Goal: Information Seeking & Learning: Learn about a topic

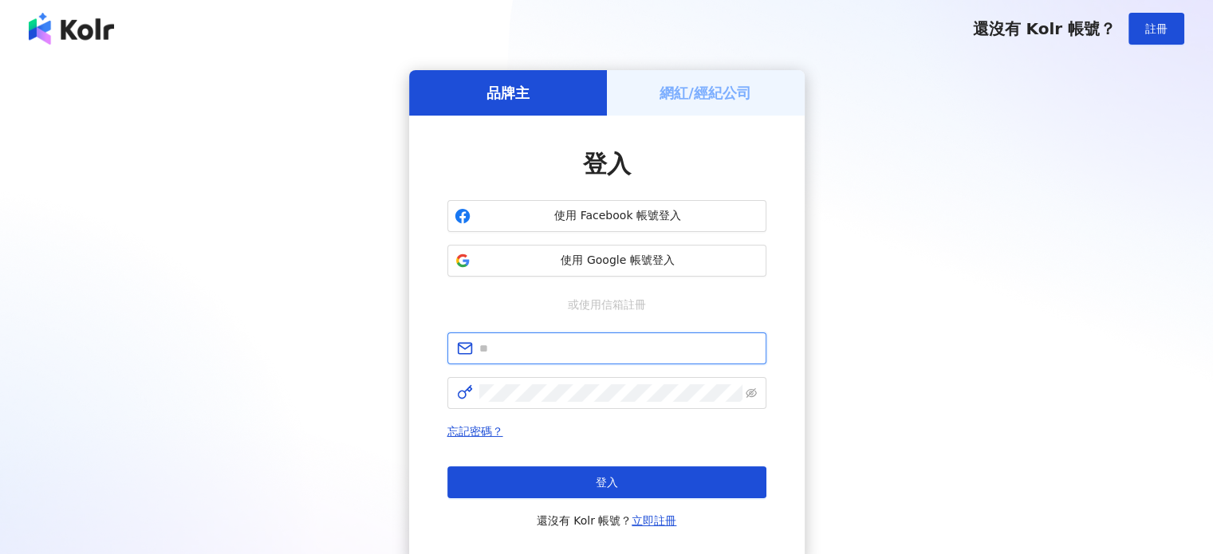
click at [632, 345] on input "text" at bounding box center [618, 349] width 278 height 18
type input "**********"
click button "登入" at bounding box center [607, 483] width 319 height 32
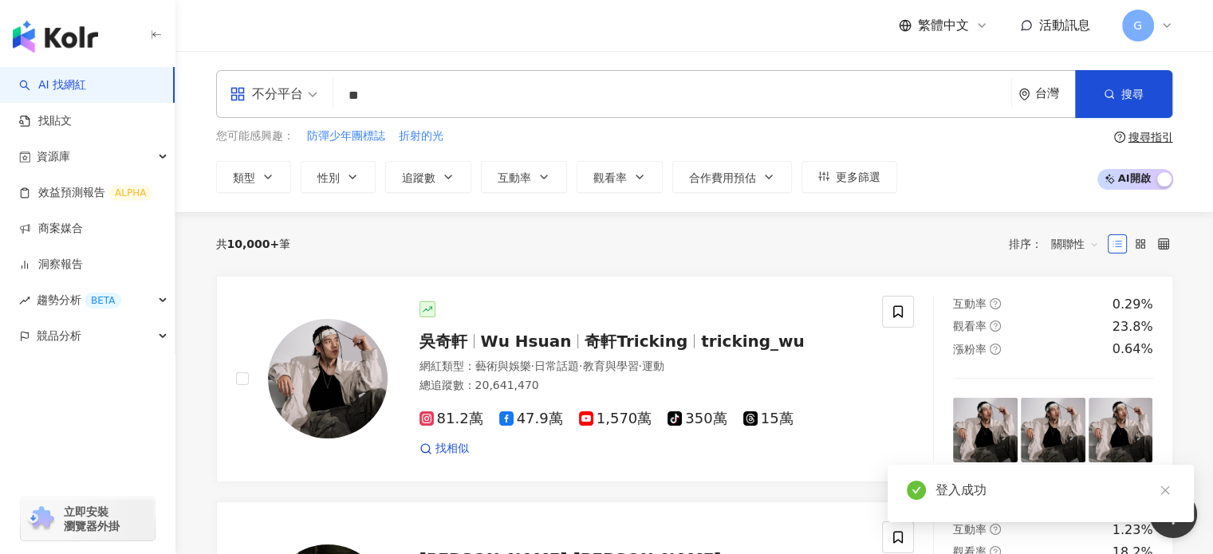
type input "*"
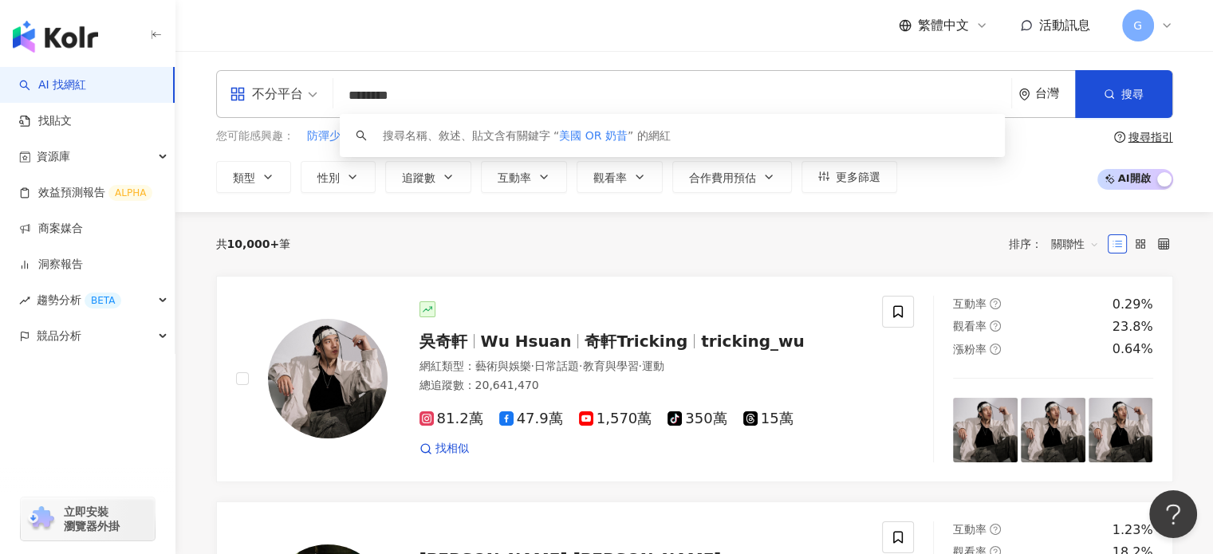
click at [304, 98] on span "不分平台" at bounding box center [274, 94] width 88 height 26
type input "********"
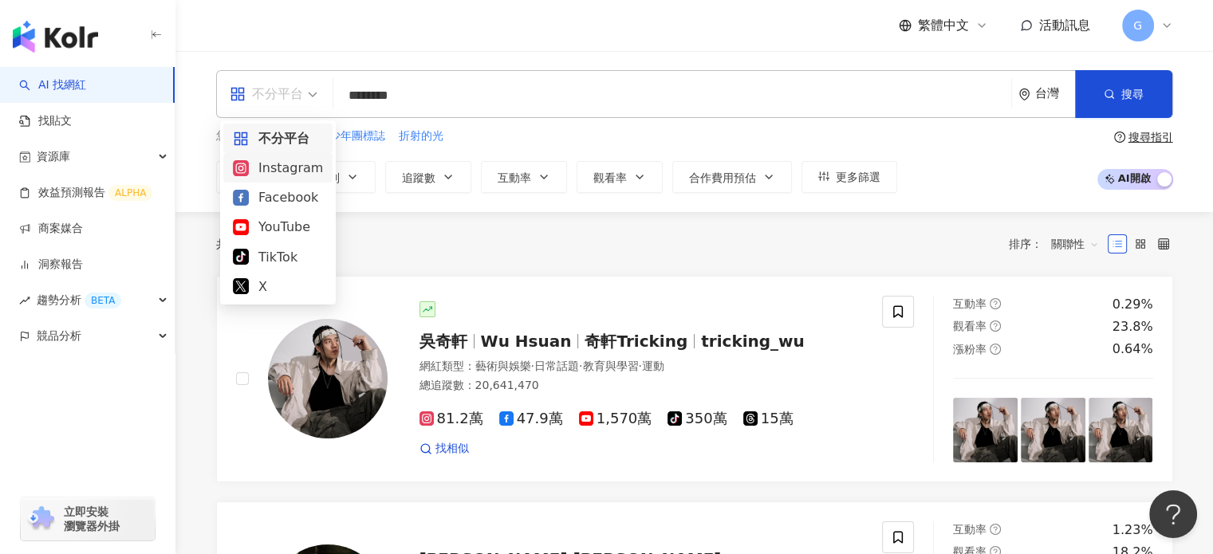
click at [296, 168] on div "Instagram" at bounding box center [278, 168] width 90 height 20
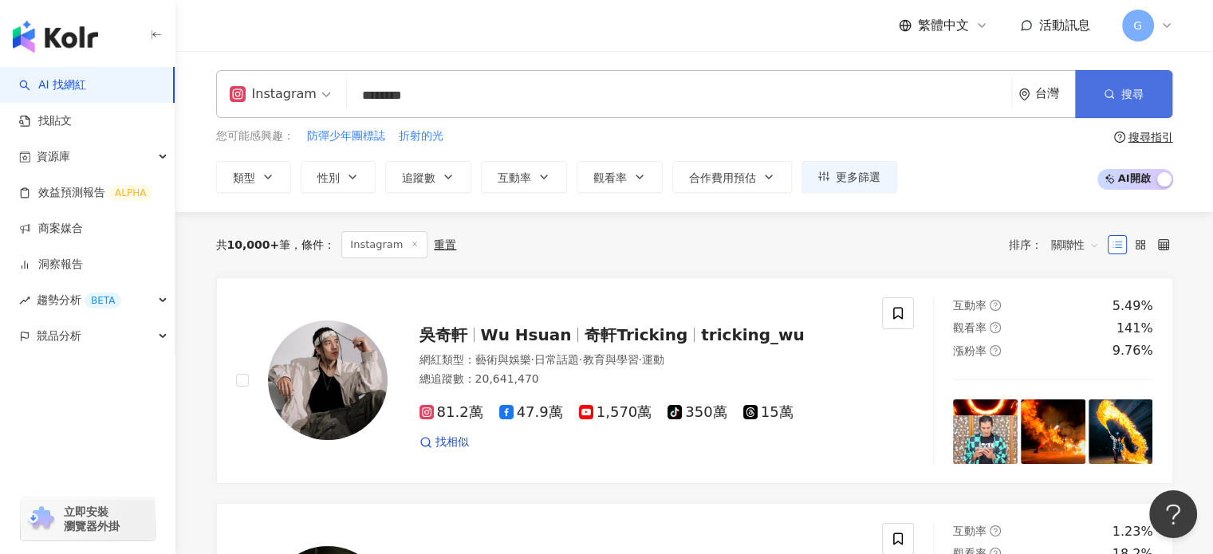
click at [1123, 101] on span "搜尋" at bounding box center [1133, 94] width 22 height 13
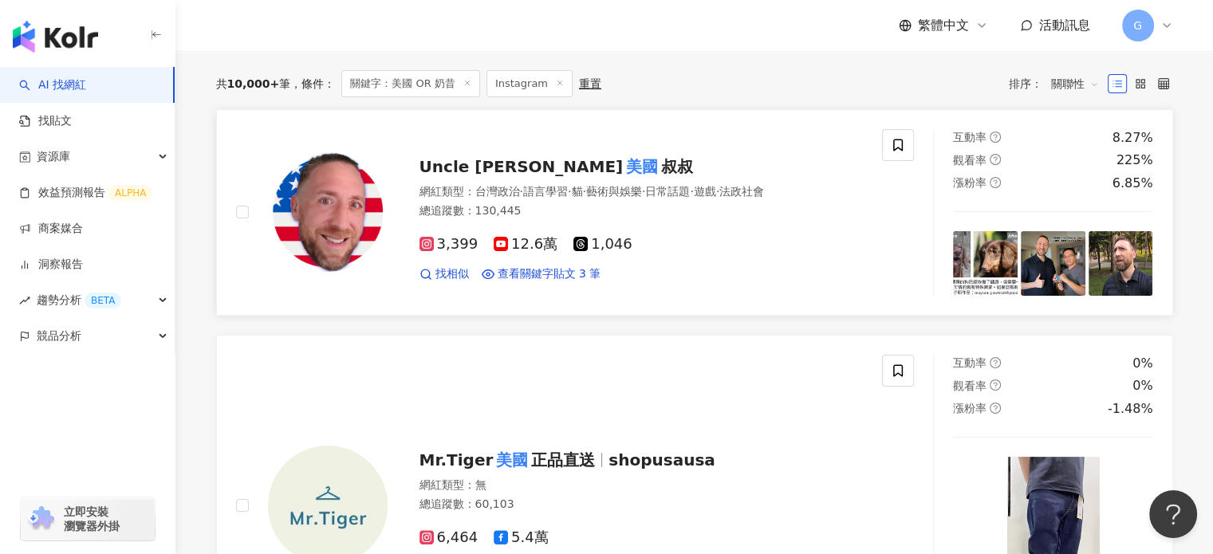
scroll to position [80, 0]
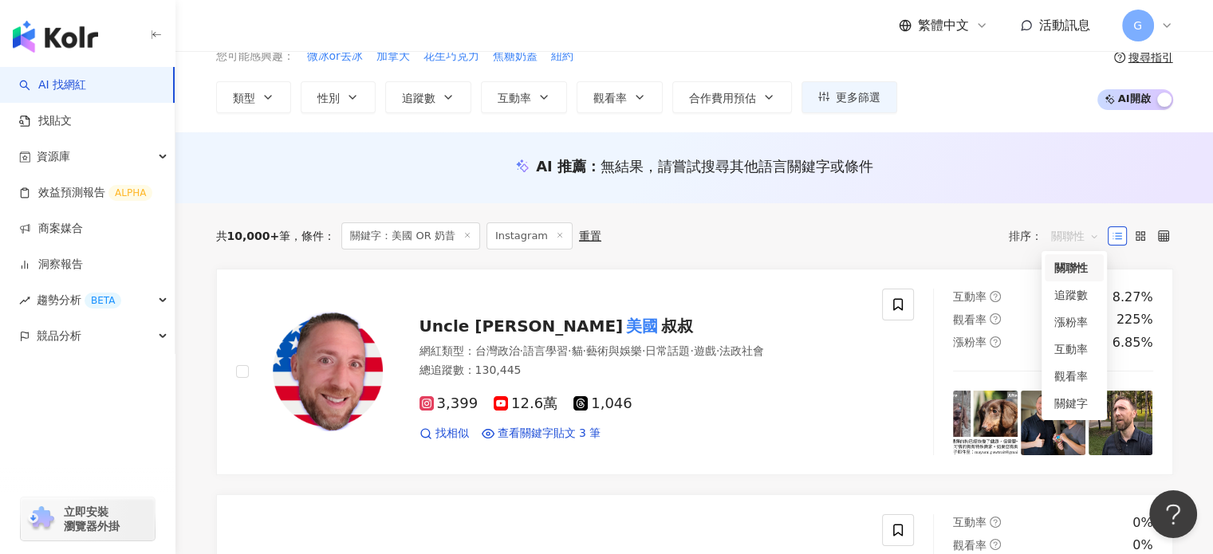
click at [1075, 235] on span "關聯性" at bounding box center [1076, 236] width 48 height 26
click at [1075, 402] on div "關鍵字" at bounding box center [1075, 404] width 40 height 18
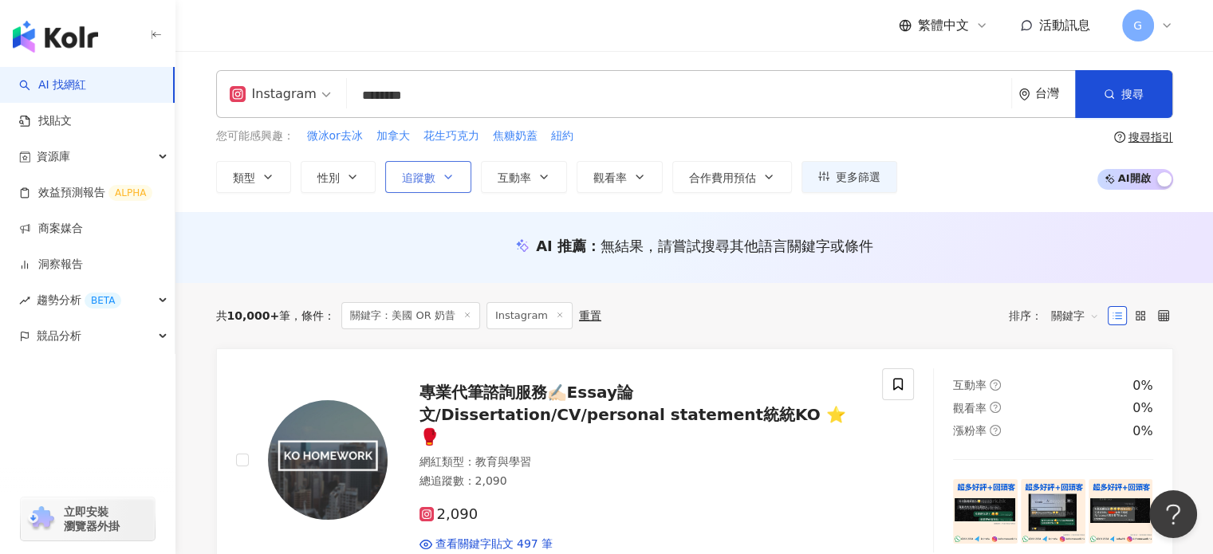
click at [415, 177] on span "追蹤數" at bounding box center [419, 178] width 34 height 13
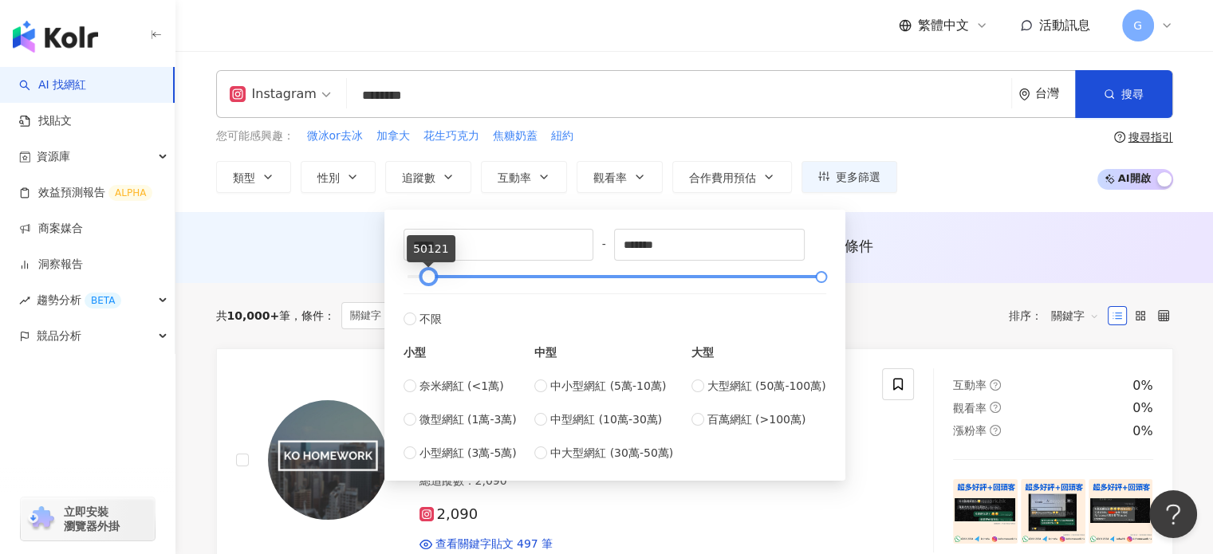
type input "*****"
drag, startPoint x: 405, startPoint y: 276, endPoint x: 425, endPoint y: 280, distance: 20.3
click at [425, 280] on div at bounding box center [428, 277] width 9 height 9
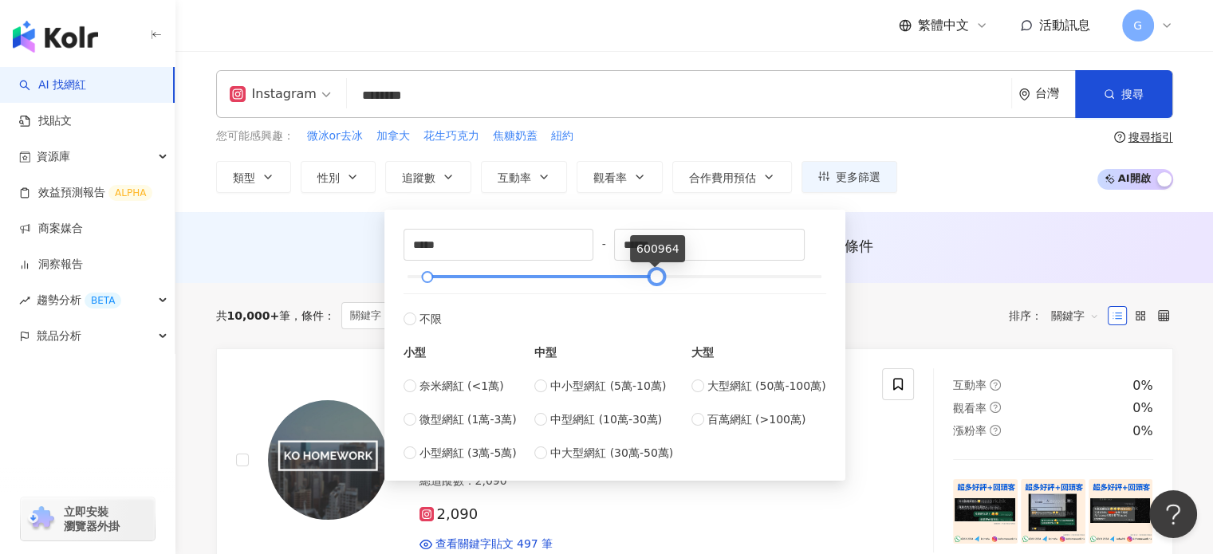
type input "******"
drag, startPoint x: 820, startPoint y: 275, endPoint x: 655, endPoint y: 273, distance: 165.2
click at [655, 273] on div at bounding box center [656, 277] width 9 height 9
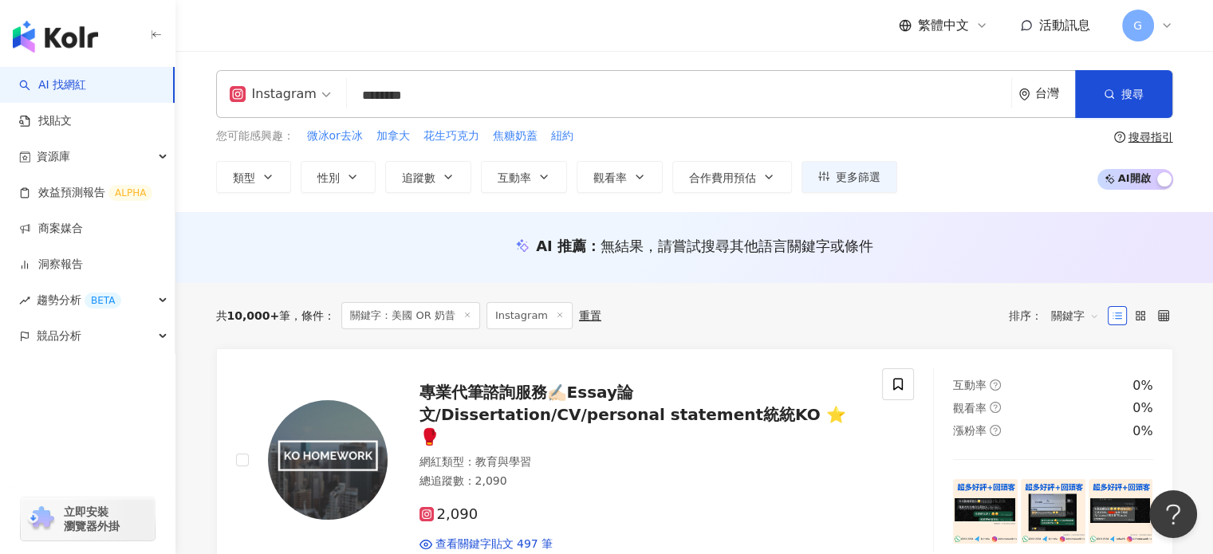
click at [952, 217] on div "AI 推薦 ： 無結果，請嘗試搜尋其他語言關鍵字或條件" at bounding box center [695, 247] width 1038 height 71
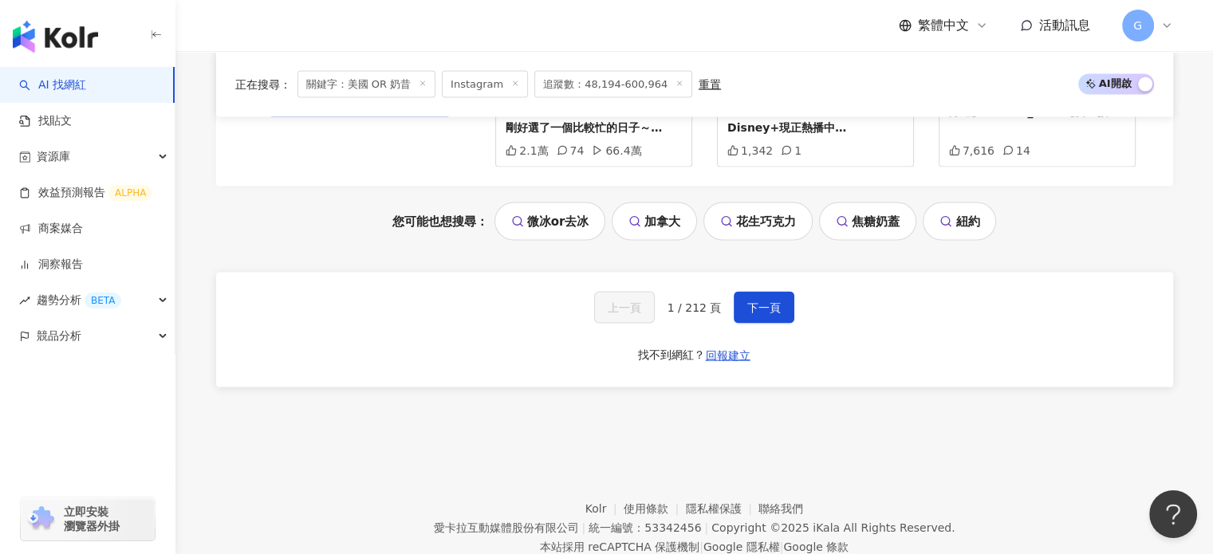
scroll to position [3187, 0]
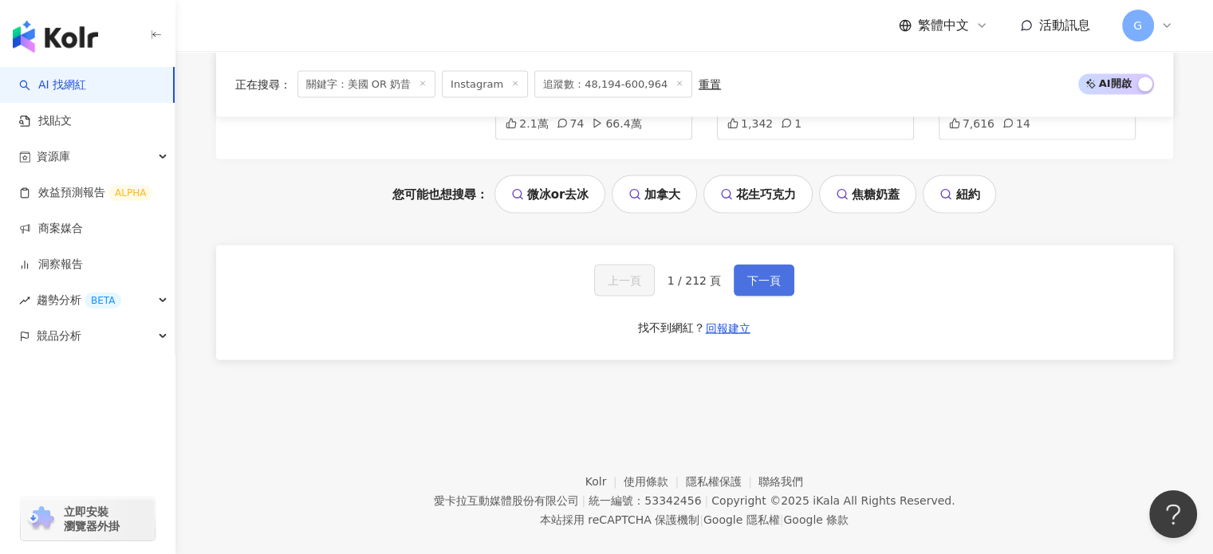
click at [747, 267] on button "下一頁" at bounding box center [764, 281] width 61 height 32
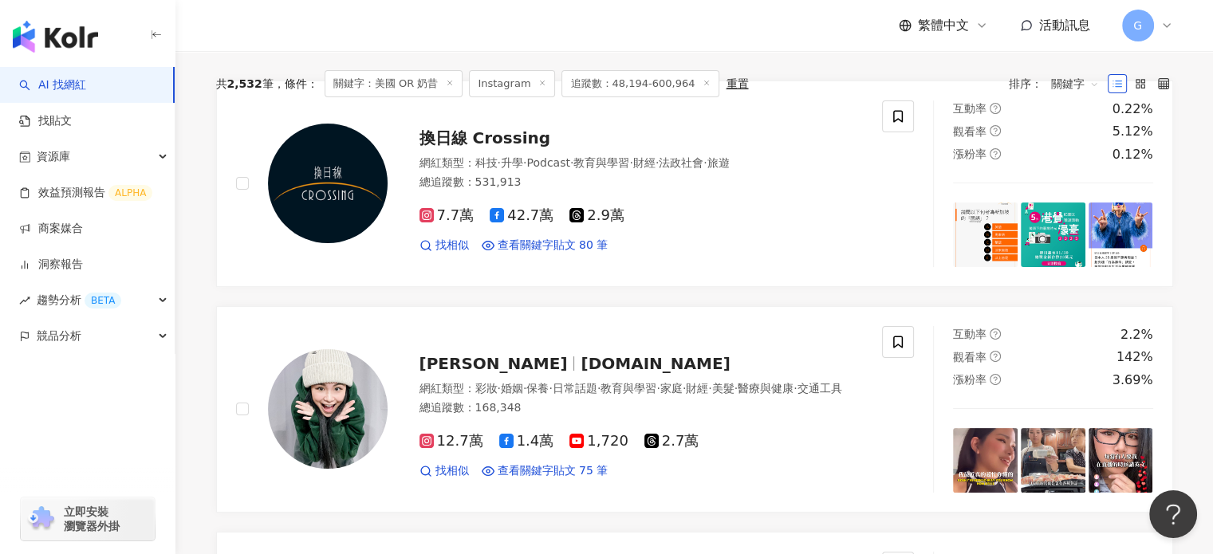
scroll to position [0, 0]
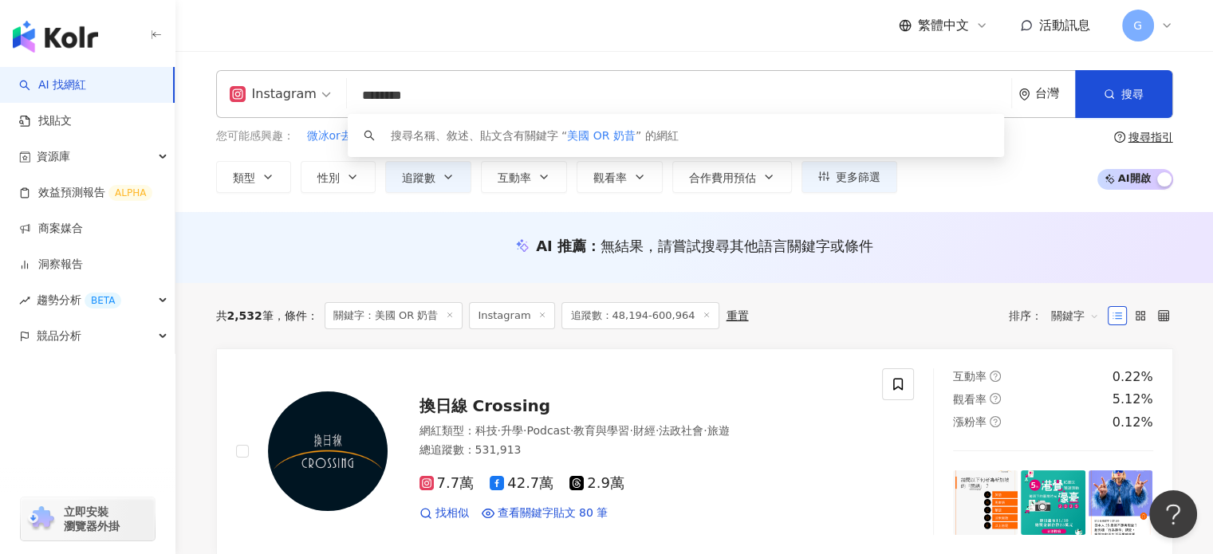
drag, startPoint x: 403, startPoint y: 98, endPoint x: 389, endPoint y: 98, distance: 13.6
click at [389, 98] on input "********" at bounding box center [679, 96] width 652 height 30
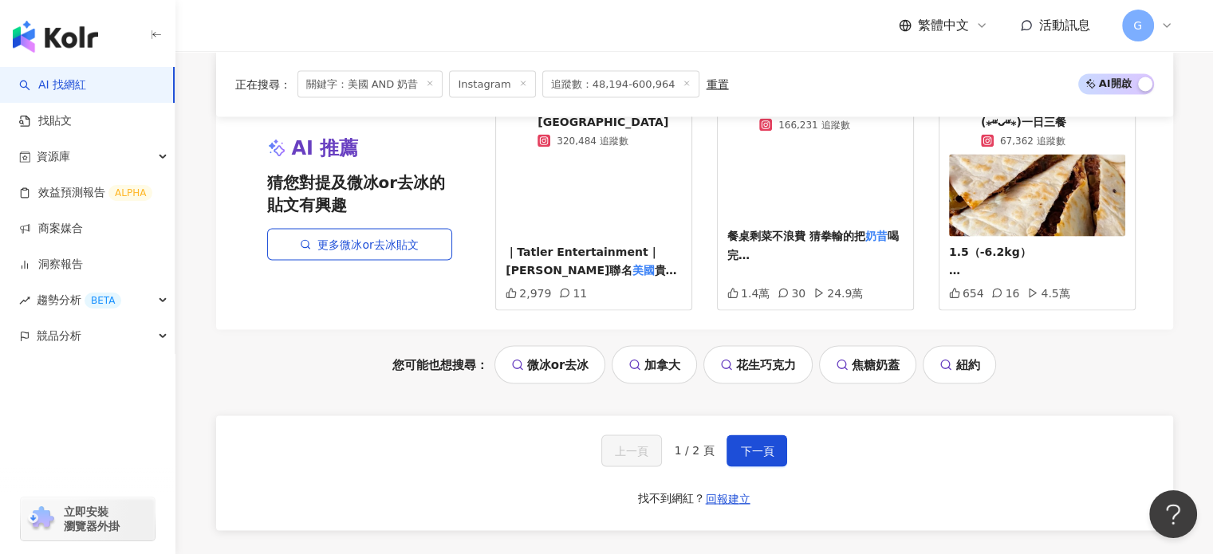
scroll to position [3112, 0]
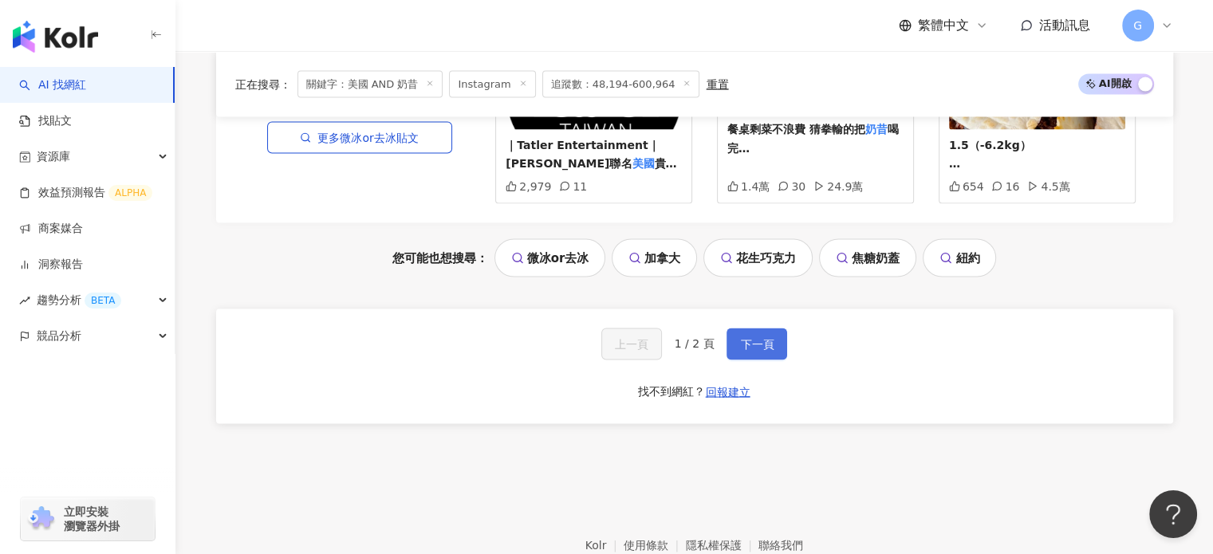
click at [753, 338] on span "下一頁" at bounding box center [757, 344] width 34 height 13
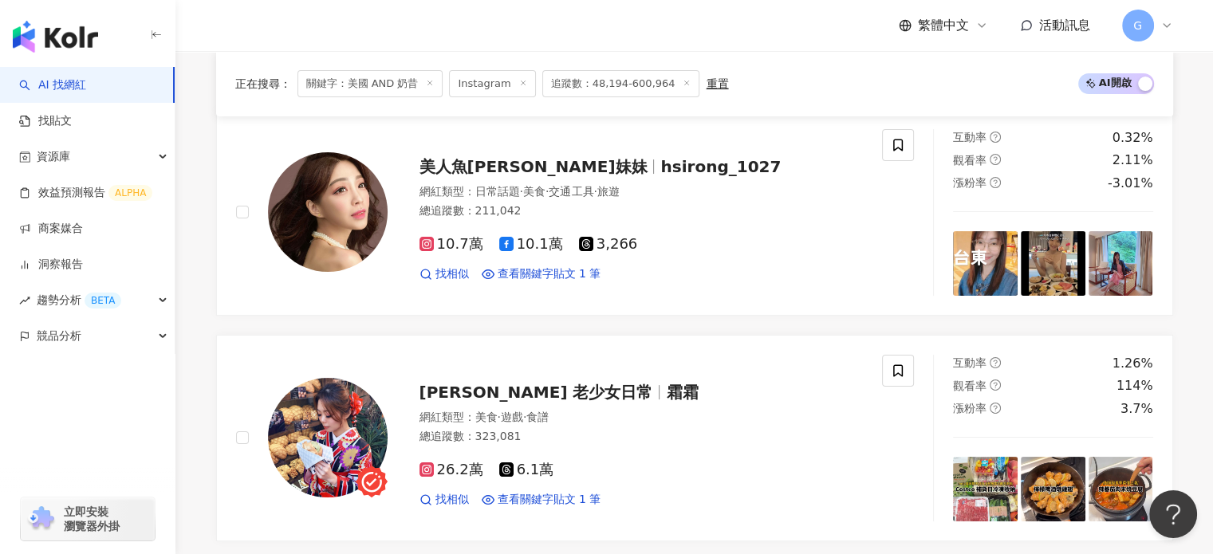
scroll to position [0, 0]
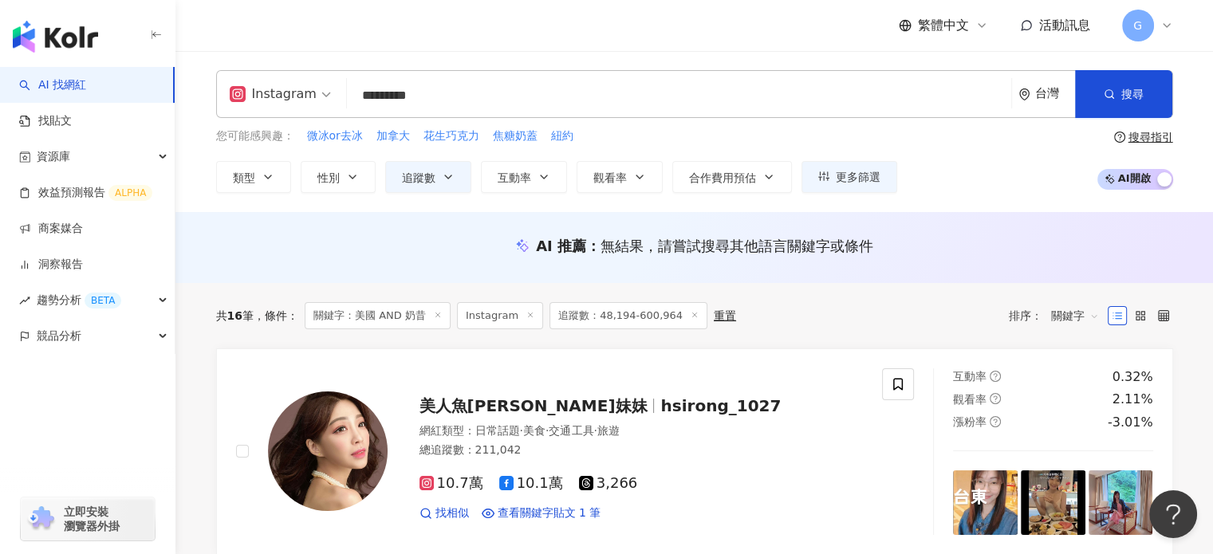
click at [443, 95] on input "*********" at bounding box center [679, 96] width 652 height 30
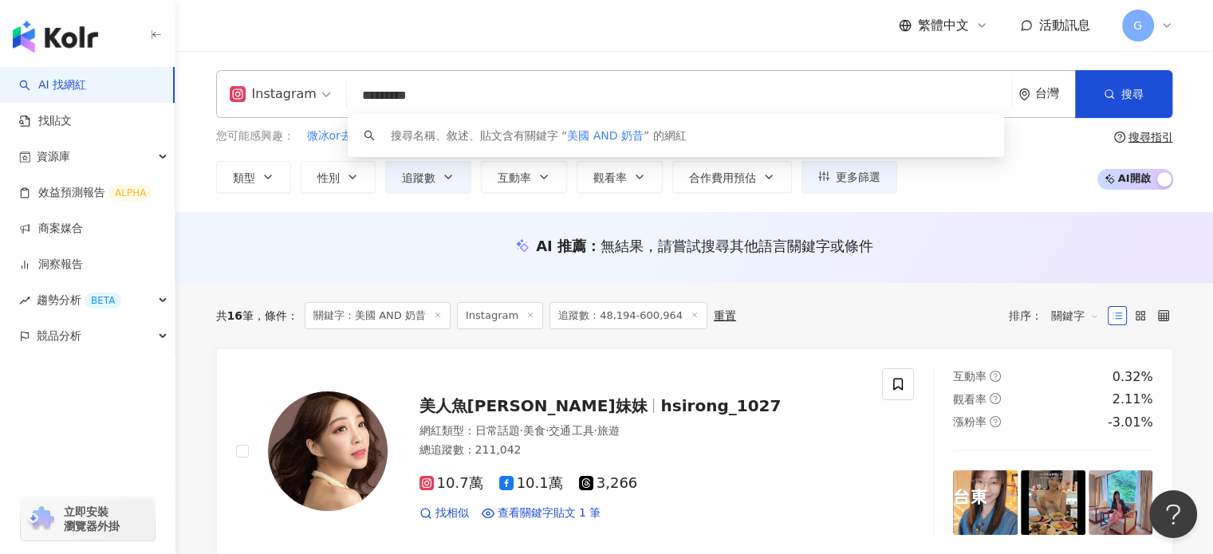
click at [577, 89] on input "*********" at bounding box center [679, 96] width 652 height 30
drag, startPoint x: 520, startPoint y: 97, endPoint x: 389, endPoint y: 105, distance: 131.8
click at [389, 105] on input "*********" at bounding box center [679, 96] width 652 height 30
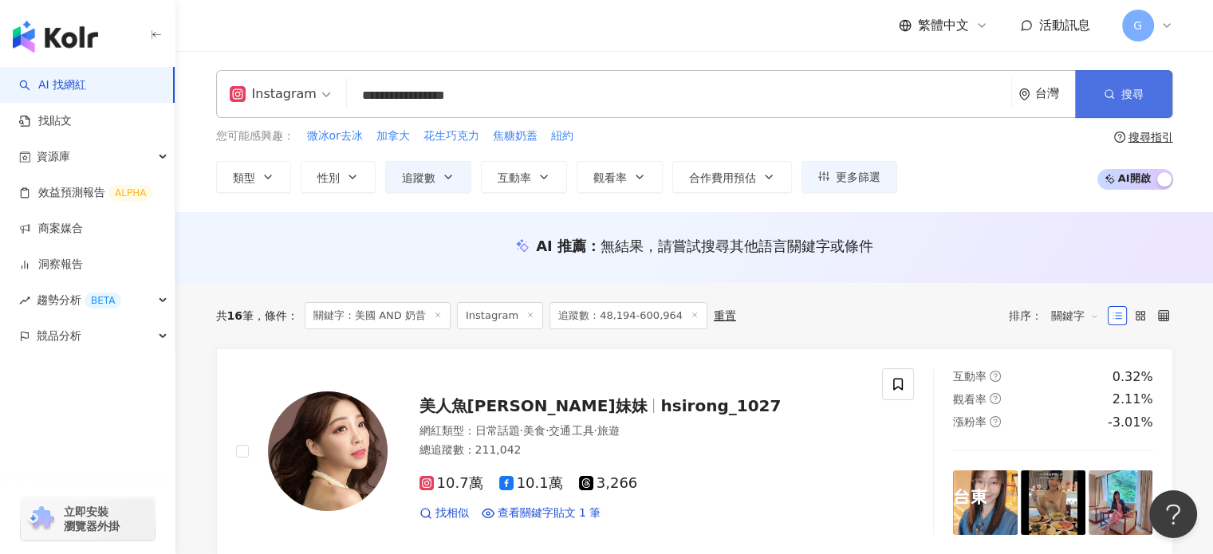
click at [1108, 93] on icon "button" at bounding box center [1109, 94] width 11 height 11
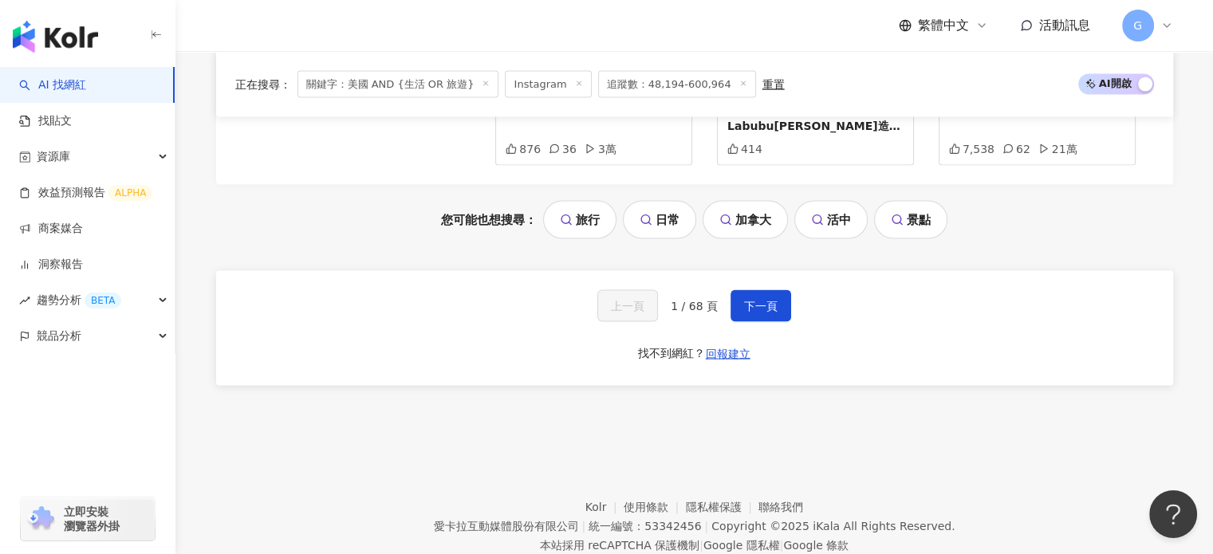
scroll to position [3191, 0]
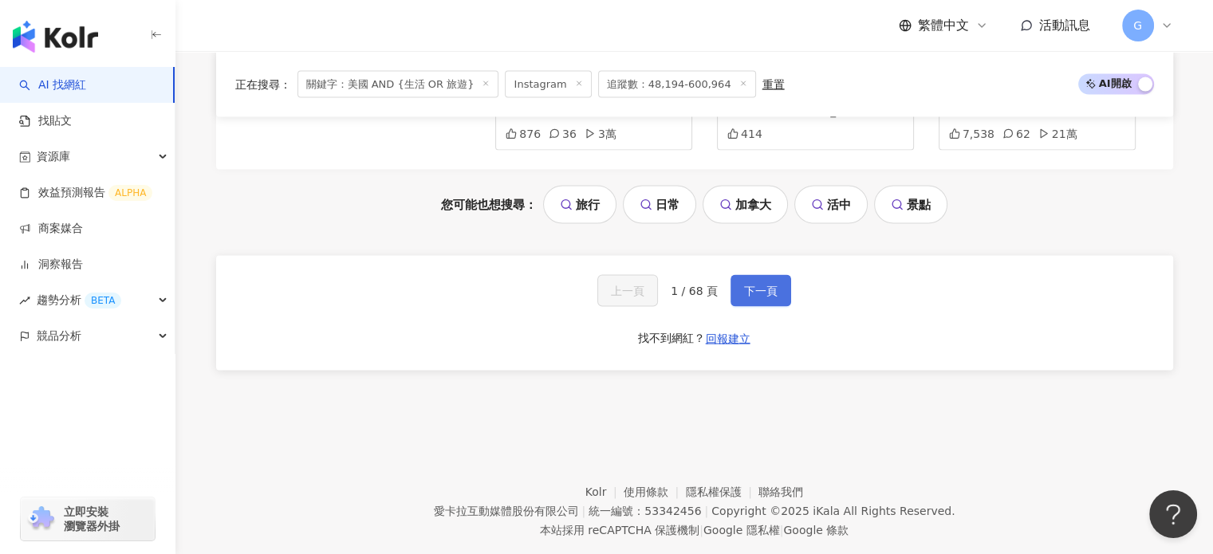
click at [746, 287] on span "下一頁" at bounding box center [761, 291] width 34 height 13
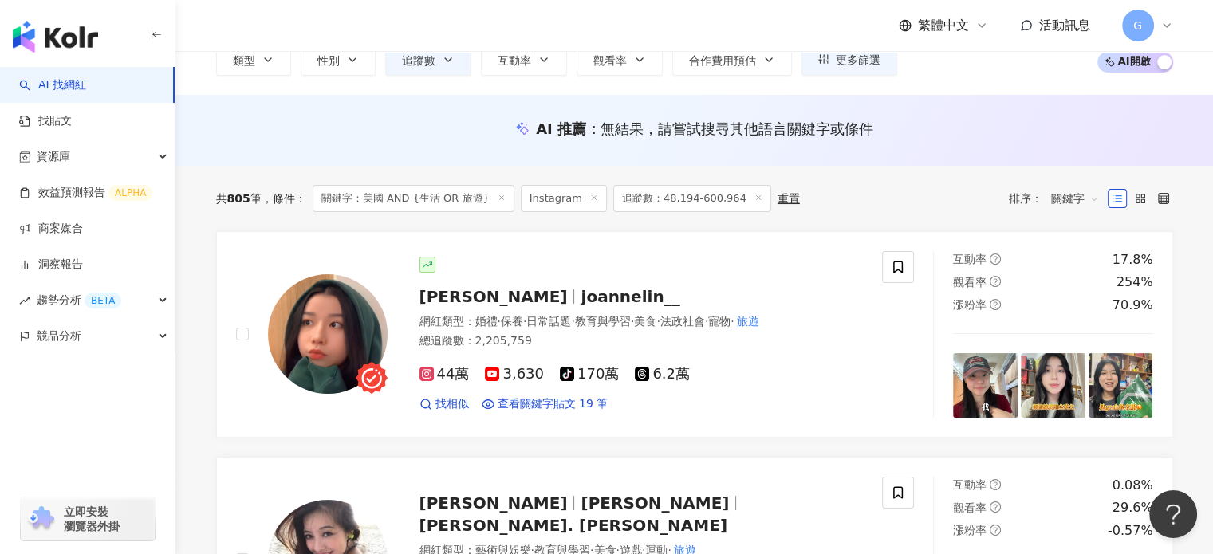
scroll to position [357, 0]
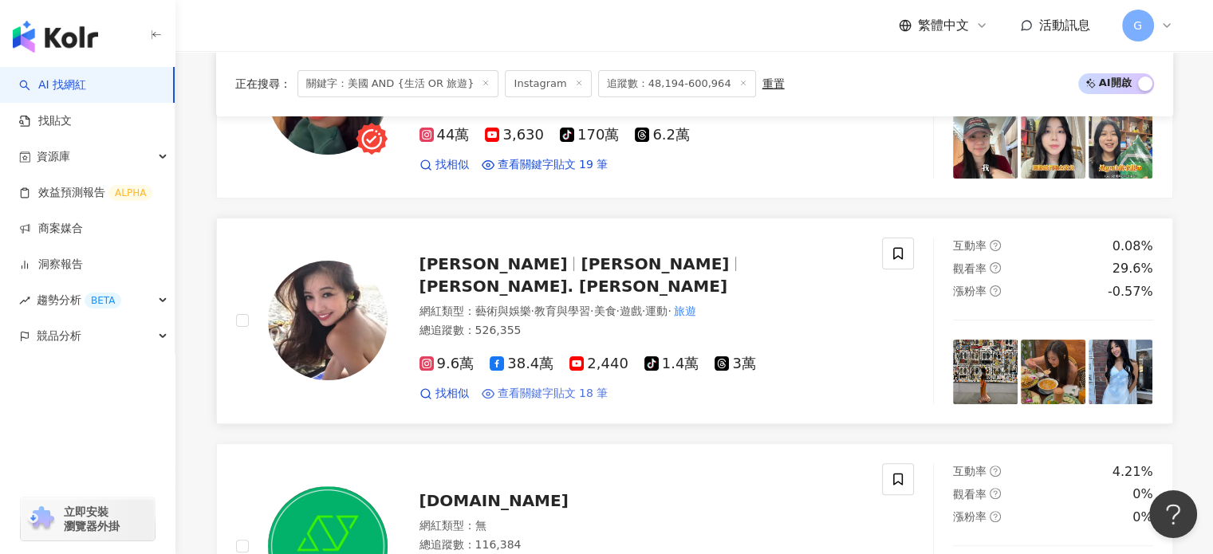
click at [584, 386] on span "查看關鍵字貼文 18 筆" at bounding box center [553, 394] width 111 height 16
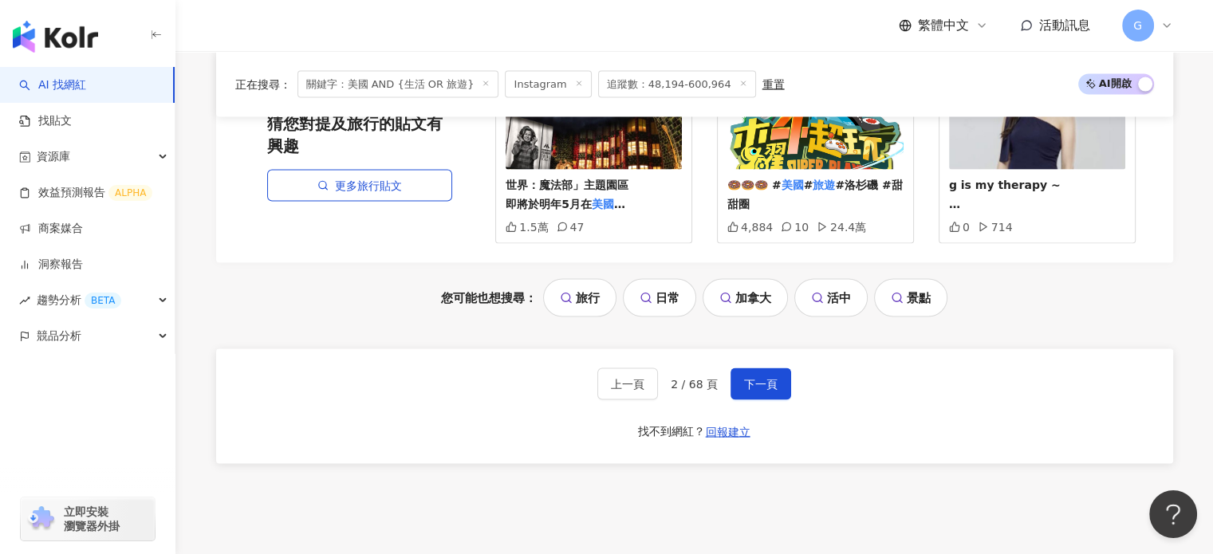
scroll to position [3069, 0]
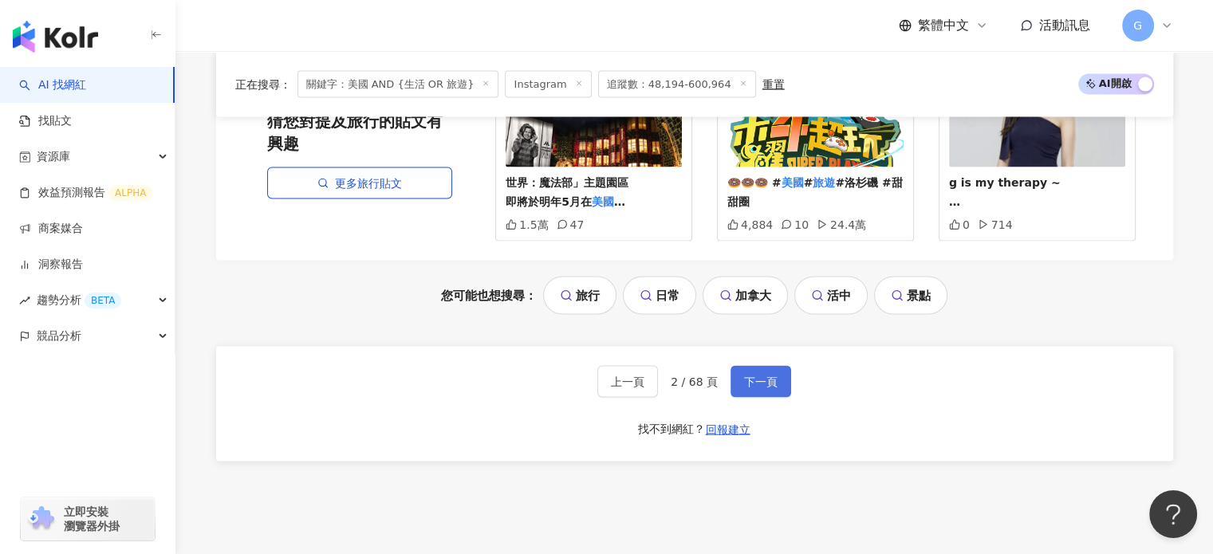
click at [775, 373] on button "下一頁" at bounding box center [761, 382] width 61 height 32
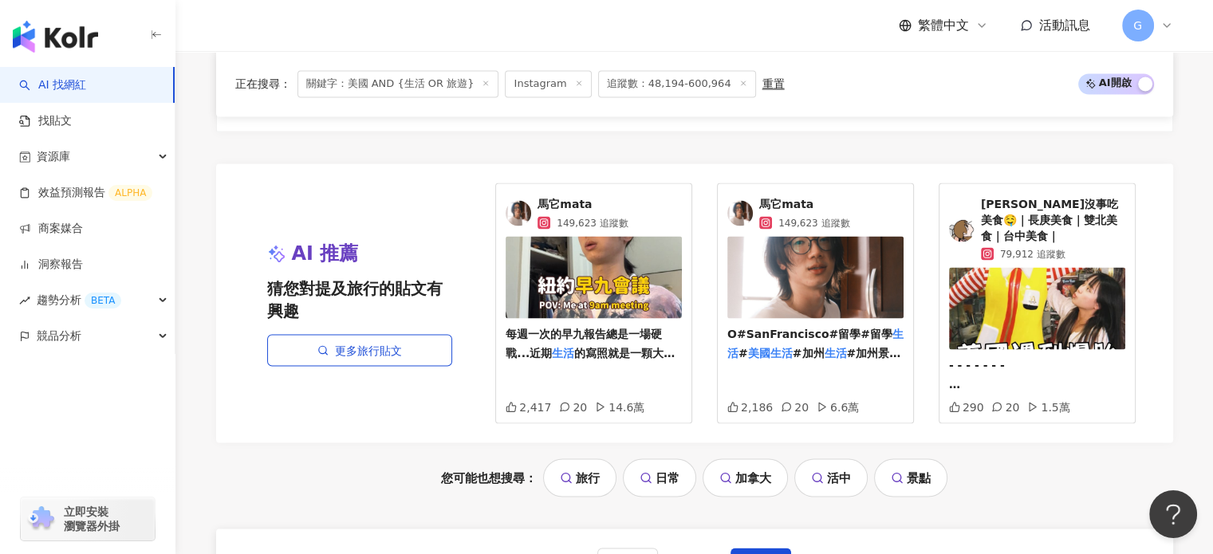
scroll to position [3032, 0]
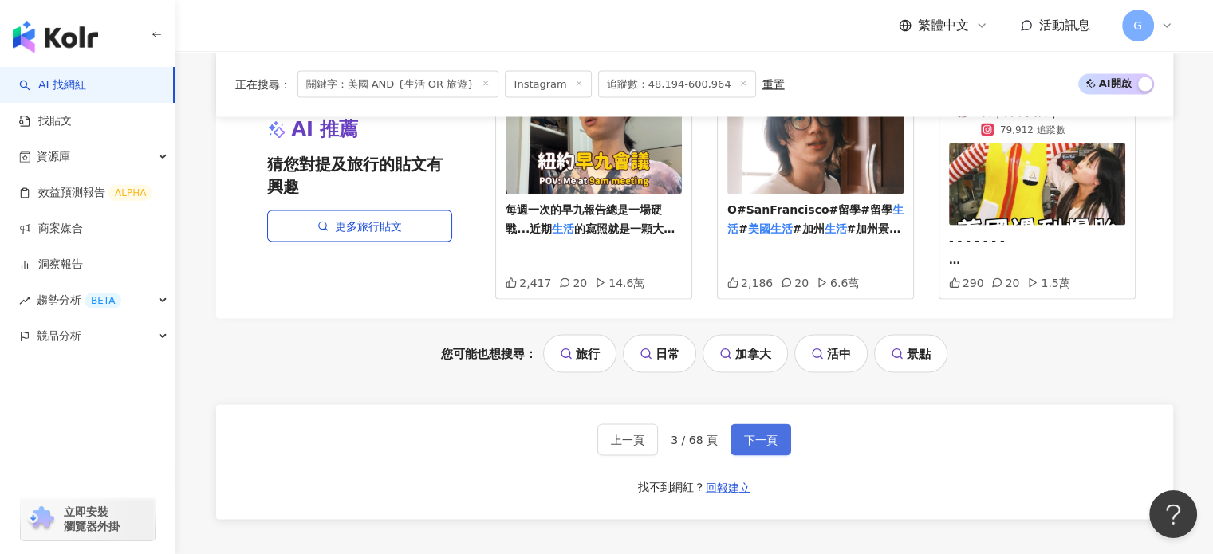
click at [769, 433] on span "下一頁" at bounding box center [761, 439] width 34 height 13
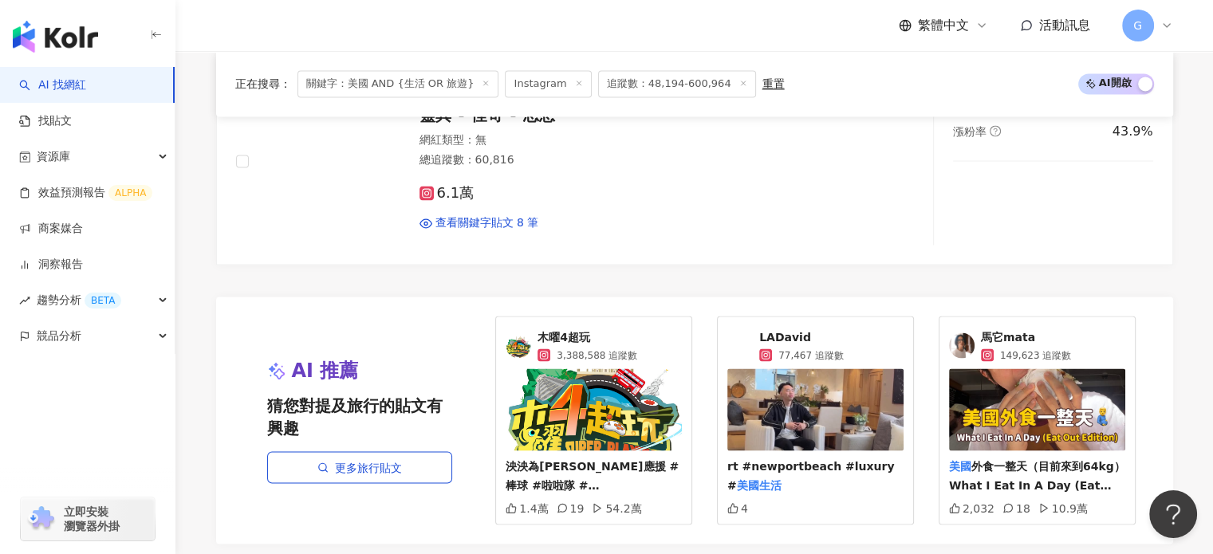
scroll to position [3112, 0]
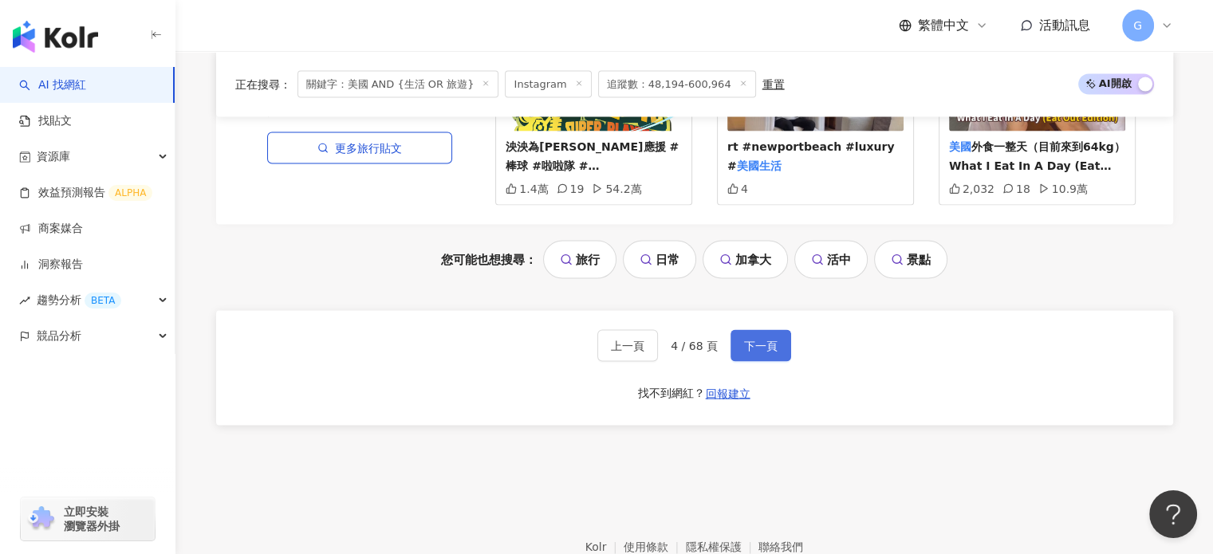
click at [740, 330] on button "下一頁" at bounding box center [761, 346] width 61 height 32
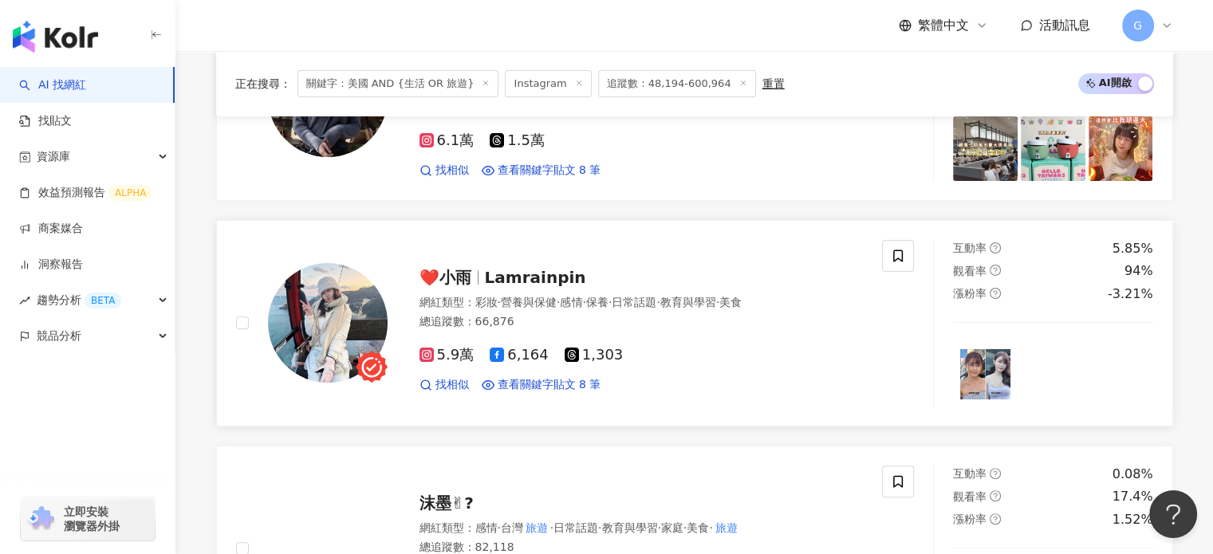
scroll to position [0, 0]
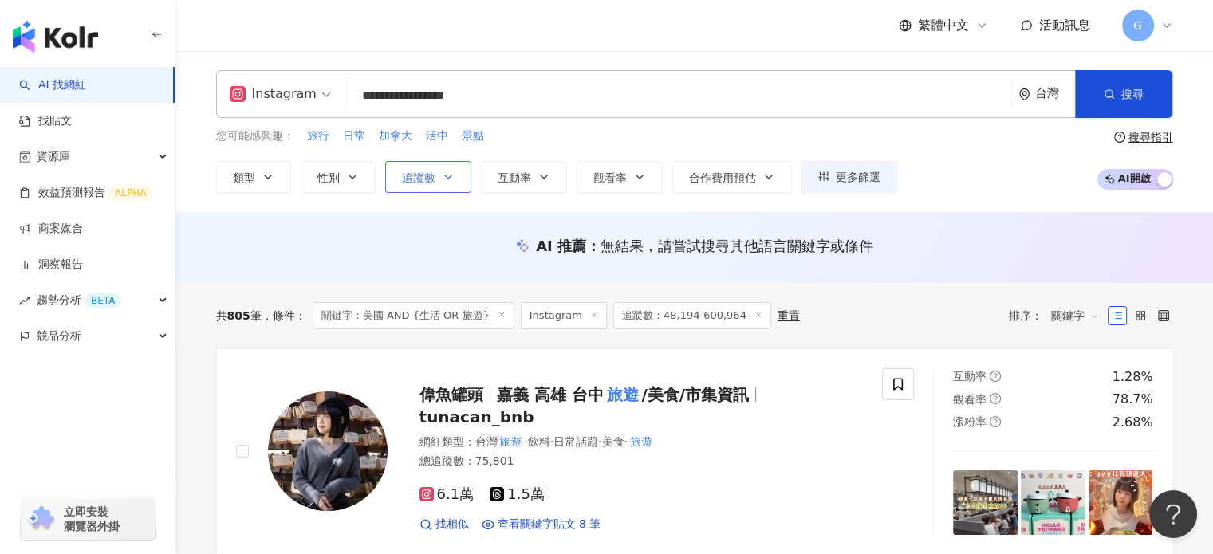
click at [450, 166] on button "追蹤數" at bounding box center [428, 177] width 86 height 32
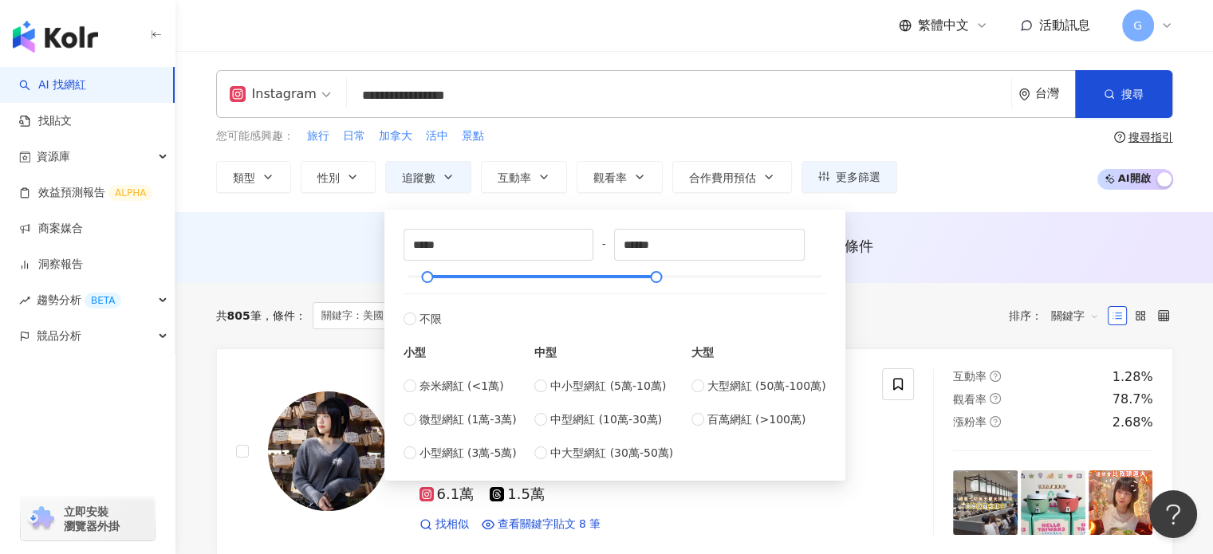
click at [606, 132] on div "您可能感興趣： 旅行 日常 加拿大 活中 景點" at bounding box center [556, 137] width 681 height 18
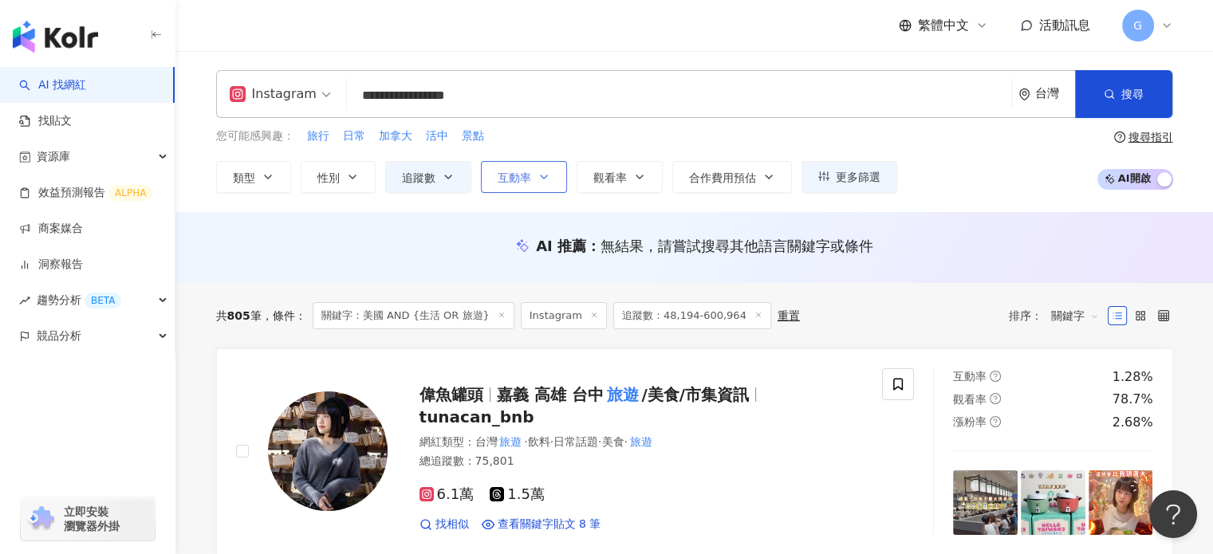
click at [547, 183] on button "互動率" at bounding box center [524, 177] width 86 height 32
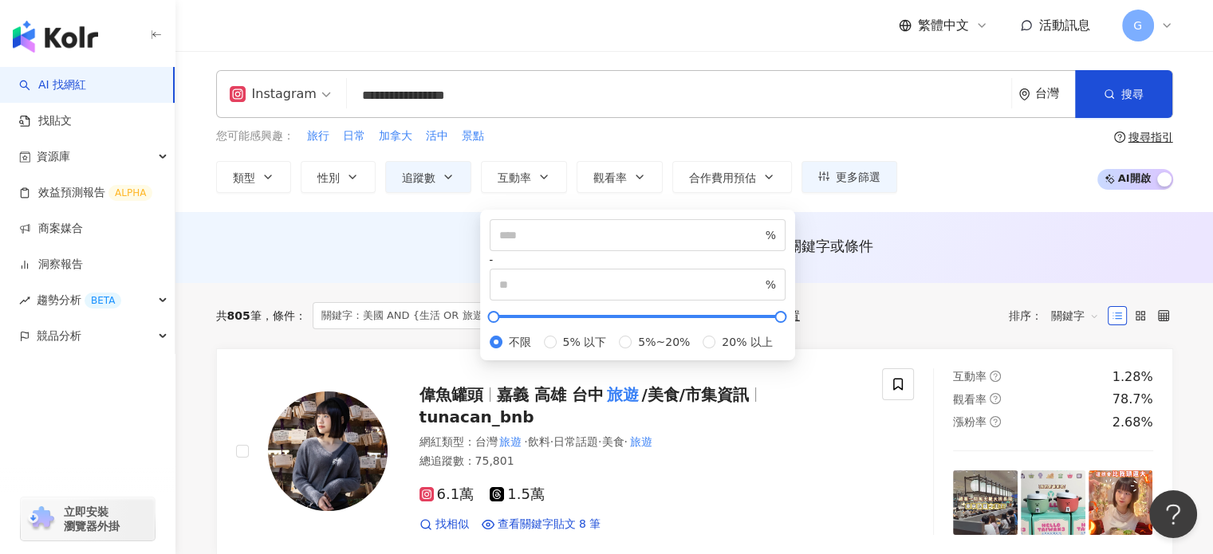
click at [603, 144] on div "您可能感興趣： 旅行 日常 加拿大 活中 景點" at bounding box center [556, 137] width 681 height 18
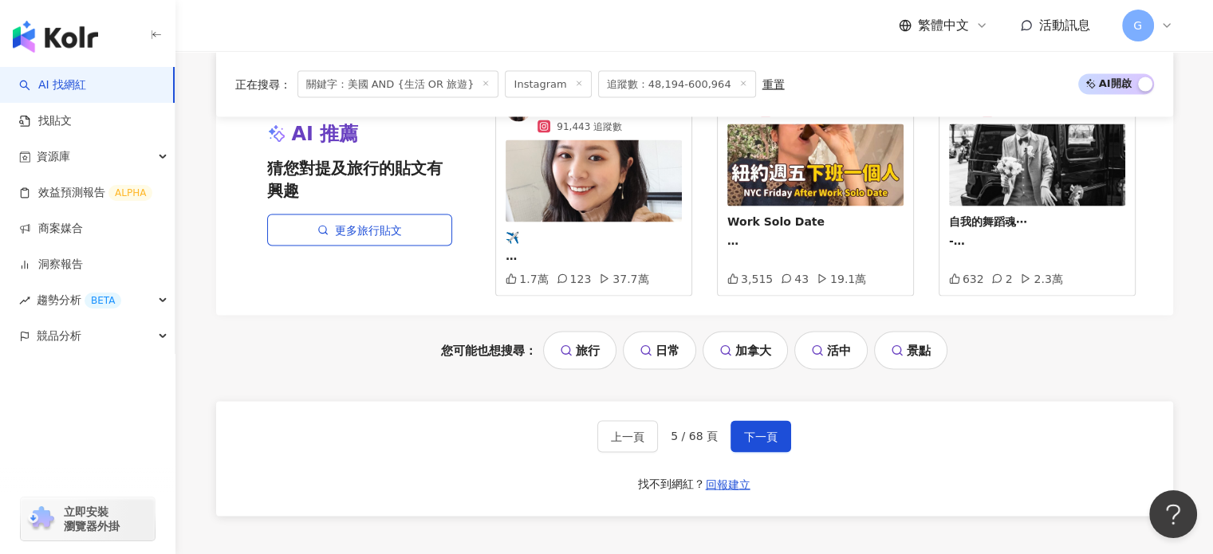
scroll to position [3112, 0]
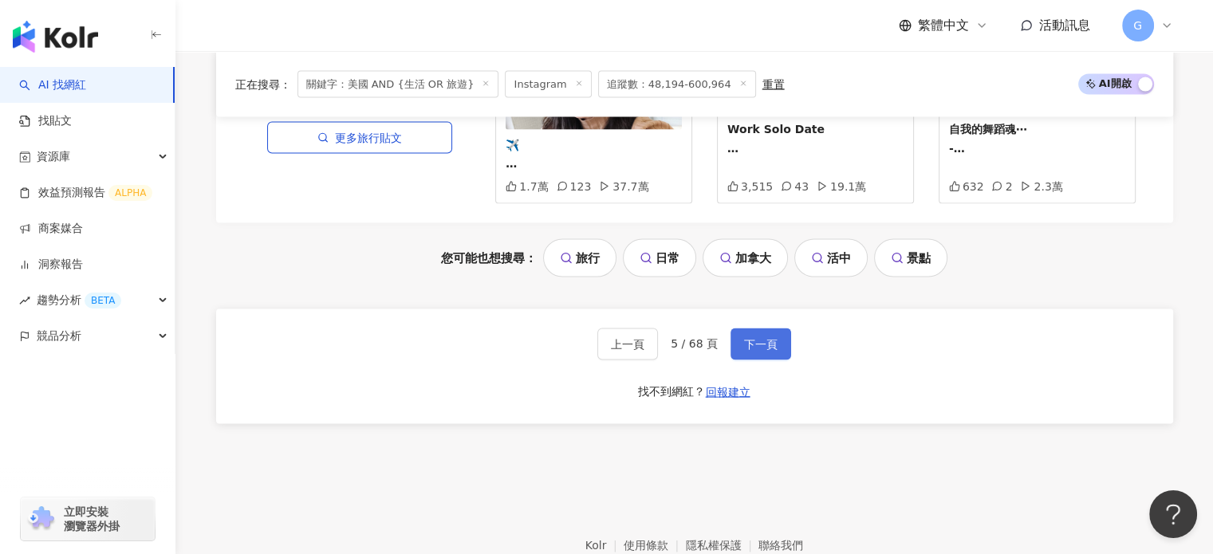
click at [756, 338] on span "下一頁" at bounding box center [761, 344] width 34 height 13
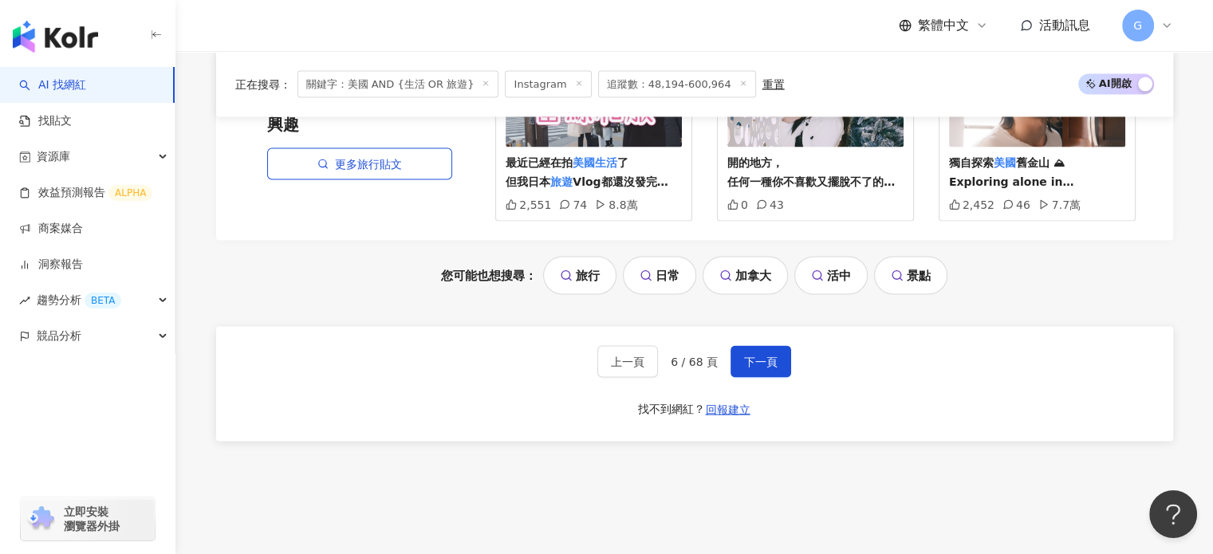
scroll to position [3175, 0]
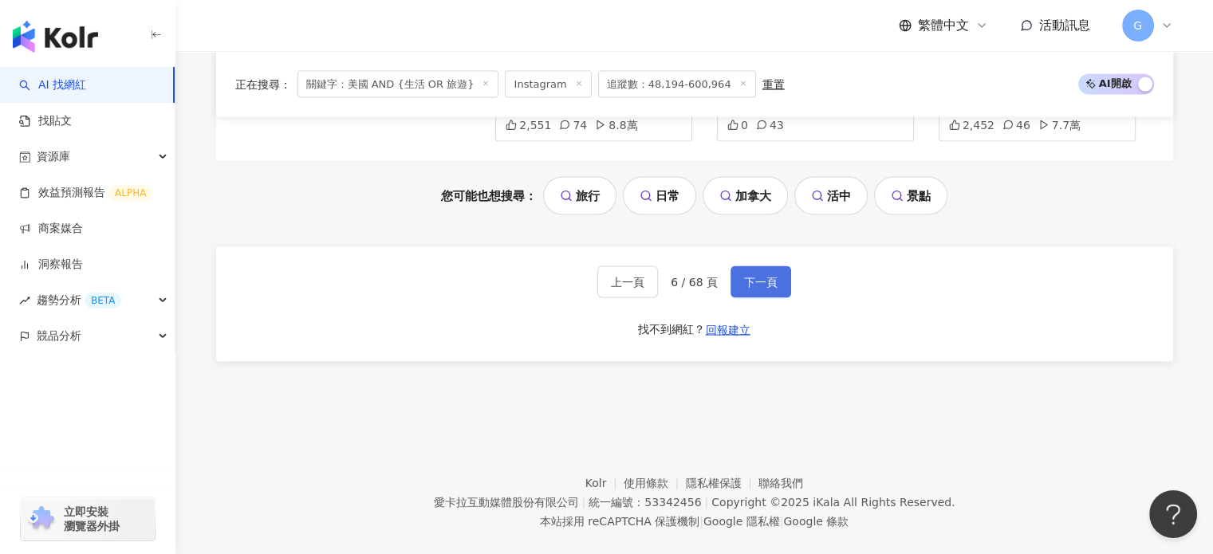
click at [768, 276] on span "下一頁" at bounding box center [761, 282] width 34 height 13
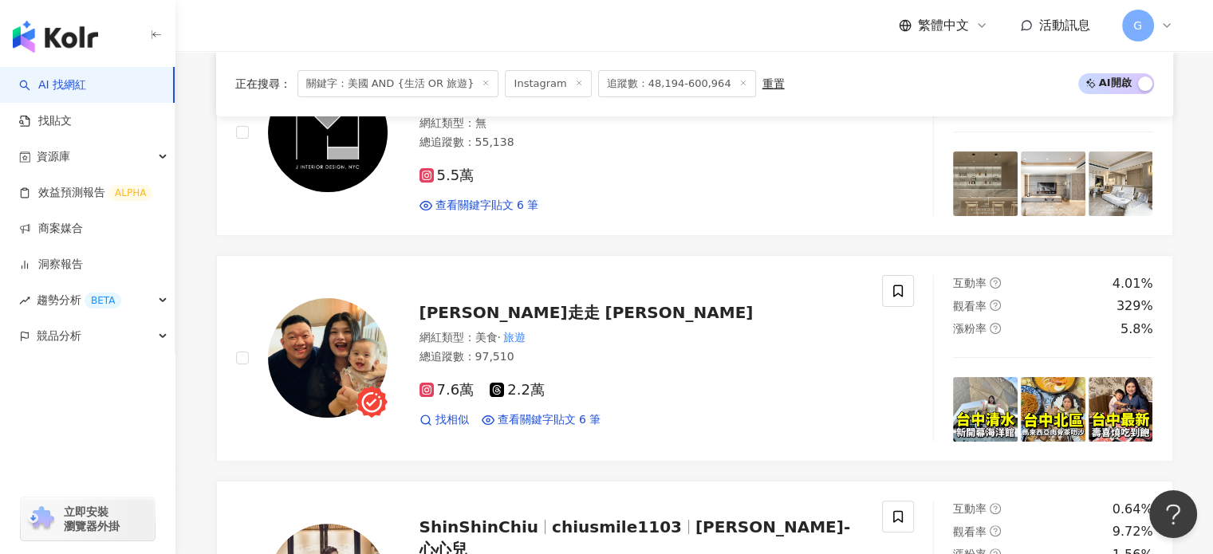
scroll to position [0, 0]
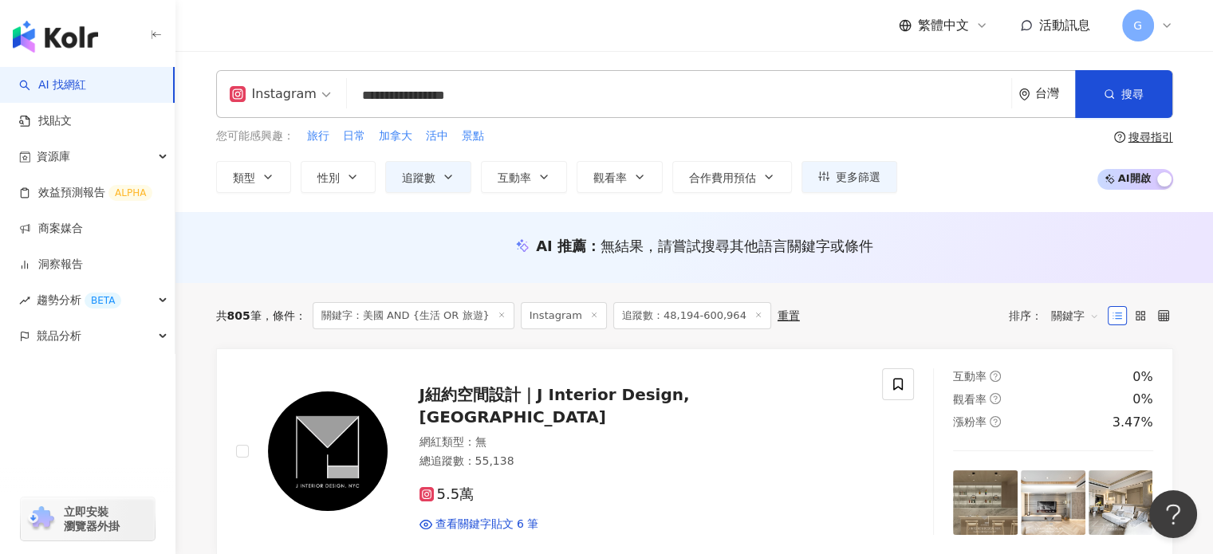
drag, startPoint x: 533, startPoint y: 101, endPoint x: 294, endPoint y: 80, distance: 240.2
click at [294, 80] on div "**********" at bounding box center [694, 94] width 957 height 48
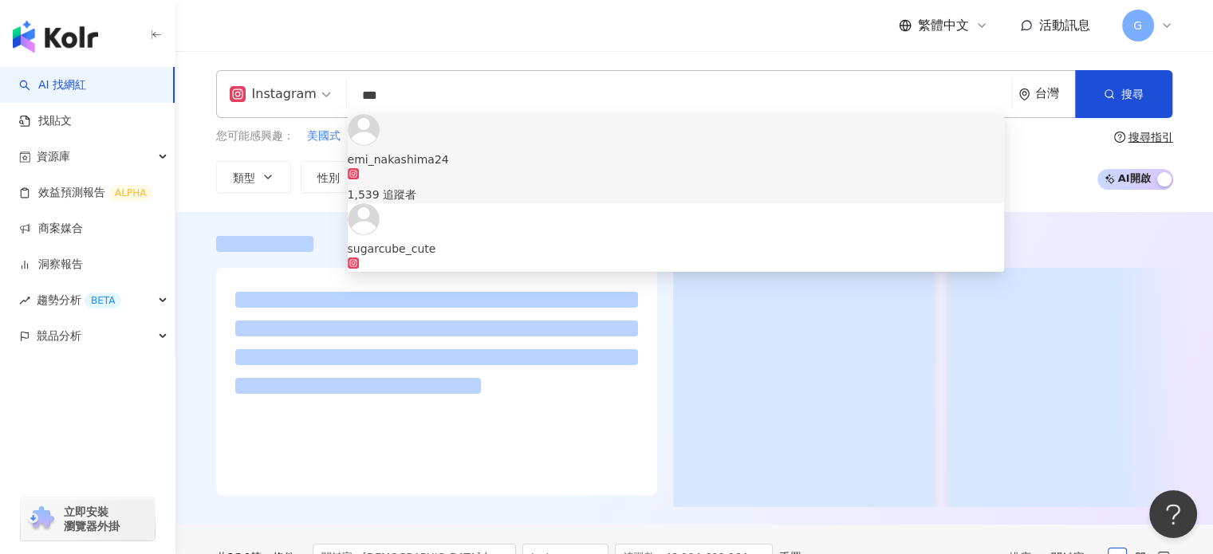
click at [550, 99] on input "***" at bounding box center [679, 96] width 652 height 30
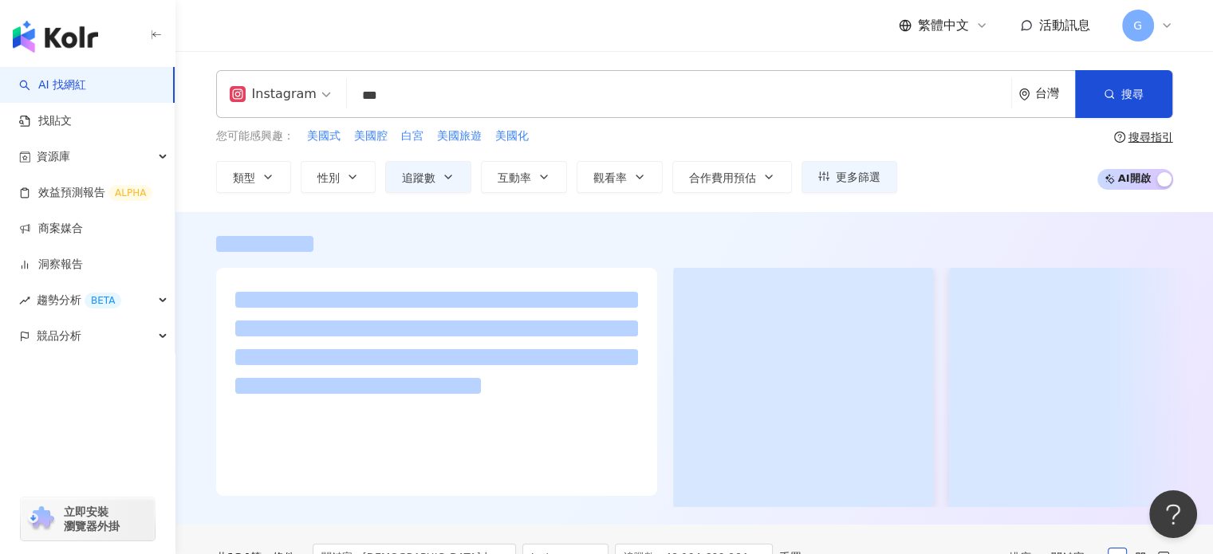
click at [574, 47] on div "繁體中文 活動訊息 G" at bounding box center [694, 25] width 957 height 51
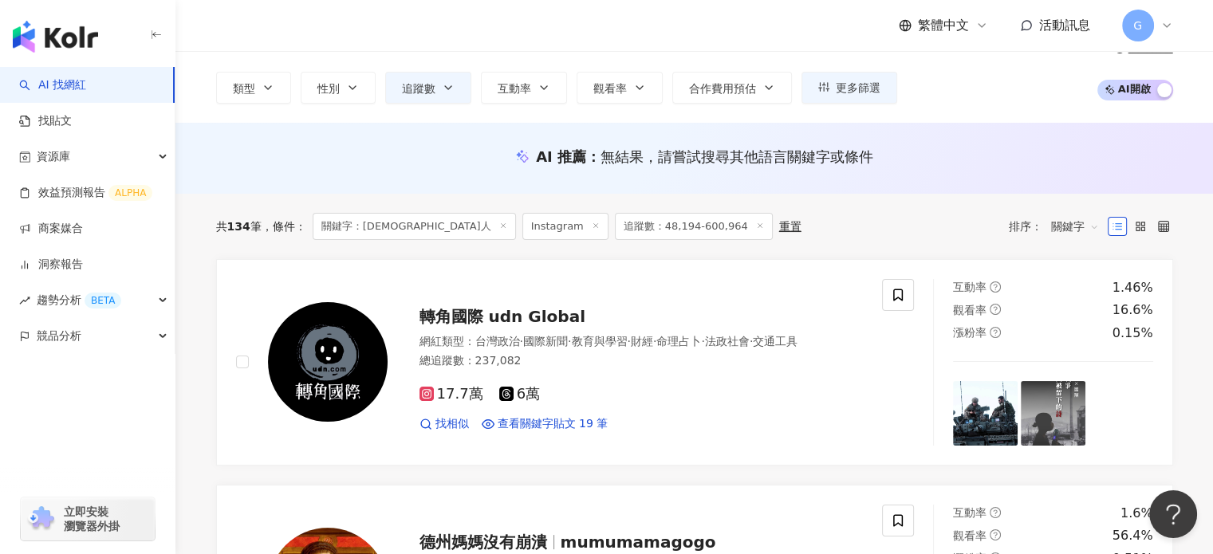
scroll to position [80, 0]
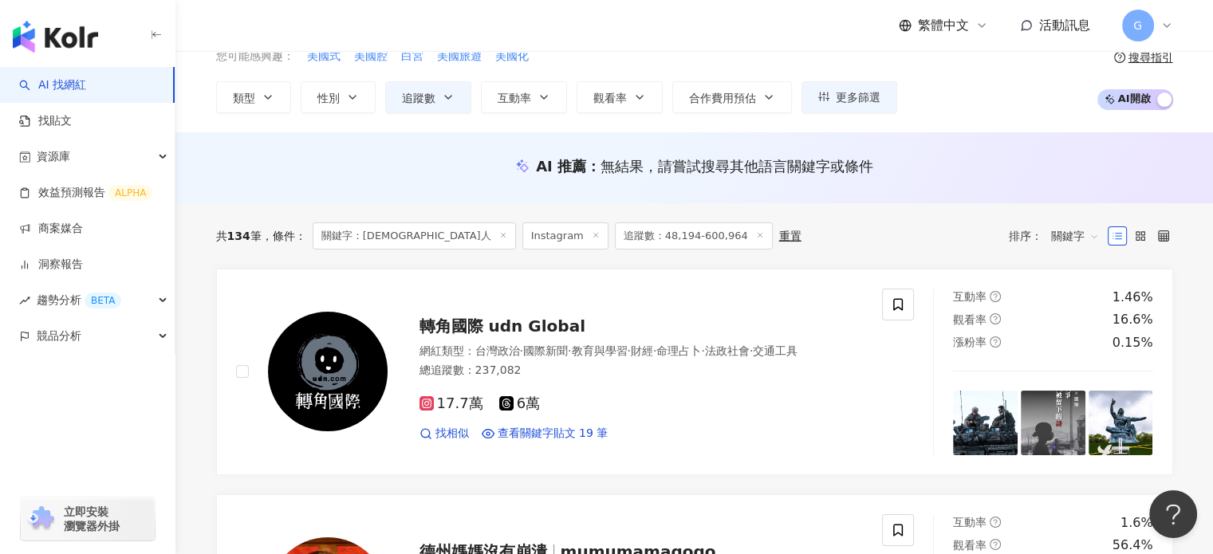
click at [1067, 236] on span "關鍵字" at bounding box center [1076, 236] width 48 height 26
click at [1074, 345] on div "互動率" at bounding box center [1075, 350] width 40 height 18
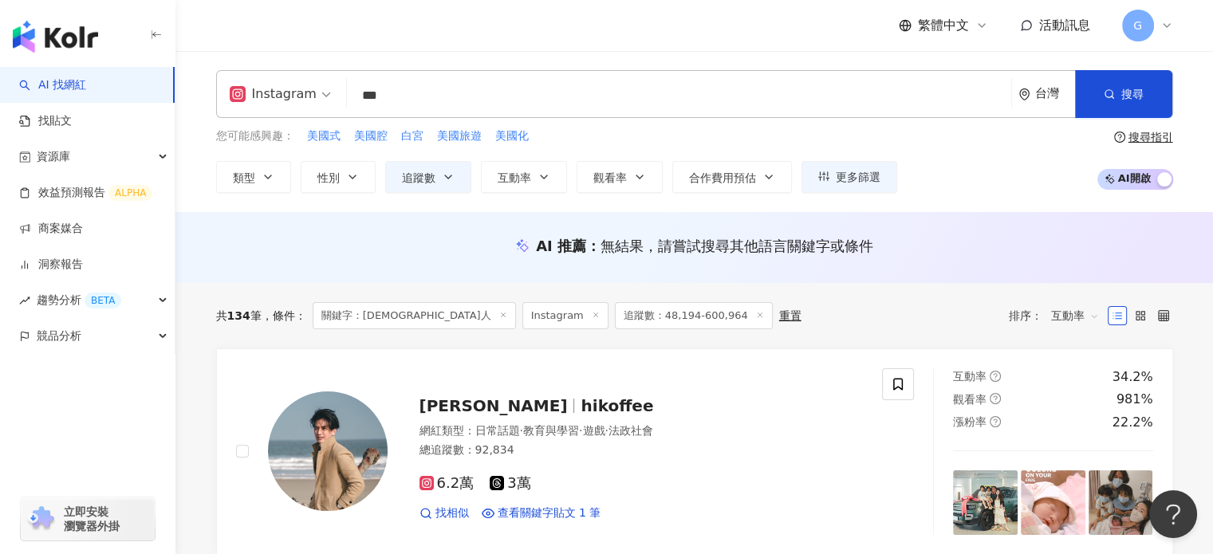
click at [1055, 313] on span "互動率" at bounding box center [1076, 316] width 48 height 26
click at [1078, 482] on div "關鍵字" at bounding box center [1075, 484] width 40 height 18
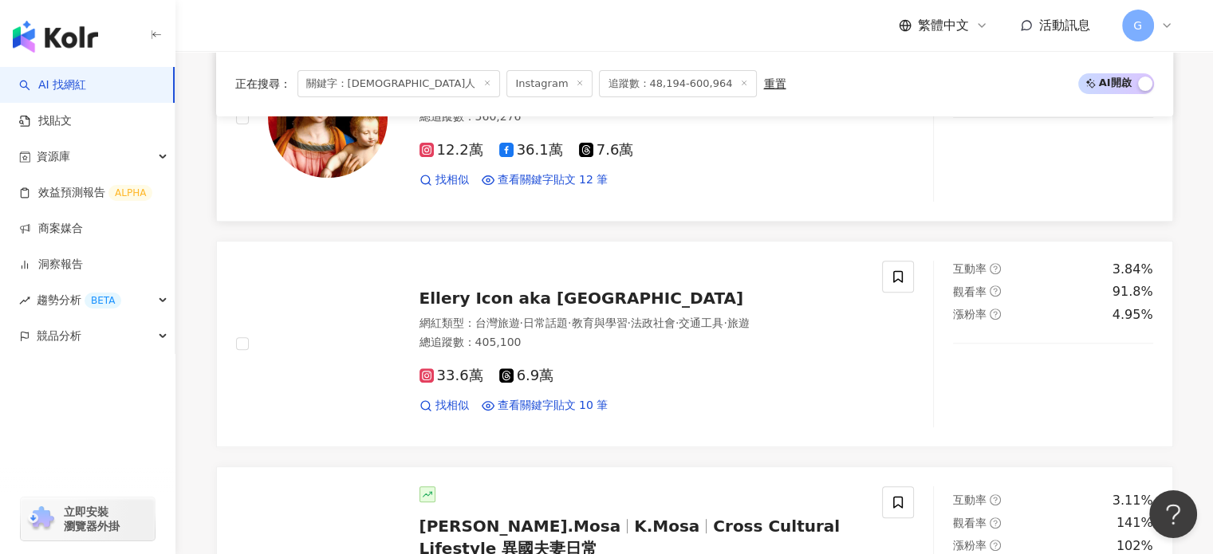
scroll to position [718, 0]
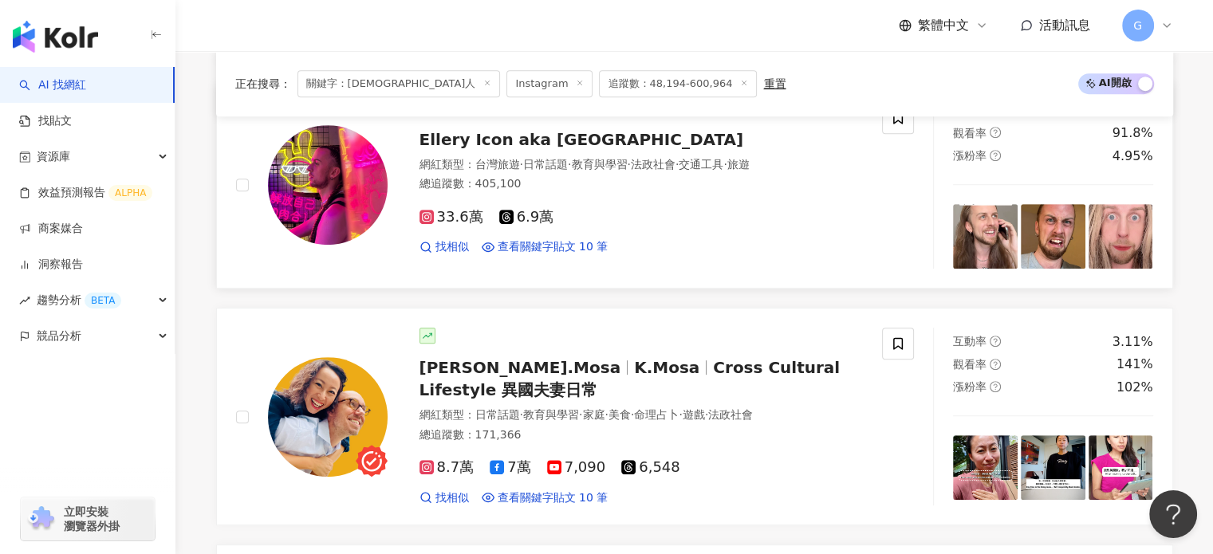
drag, startPoint x: 467, startPoint y: 212, endPoint x: 582, endPoint y: 136, distance: 137.6
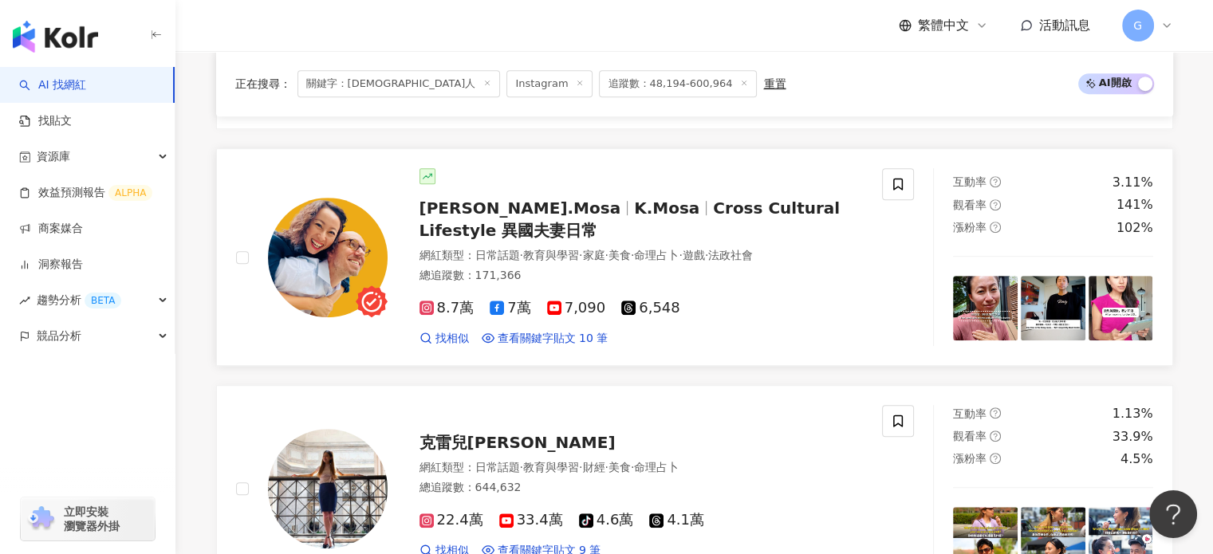
click at [519, 217] on div "Kelly.Mosa K.Mosa Cross Cultural Lifestyle 異國夫妻日常" at bounding box center [642, 219] width 444 height 45
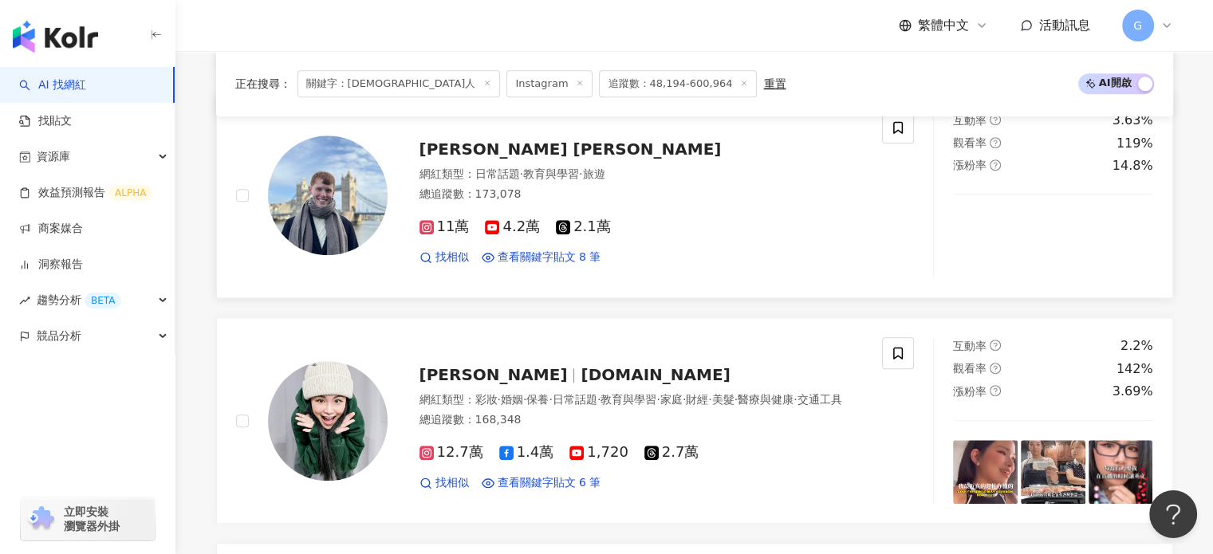
scroll to position [1596, 0]
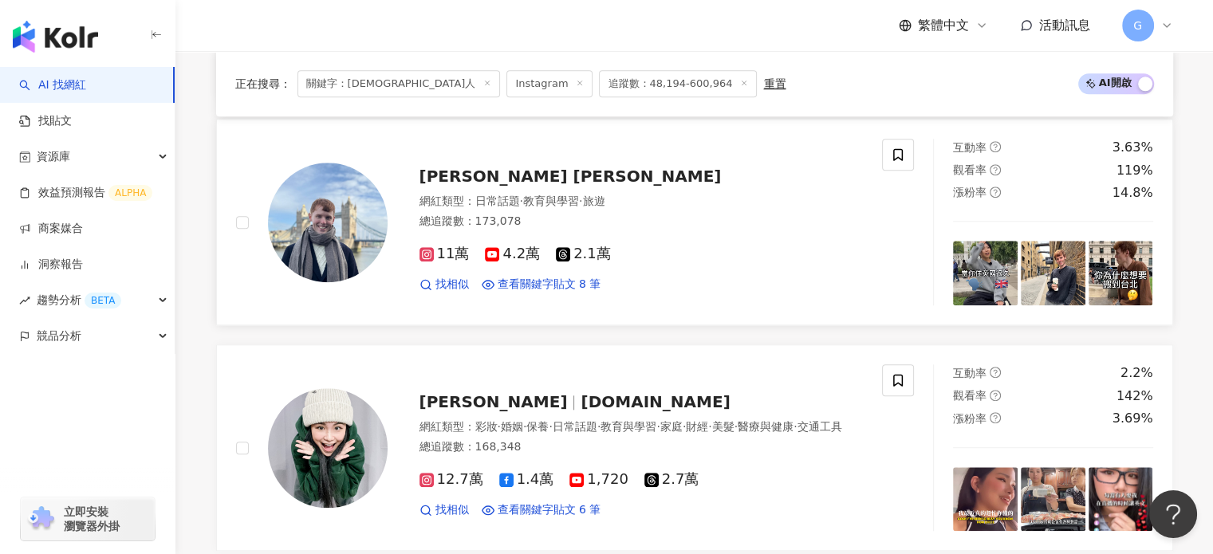
click at [520, 174] on span "James Charles" at bounding box center [571, 176] width 302 height 19
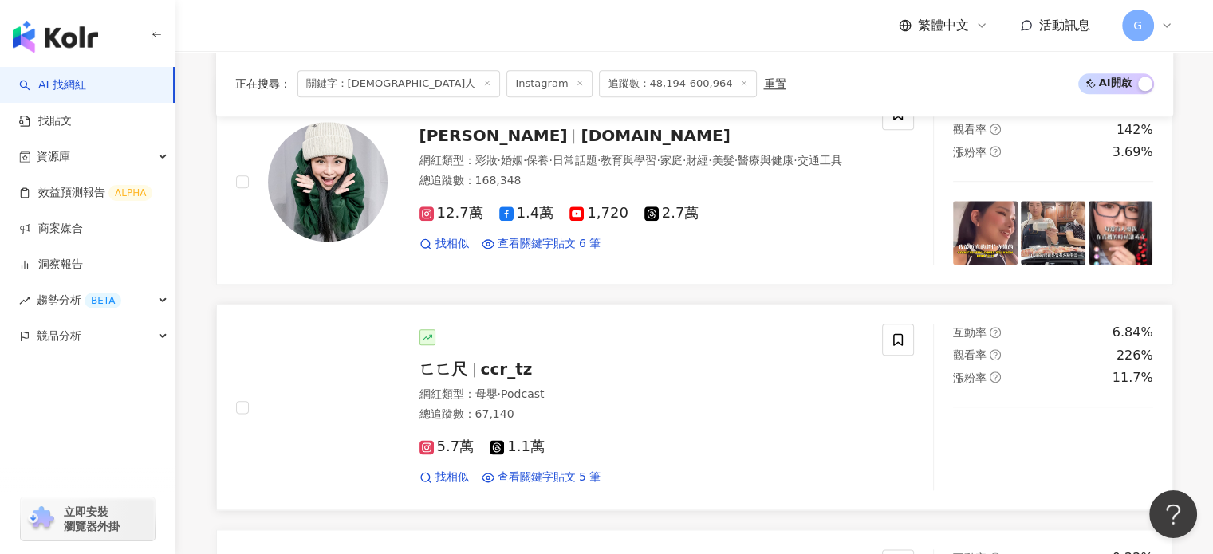
scroll to position [2473, 0]
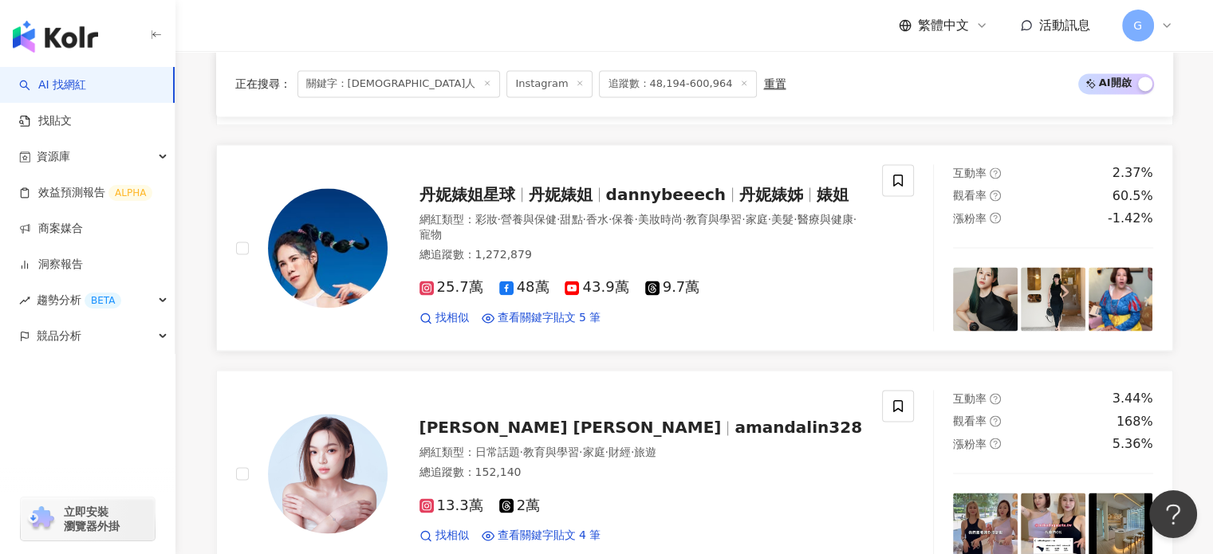
click at [511, 185] on span "丹妮婊姐星球" at bounding box center [468, 194] width 96 height 19
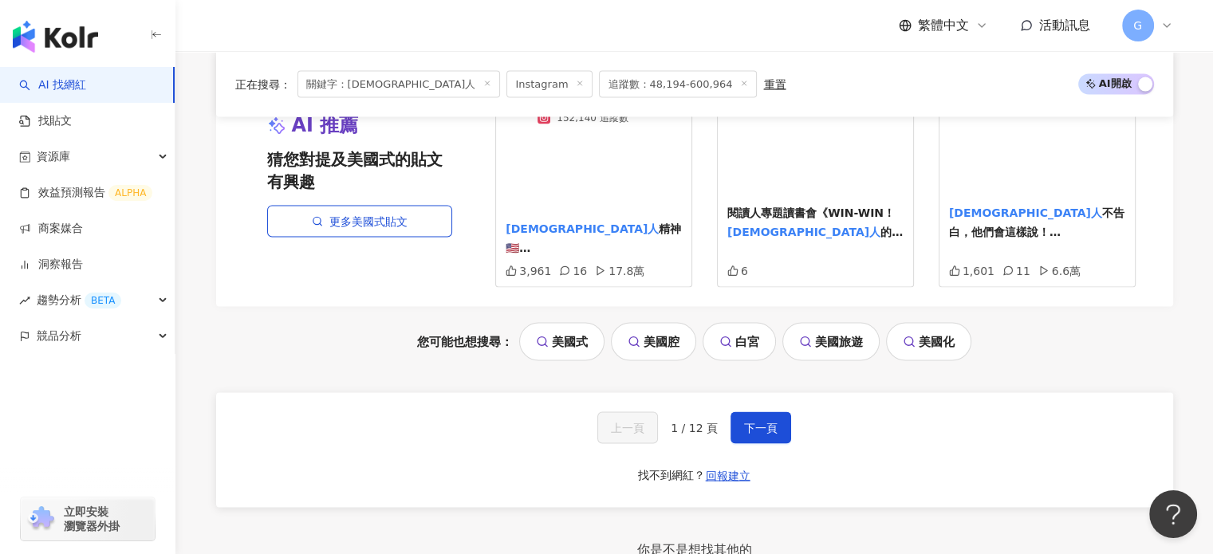
scroll to position [3112, 0]
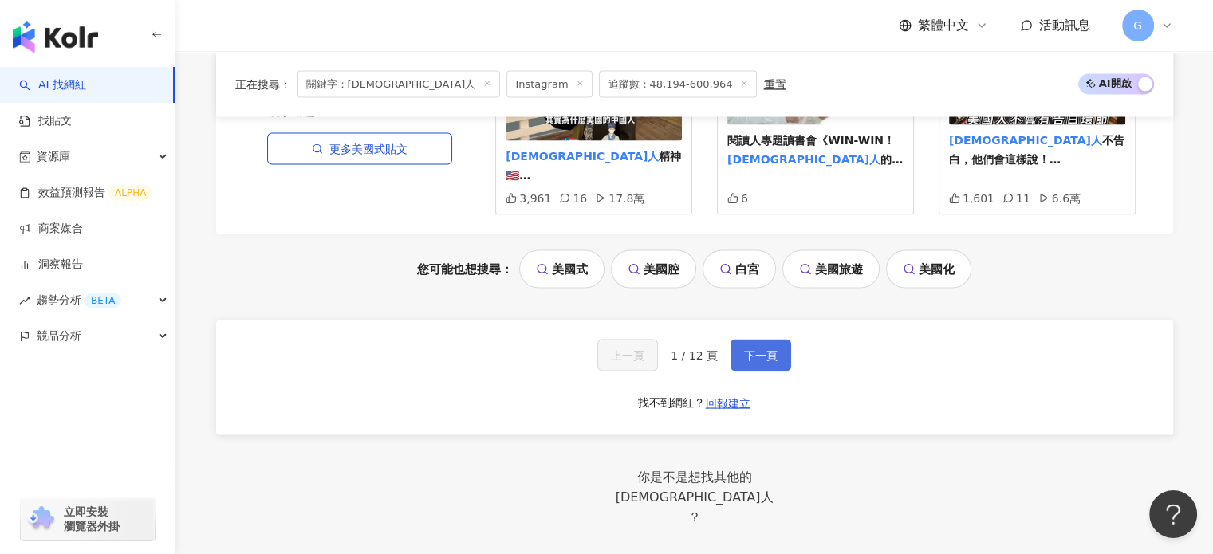
click at [763, 349] on span "下一頁" at bounding box center [761, 355] width 34 height 13
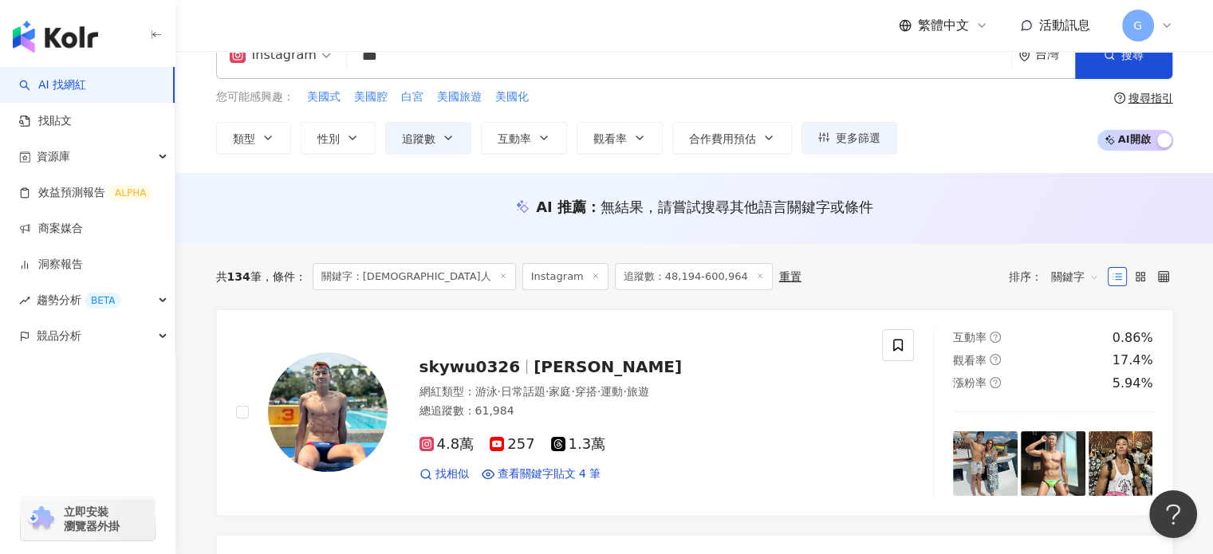
scroll to position [0, 0]
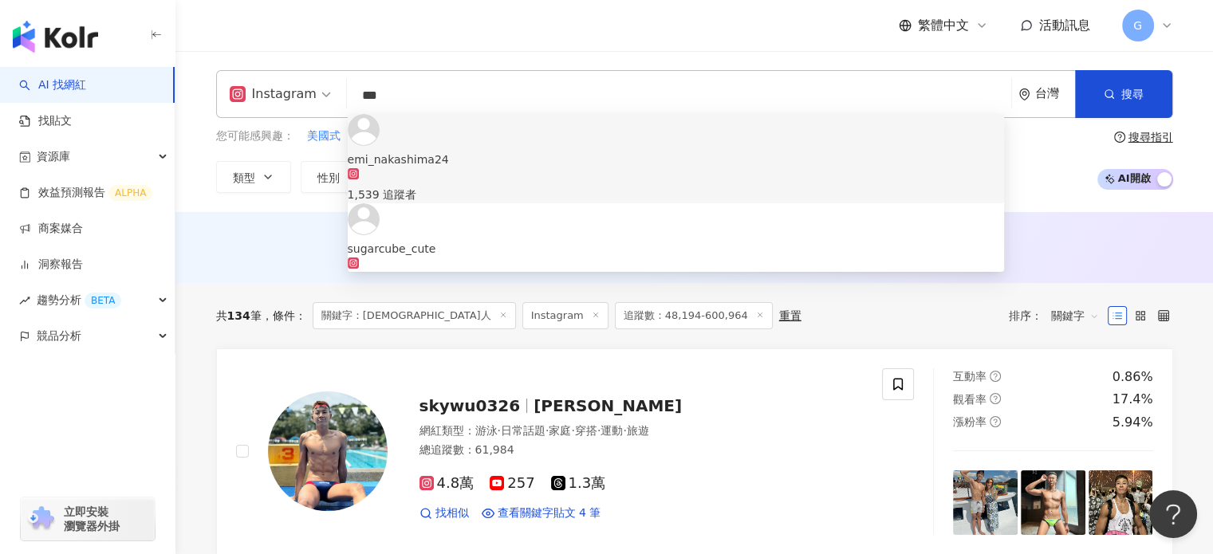
drag, startPoint x: 572, startPoint y: 101, endPoint x: 361, endPoint y: 96, distance: 210.7
click at [363, 96] on input "***" at bounding box center [679, 96] width 652 height 30
type input "*"
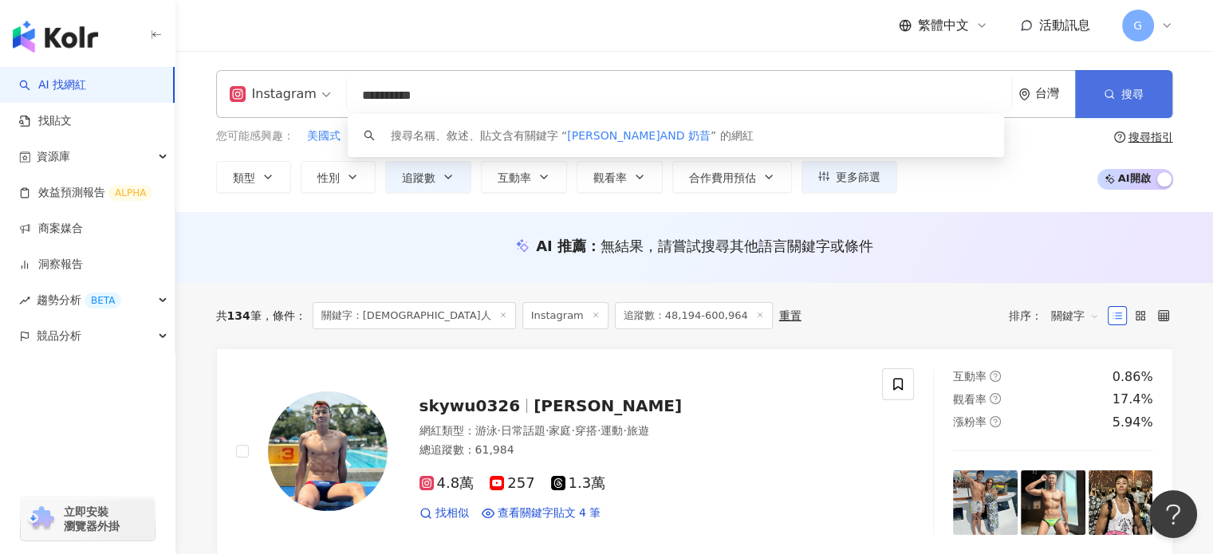
type input "**********"
click at [1134, 93] on span "搜尋" at bounding box center [1133, 94] width 22 height 13
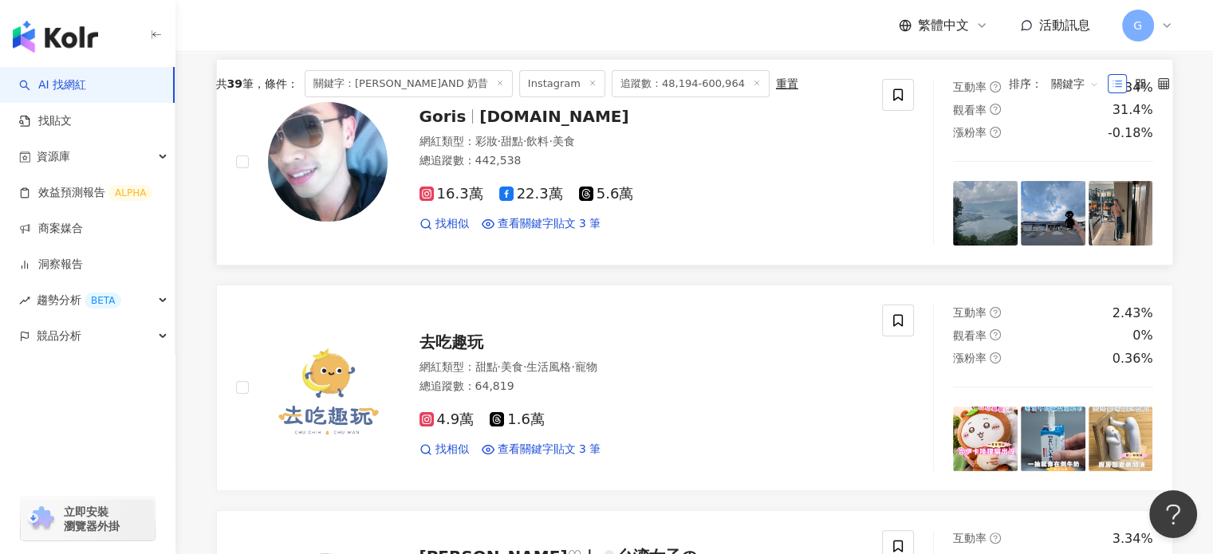
scroll to position [319, 0]
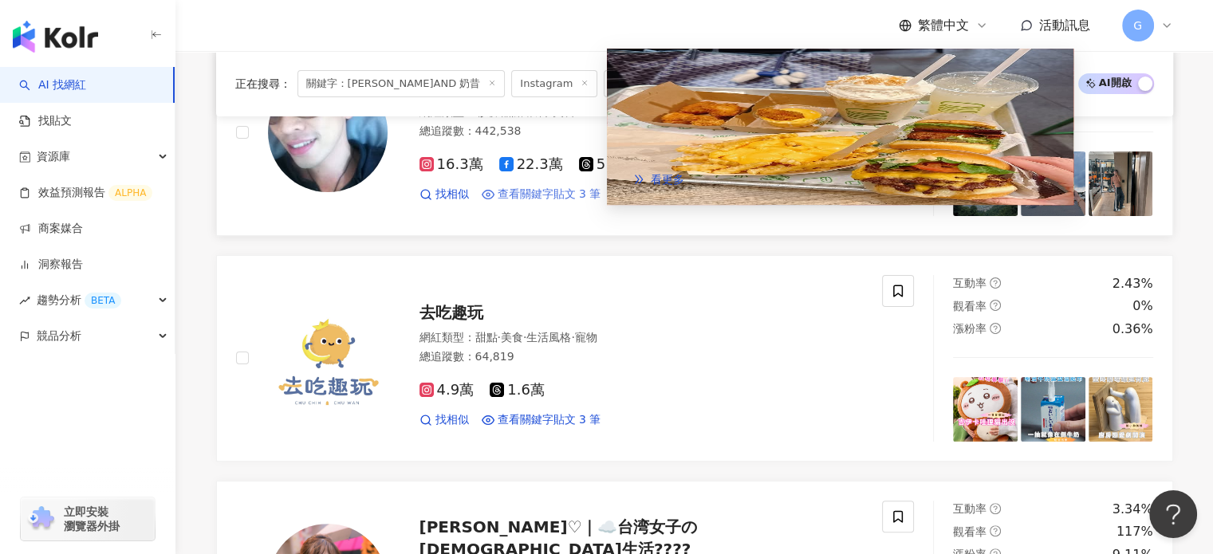
click at [587, 199] on span "查看關鍵字貼文 3 筆" at bounding box center [550, 195] width 104 height 16
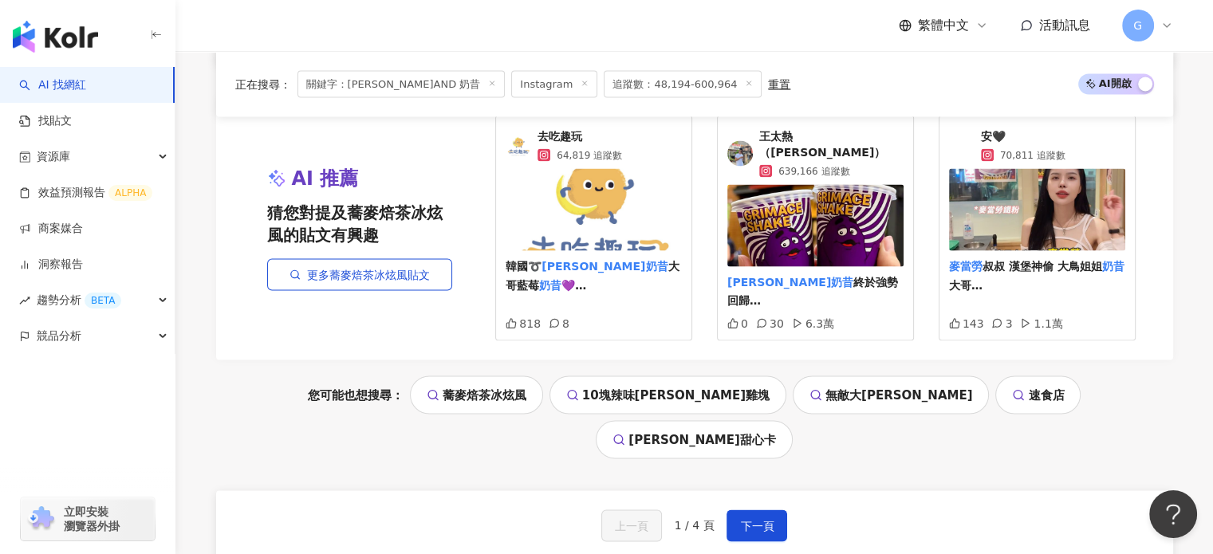
scroll to position [3032, 0]
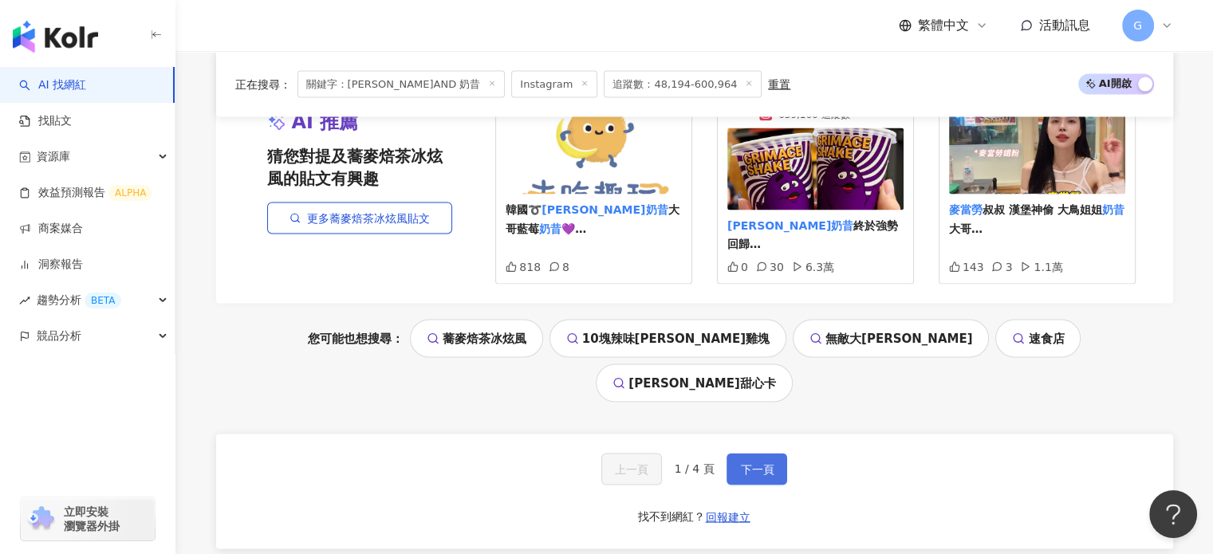
click at [772, 453] on button "下一頁" at bounding box center [757, 469] width 61 height 32
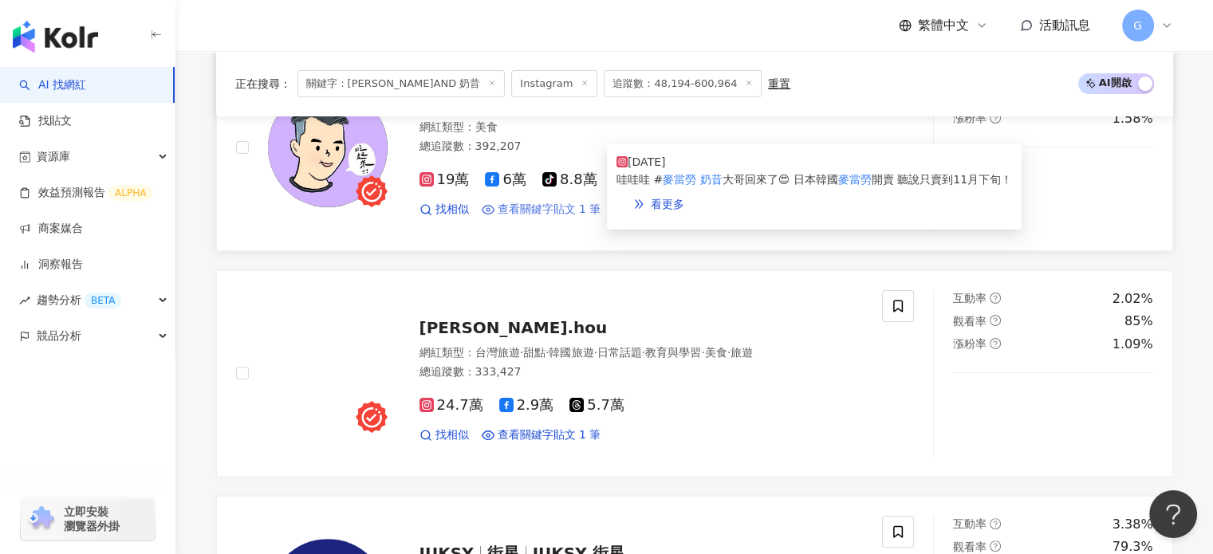
scroll to position [399, 0]
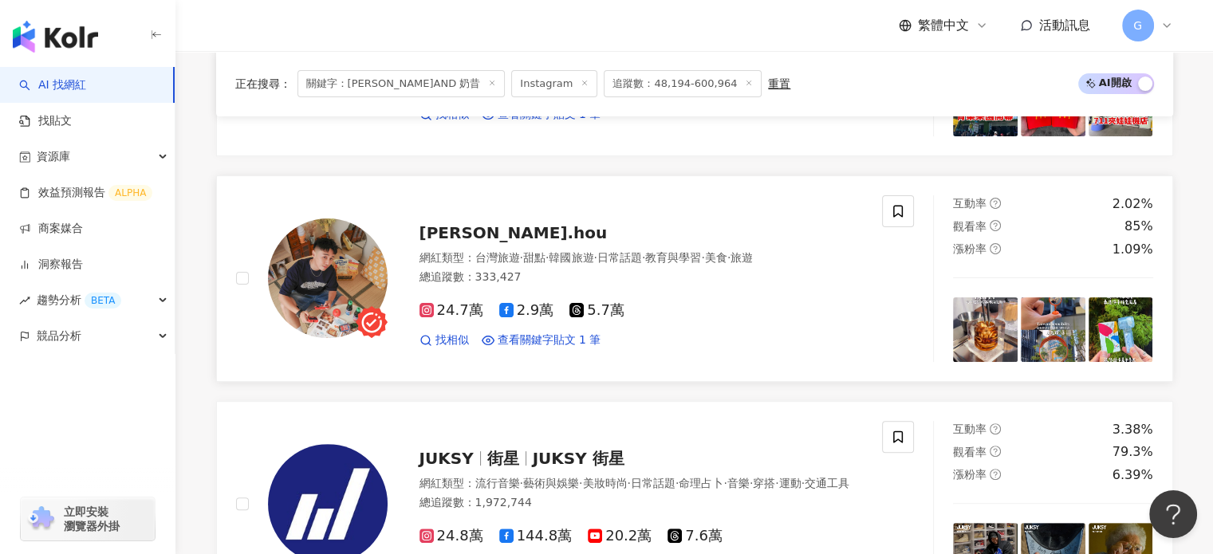
click at [499, 226] on span "raymond.hou" at bounding box center [514, 232] width 188 height 19
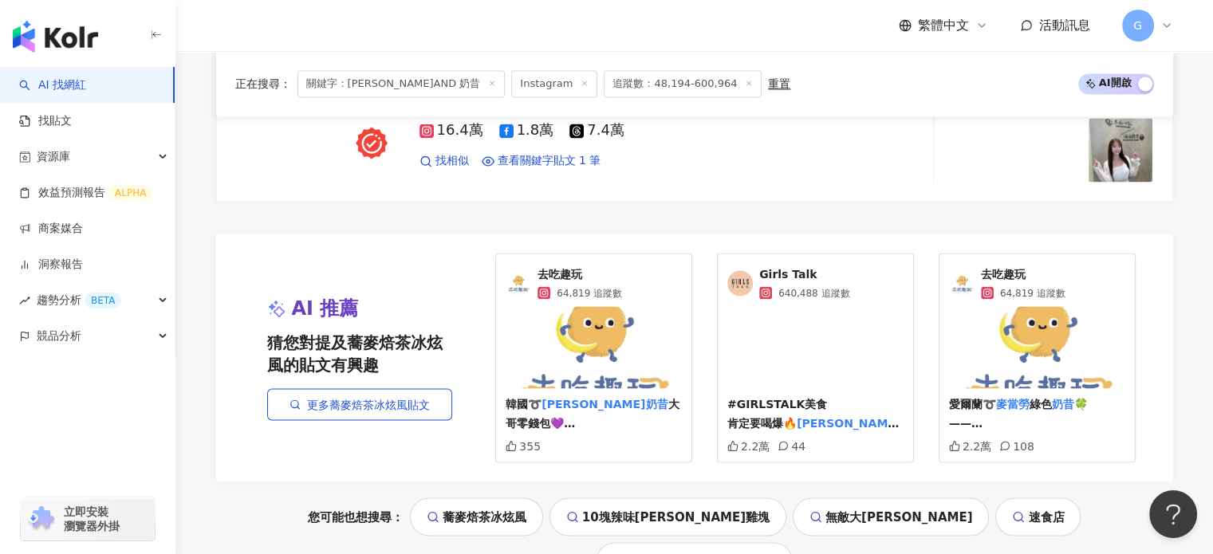
scroll to position [3112, 0]
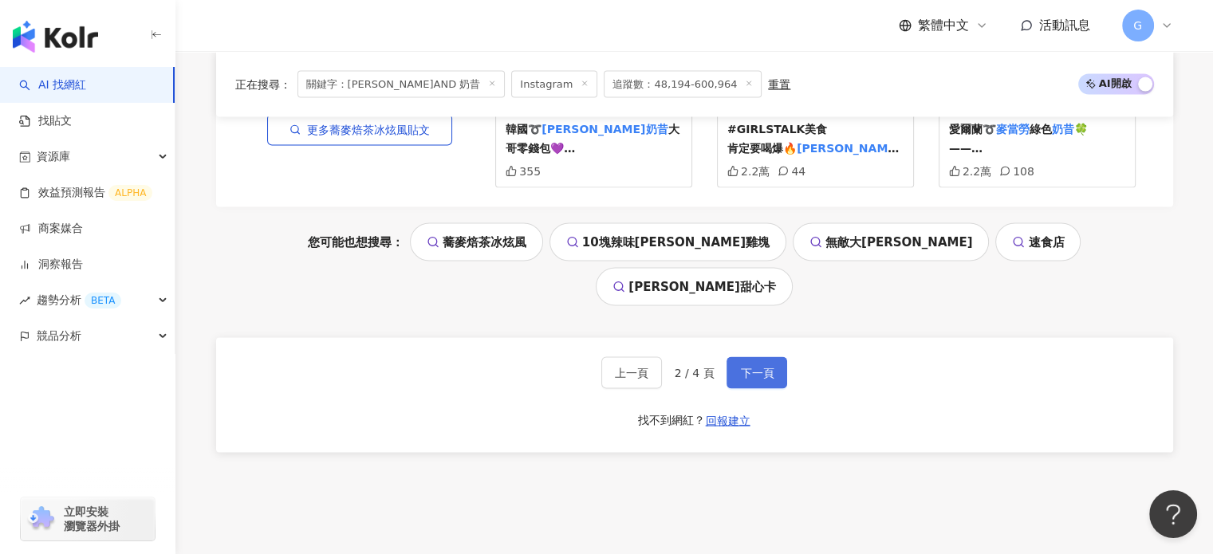
click at [740, 367] on span "下一頁" at bounding box center [757, 373] width 34 height 13
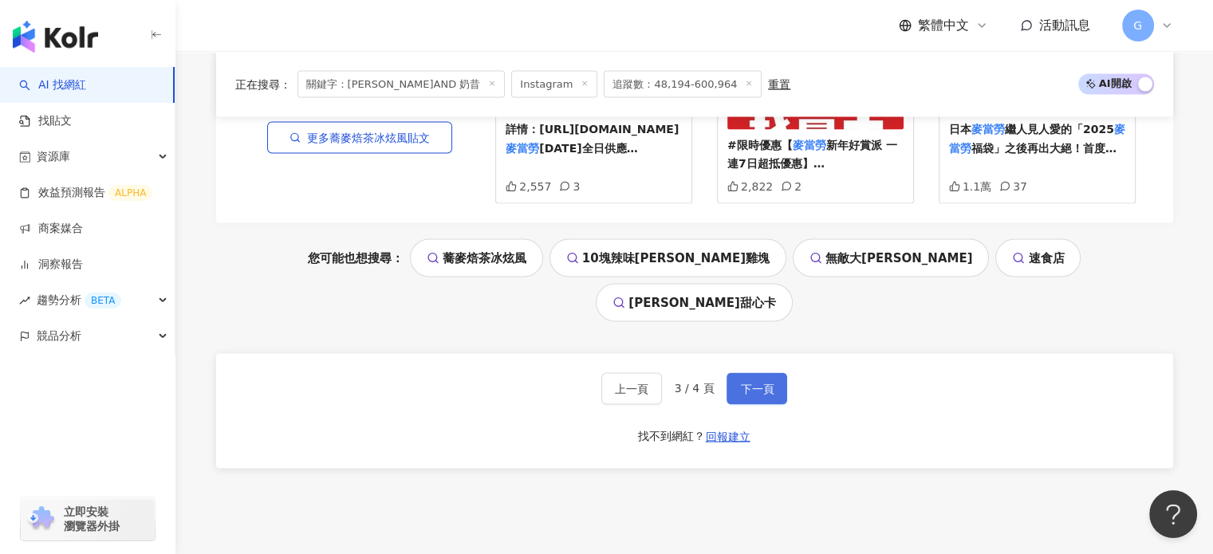
click at [764, 383] on span "下一頁" at bounding box center [757, 389] width 34 height 13
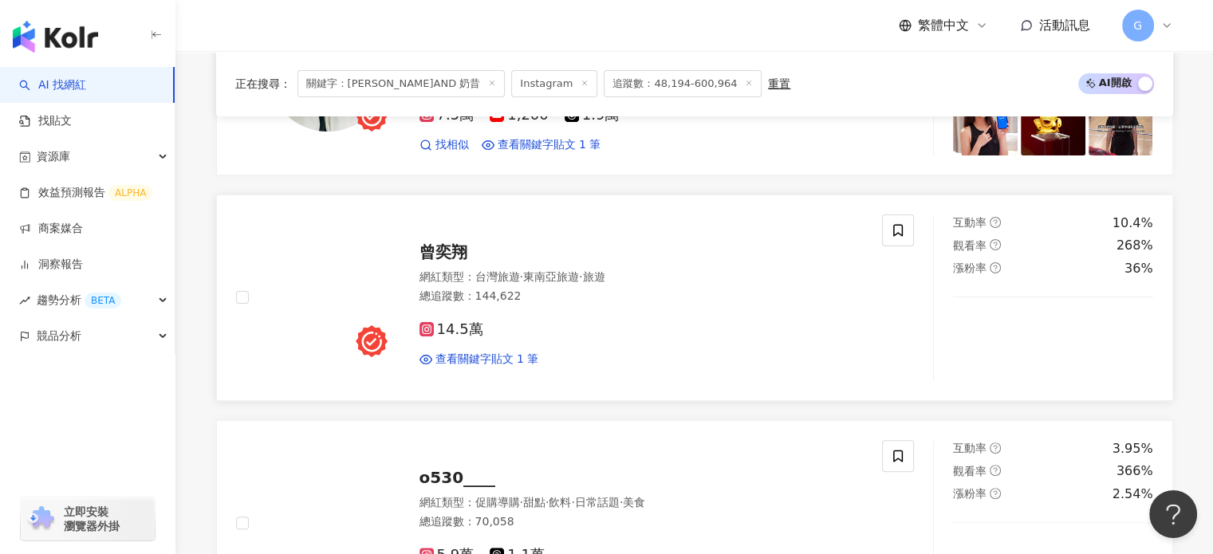
scroll to position [61, 0]
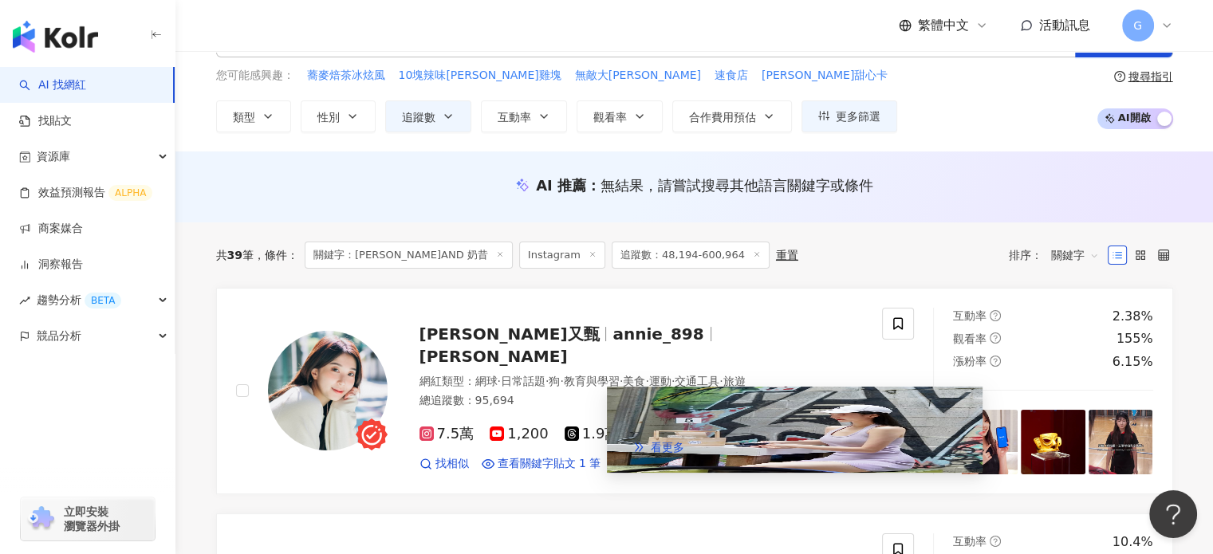
click at [662, 416] on img at bounding box center [795, 430] width 376 height 86
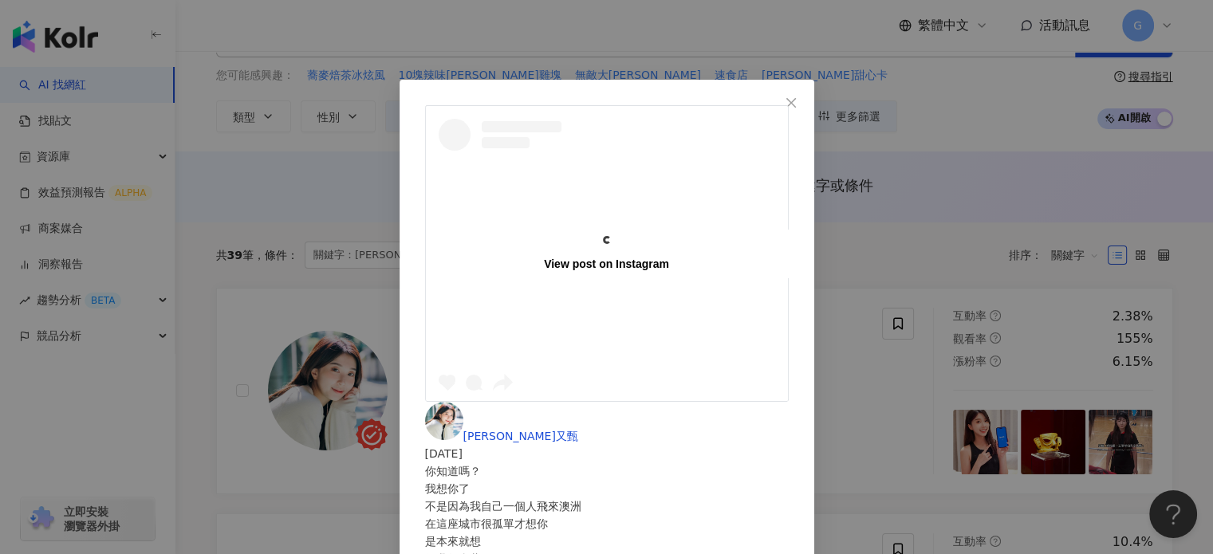
scroll to position [0, 0]
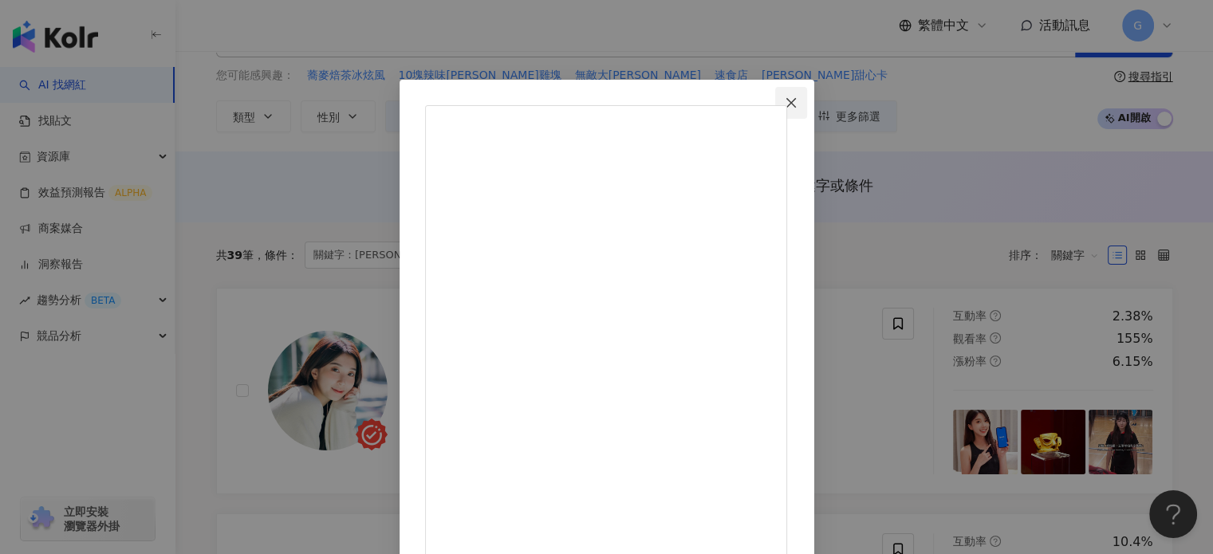
click at [798, 98] on icon "close" at bounding box center [791, 103] width 13 height 13
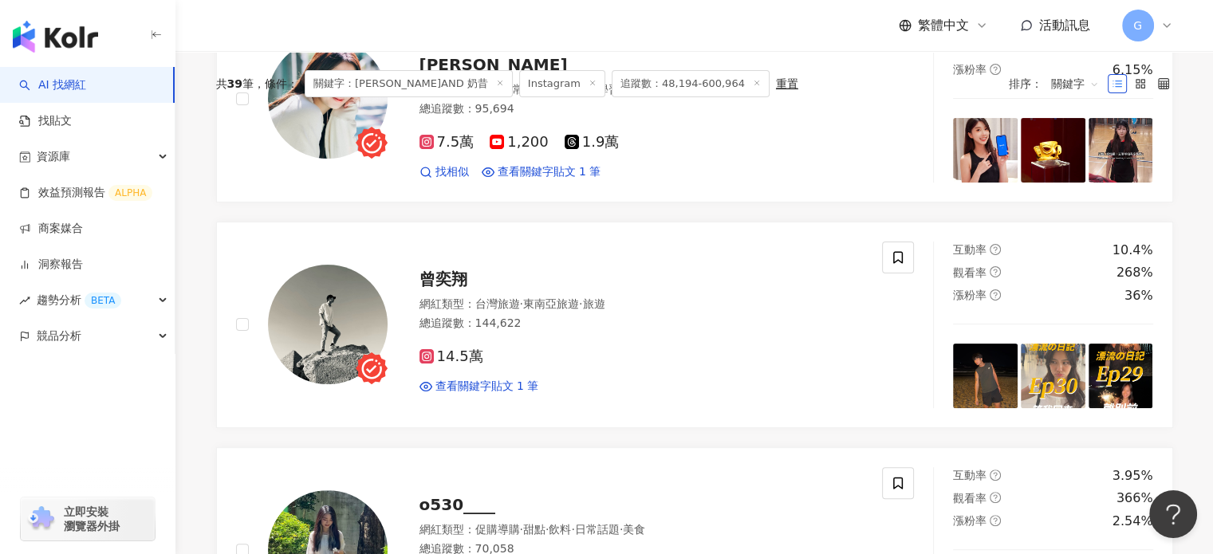
scroll to position [140, 0]
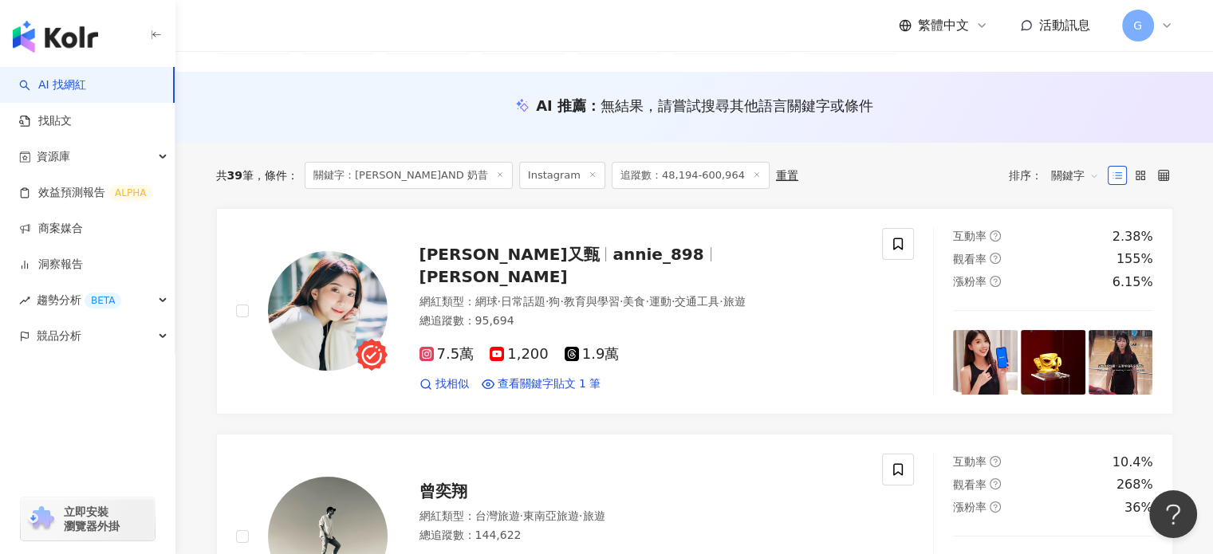
click at [440, 173] on span "關鍵字：麥當勞 AND 奶昔" at bounding box center [409, 175] width 208 height 27
click at [496, 172] on icon at bounding box center [500, 175] width 8 height 8
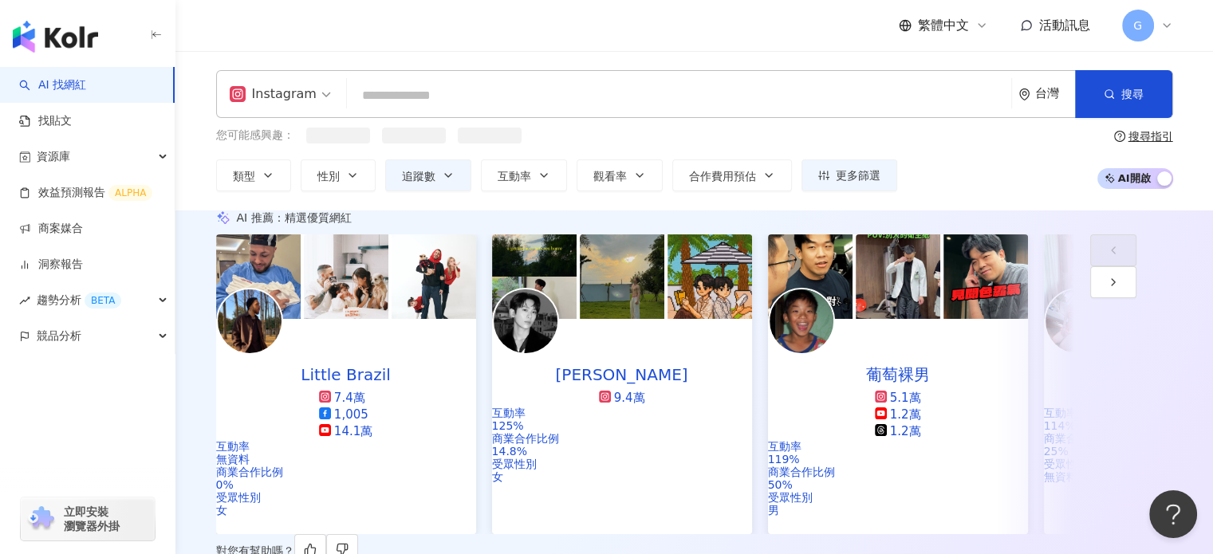
click at [454, 102] on input "search" at bounding box center [679, 96] width 652 height 30
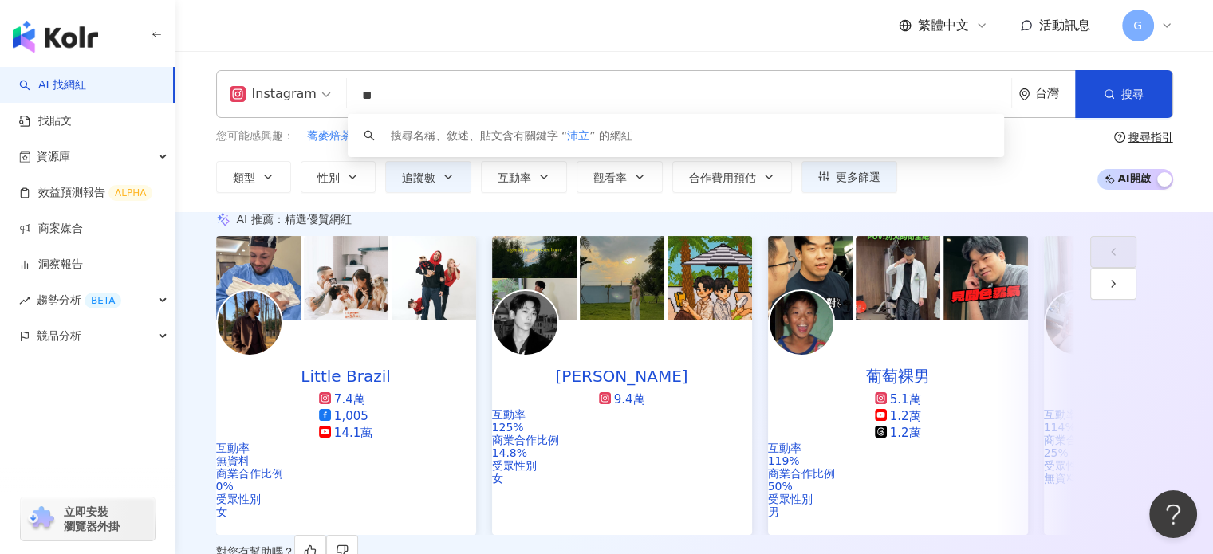
type input "**"
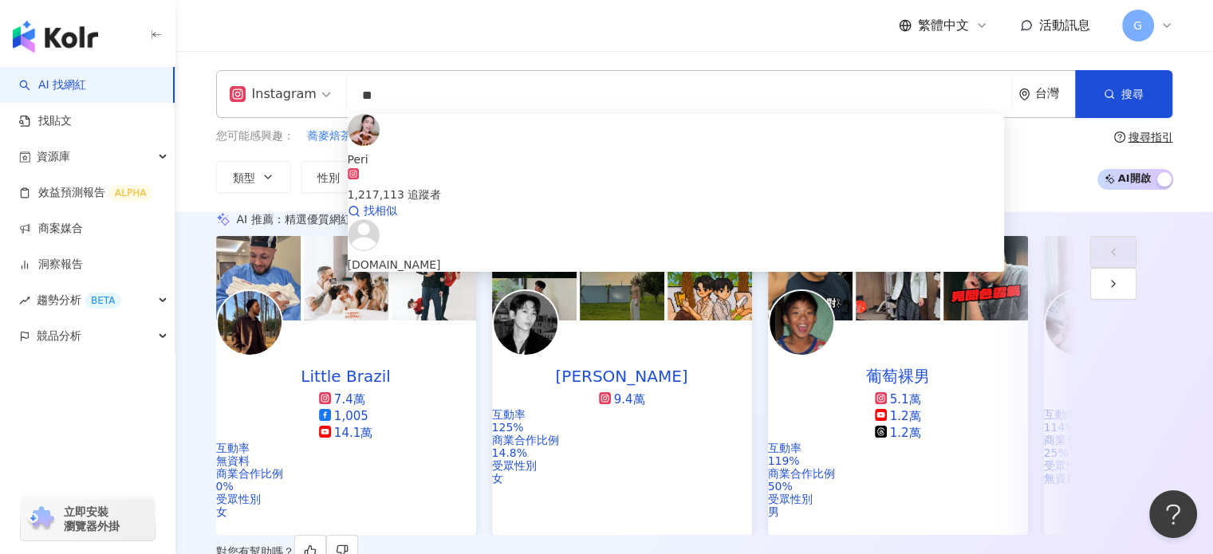
click at [414, 151] on div "Peri" at bounding box center [676, 160] width 657 height 18
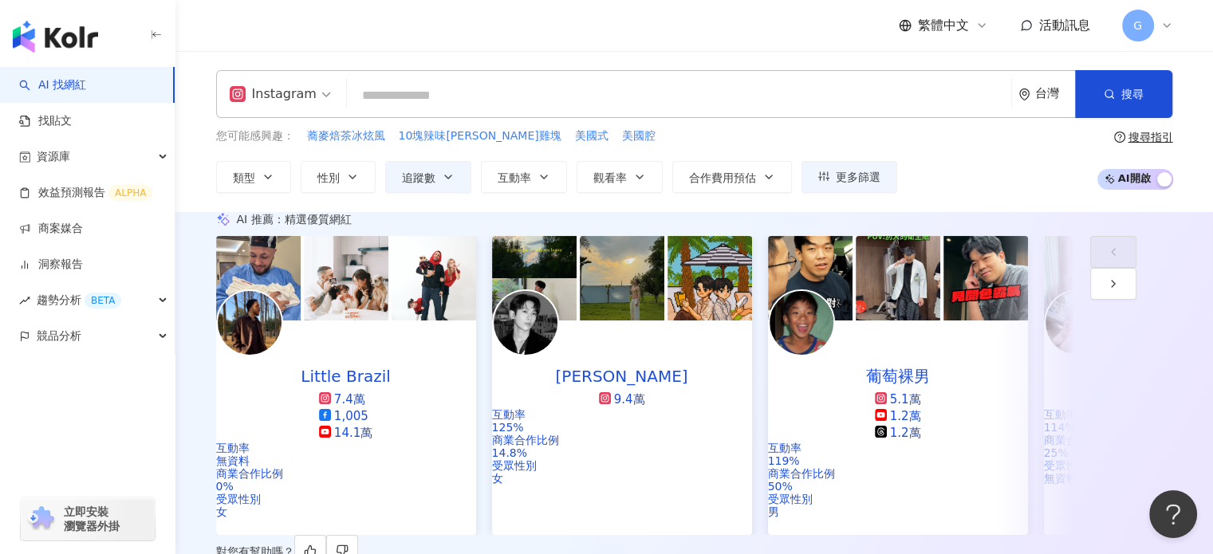
click at [438, 93] on input "search" at bounding box center [679, 96] width 652 height 30
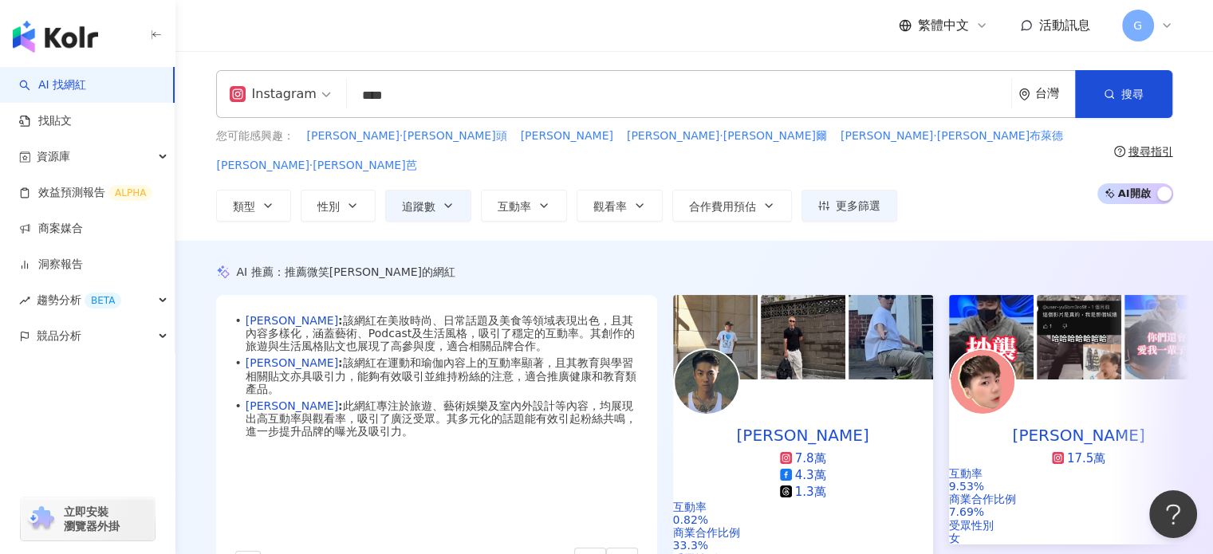
drag, startPoint x: 451, startPoint y: 104, endPoint x: 349, endPoint y: 100, distance: 101.4
click at [353, 100] on input "****" at bounding box center [679, 96] width 652 height 30
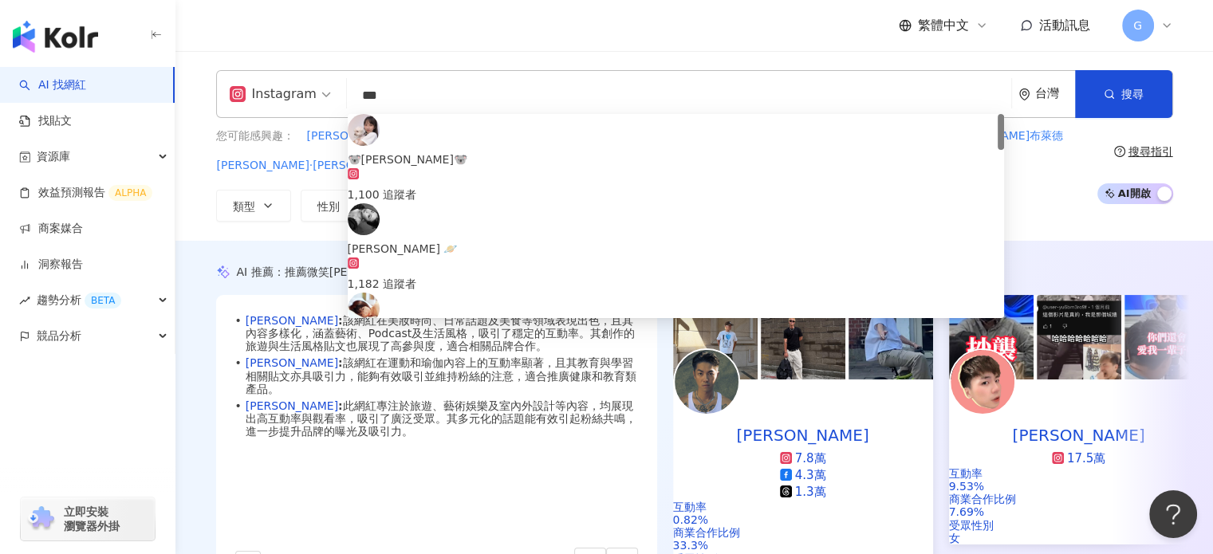
type input "***"
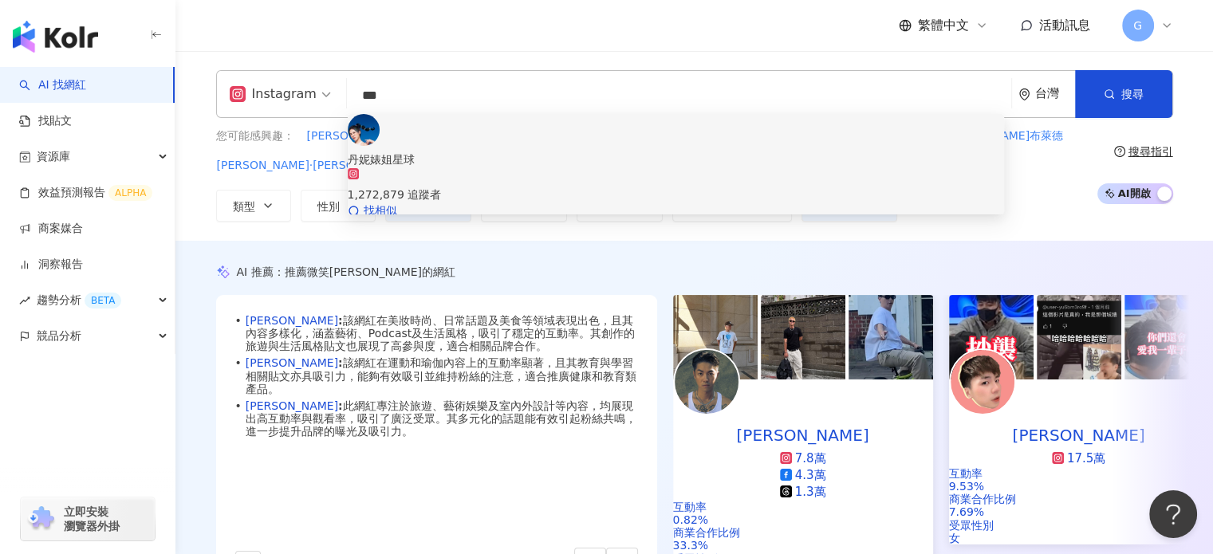
click at [493, 151] on span "丹妮婊姐星球" at bounding box center [676, 160] width 657 height 18
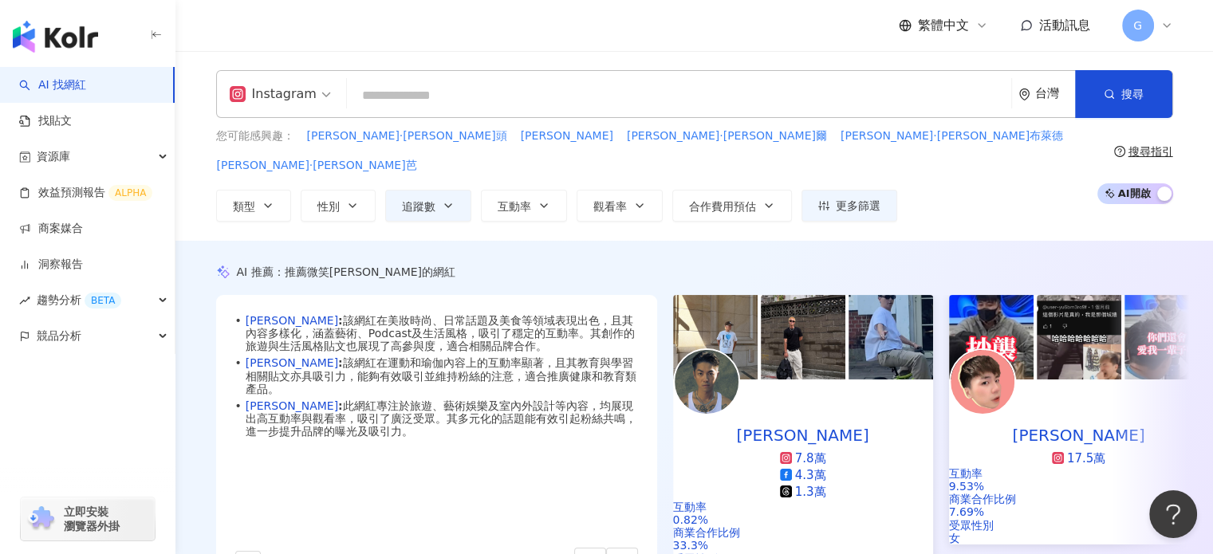
click at [550, 96] on input "search" at bounding box center [679, 96] width 652 height 30
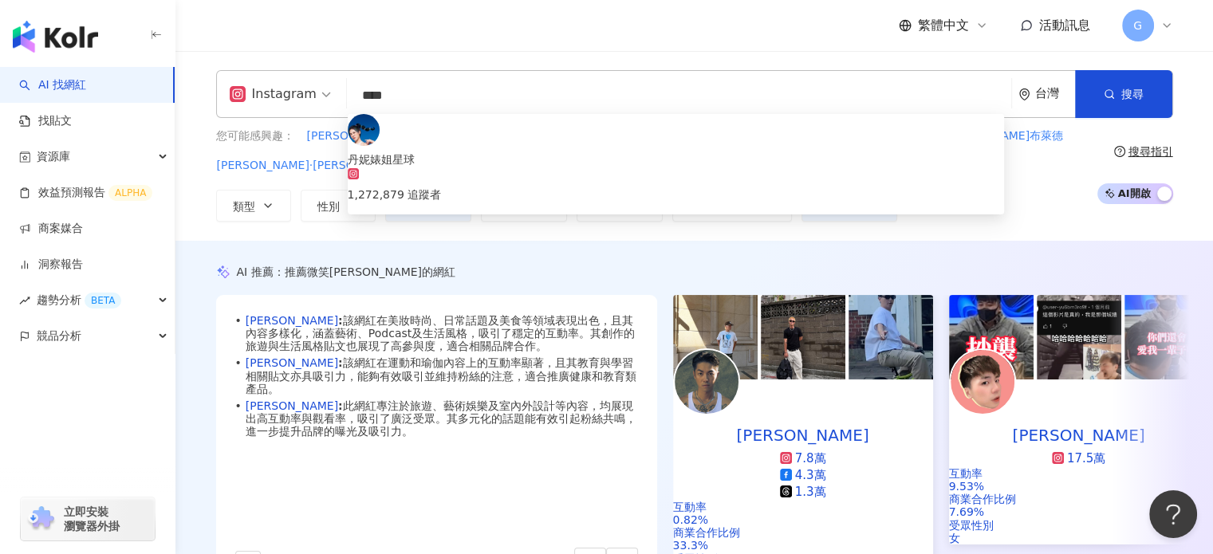
type input "***"
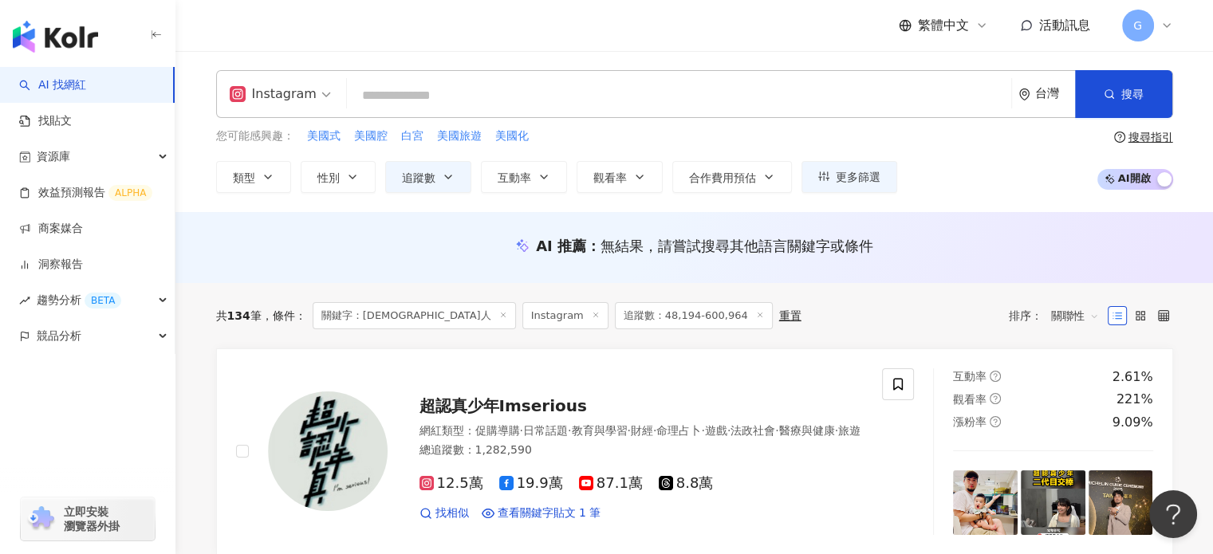
click at [70, 91] on link "AI 找網紅" at bounding box center [52, 85] width 67 height 16
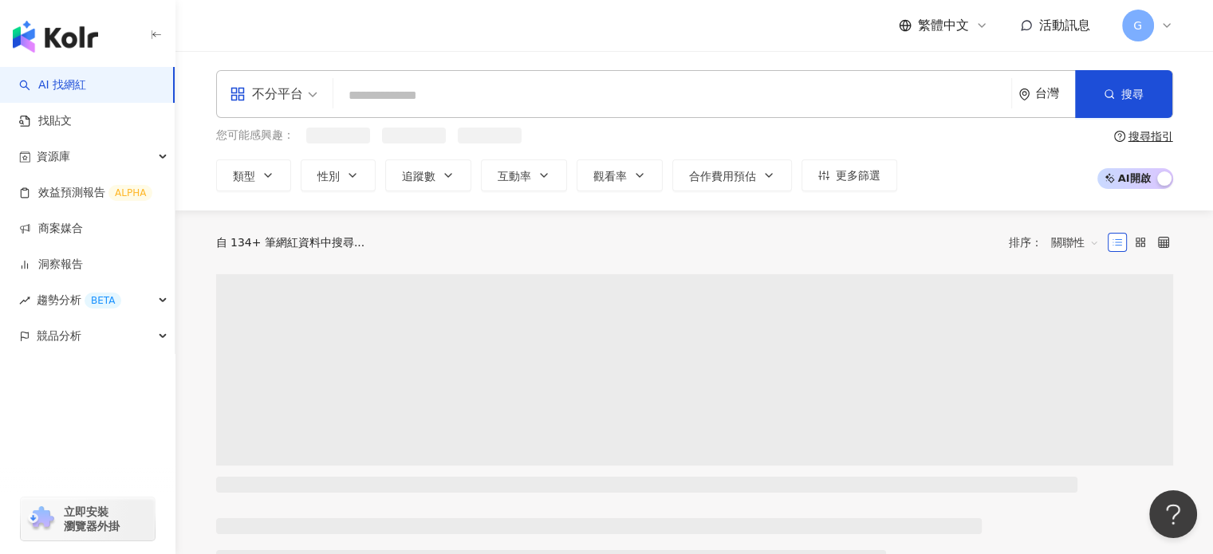
click at [376, 89] on input "search" at bounding box center [672, 96] width 665 height 30
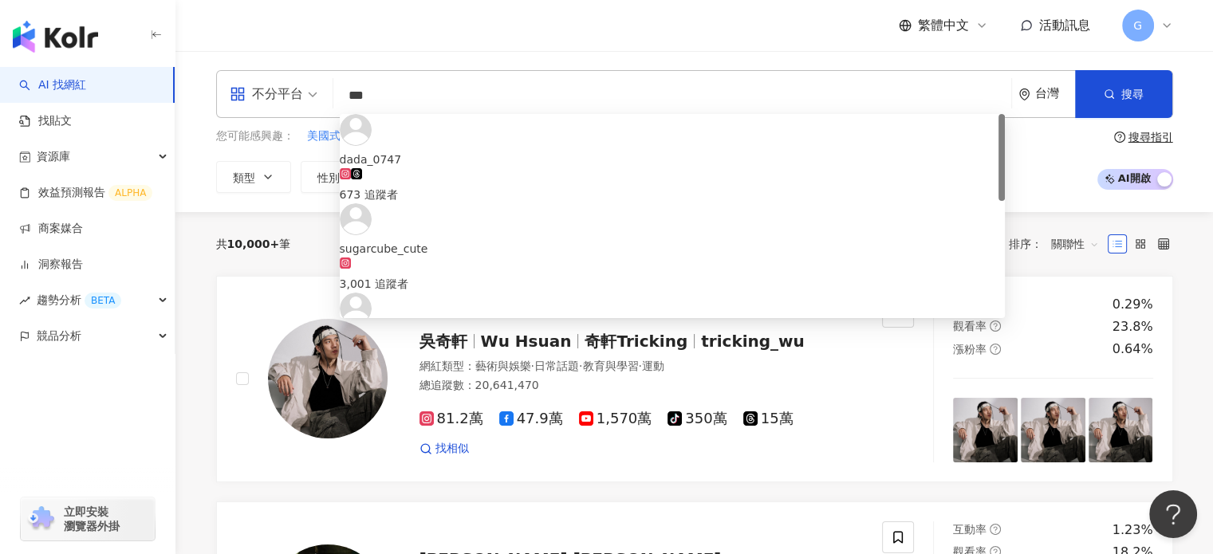
click at [414, 90] on input "***" at bounding box center [672, 96] width 665 height 30
type input "***"
click at [514, 55] on div "不分平台 *** 台灣 搜尋 44a63ee2-d283-41f7-b95c-e76c17299252 dada_0747 673 追蹤者 sugarcube…" at bounding box center [695, 131] width 1038 height 161
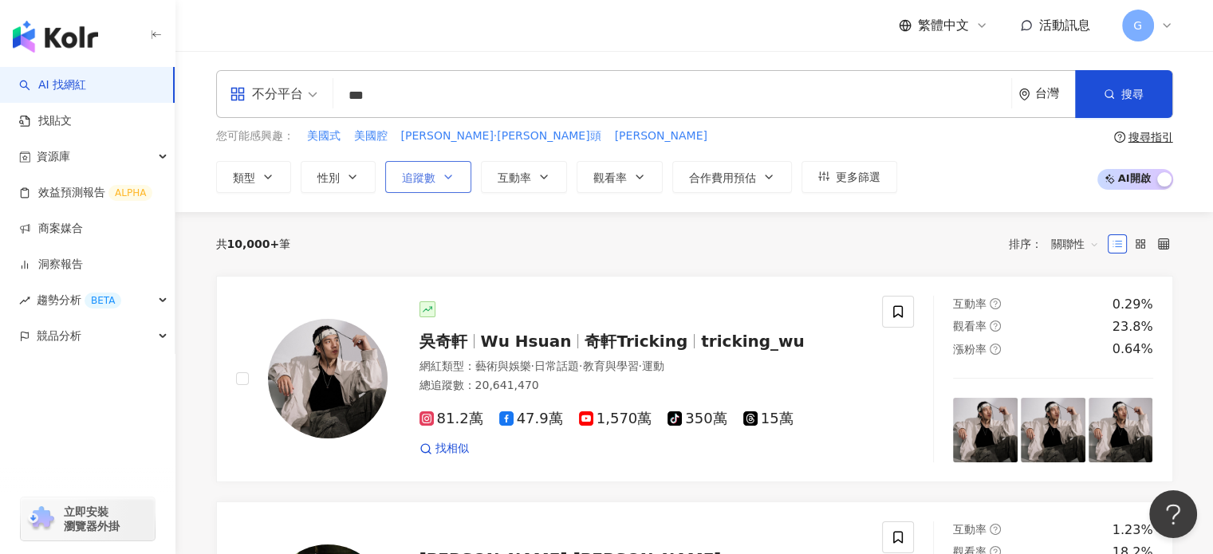
click at [454, 180] on button "追蹤數" at bounding box center [428, 177] width 86 height 32
type input "*"
type input "*******"
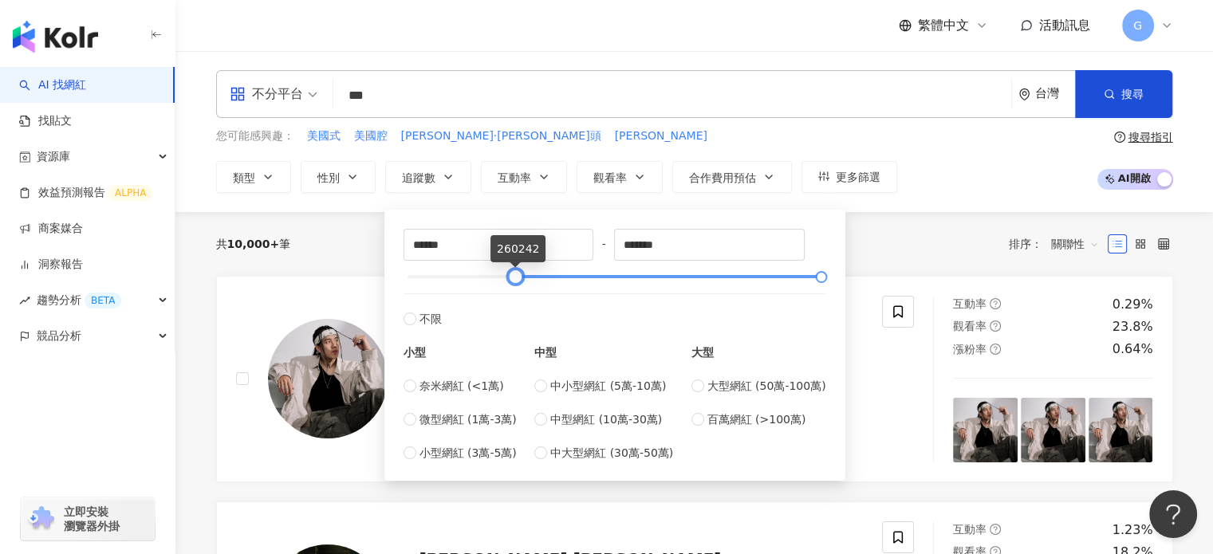
type input "******"
drag, startPoint x: 412, startPoint y: 280, endPoint x: 512, endPoint y: 280, distance: 99.7
click at [512, 280] on div at bounding box center [507, 277] width 9 height 9
click at [906, 231] on div "共 10,000+ 筆 排序： 關聯性" at bounding box center [694, 244] width 957 height 26
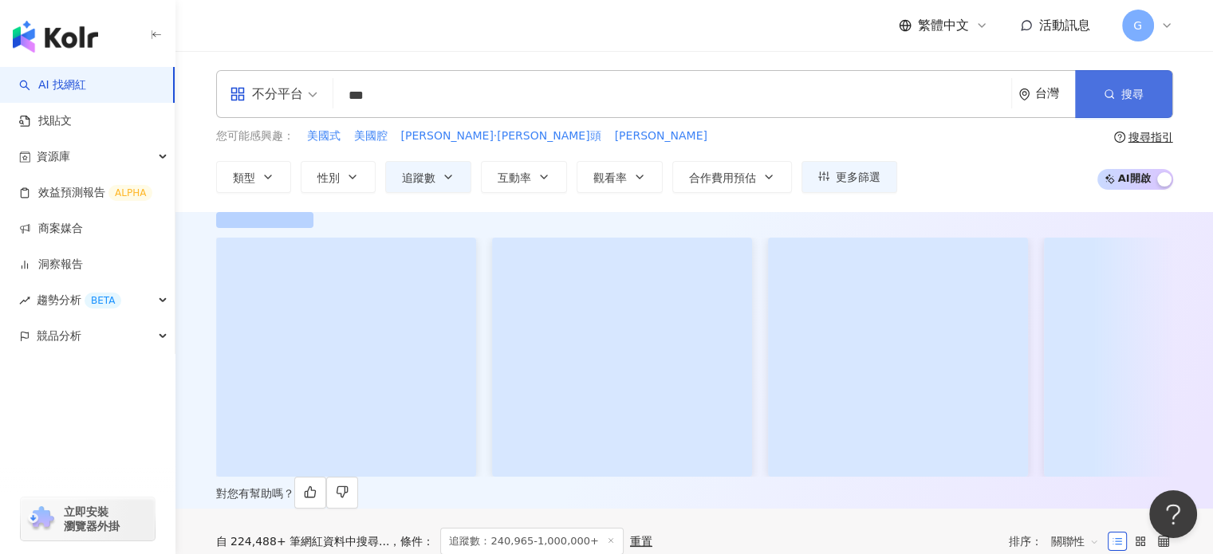
click at [1129, 84] on button "搜尋" at bounding box center [1123, 94] width 97 height 48
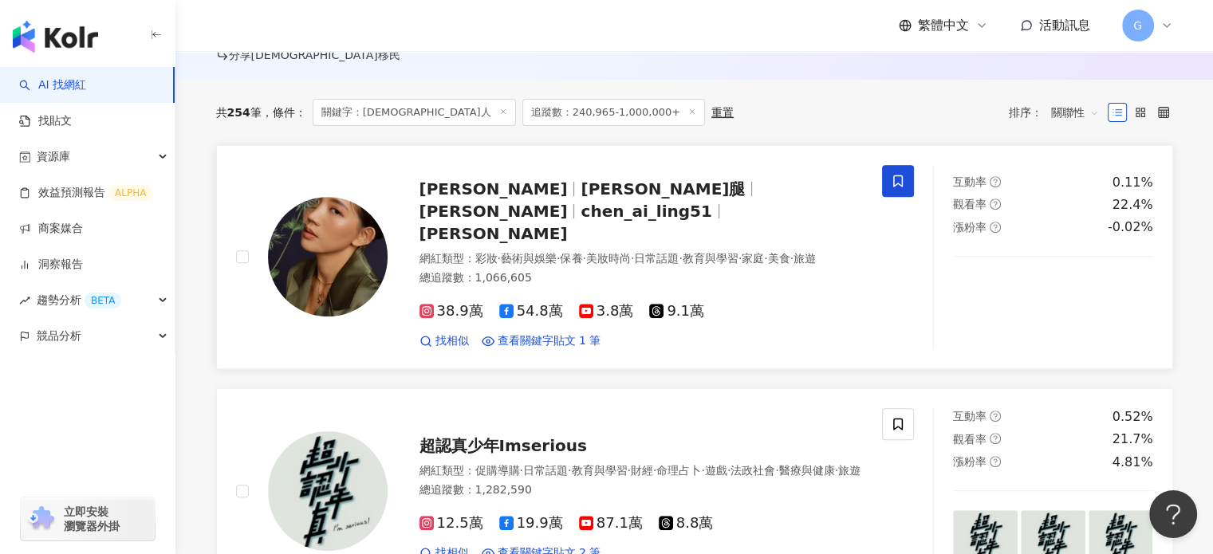
scroll to position [399, 0]
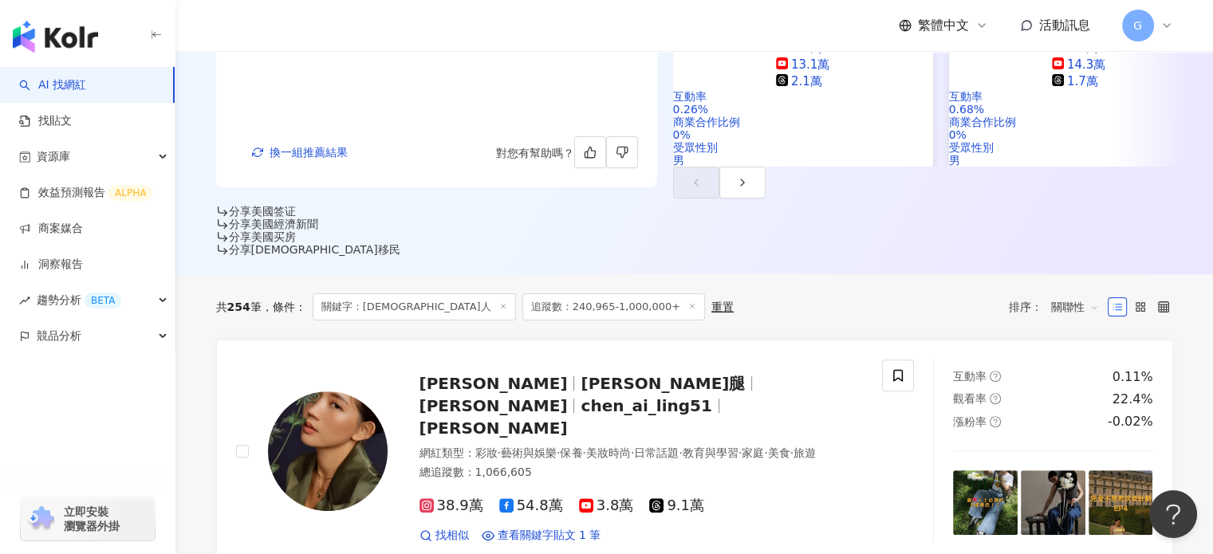
click at [1063, 294] on span "關聯性" at bounding box center [1076, 307] width 48 height 26
click at [1062, 409] on div "關鍵字" at bounding box center [1075, 414] width 40 height 18
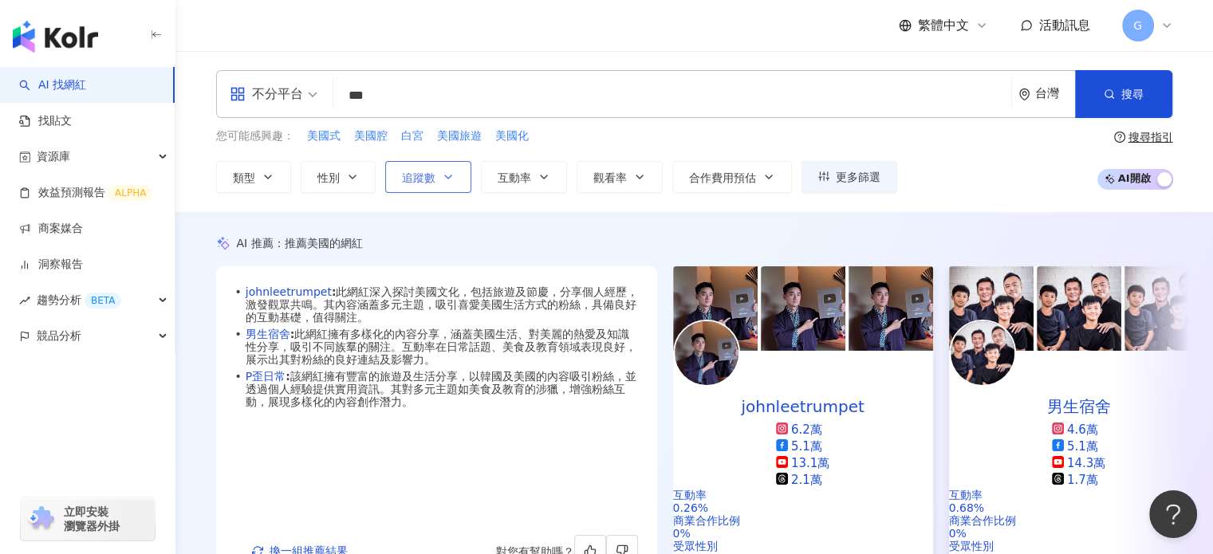
click at [448, 172] on icon "button" at bounding box center [448, 177] width 13 height 13
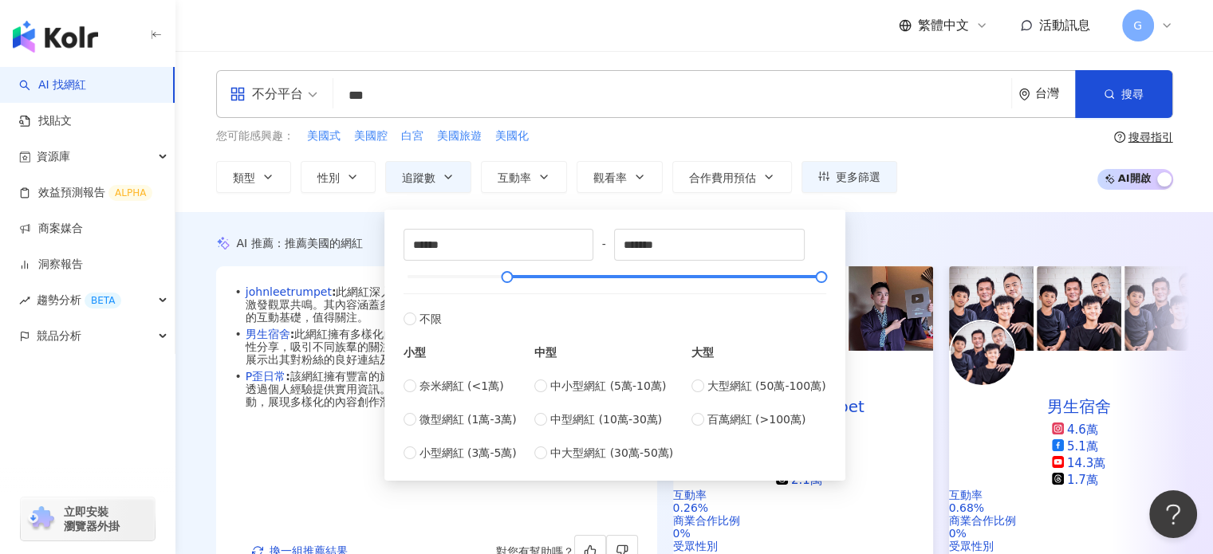
click at [696, 138] on div "您可能感興趣： 美國式 美國腔 白宮 美國旅遊 美國化" at bounding box center [556, 137] width 681 height 18
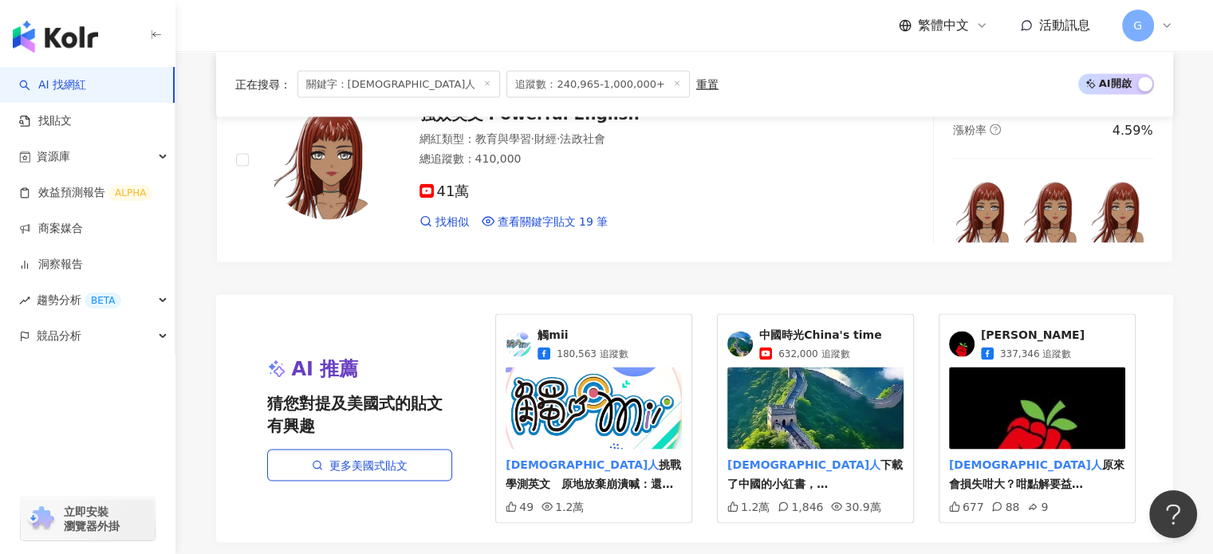
scroll to position [3271, 0]
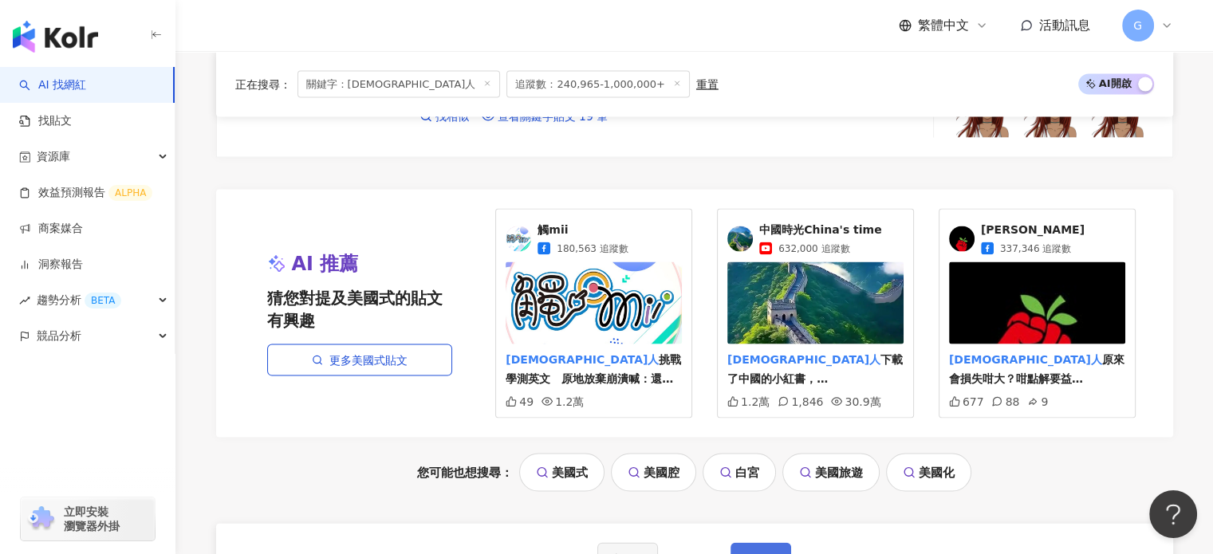
click at [769, 543] on button "下一頁" at bounding box center [761, 559] width 61 height 32
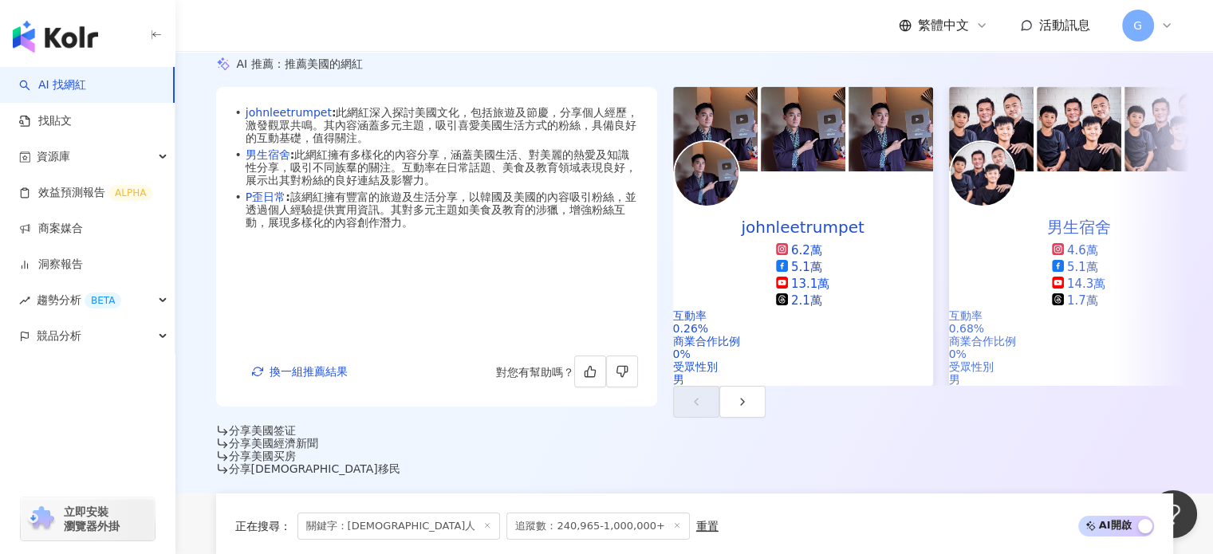
scroll to position [0, 0]
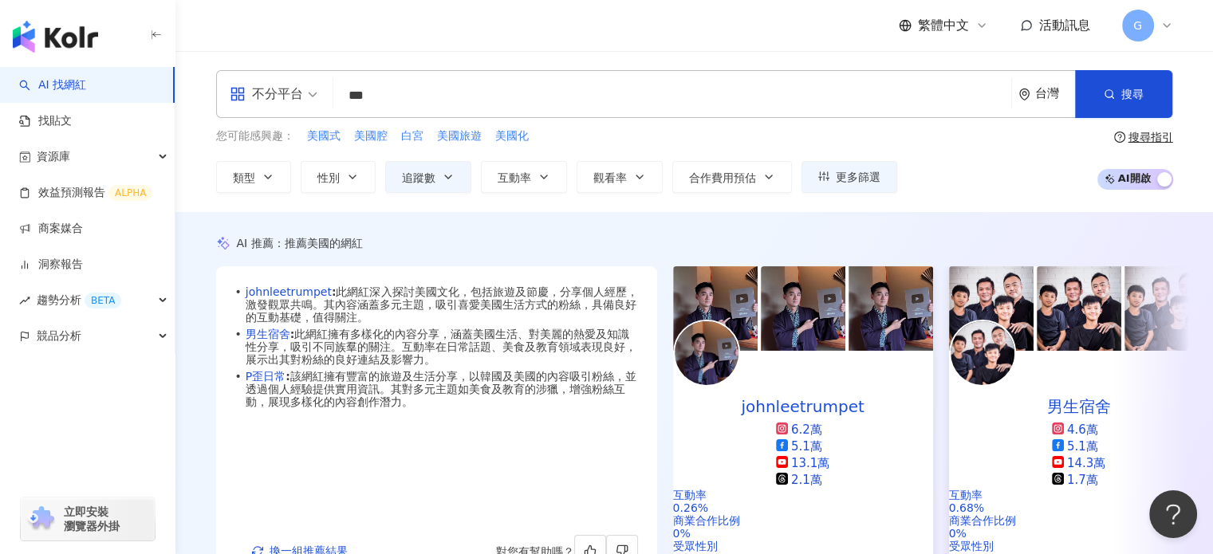
click at [252, 94] on div "不分平台" at bounding box center [266, 94] width 73 height 26
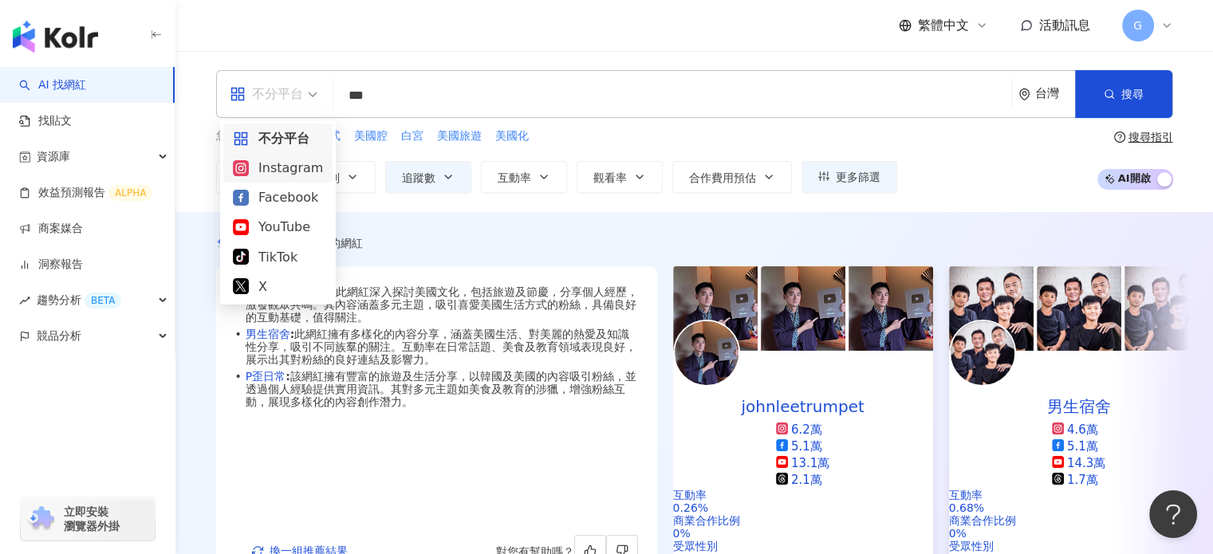
click at [265, 168] on div "Instagram" at bounding box center [278, 168] width 90 height 20
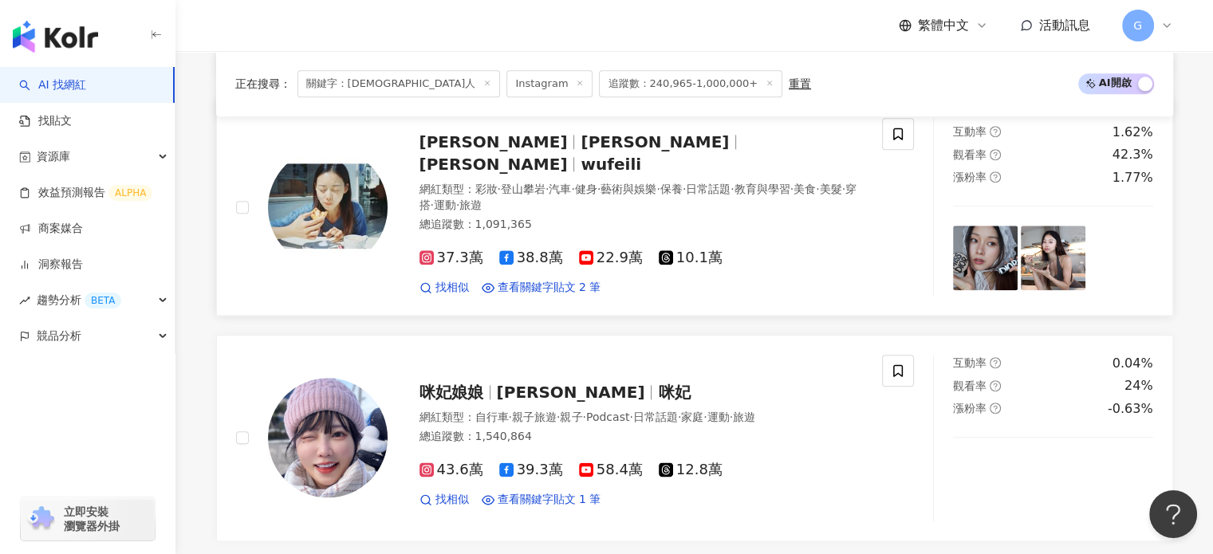
scroll to position [1835, 0]
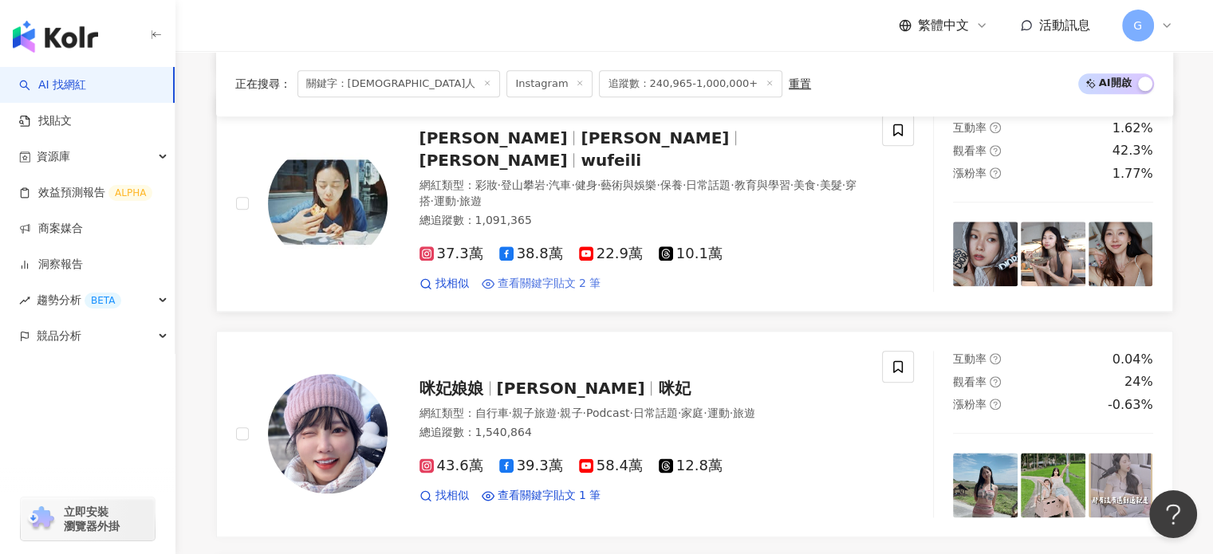
click at [578, 276] on span "查看關鍵字貼文 2 筆" at bounding box center [550, 284] width 104 height 16
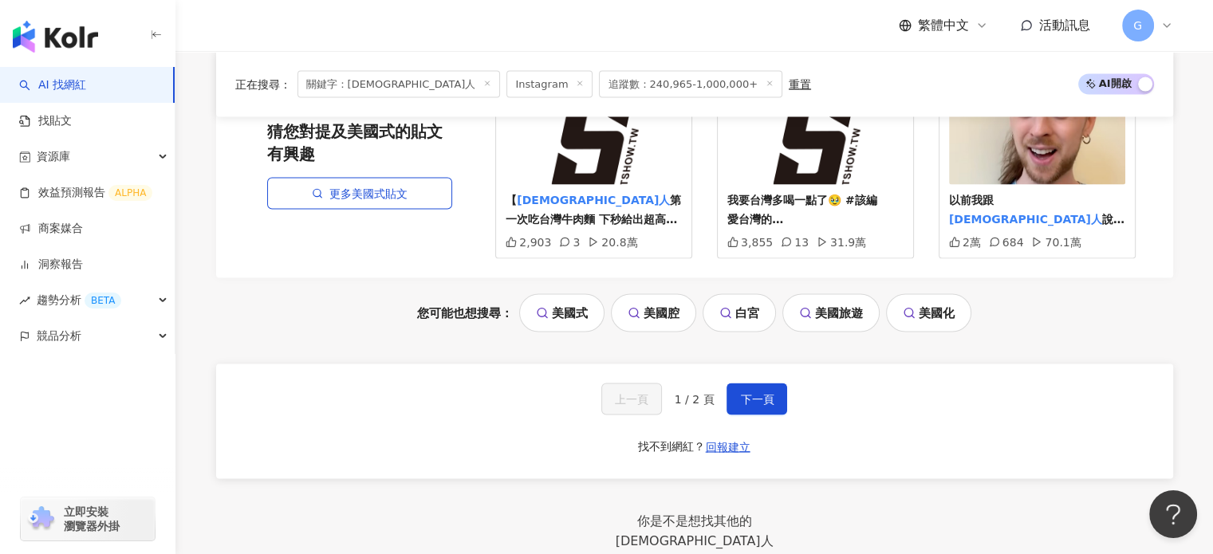
scroll to position [3112, 0]
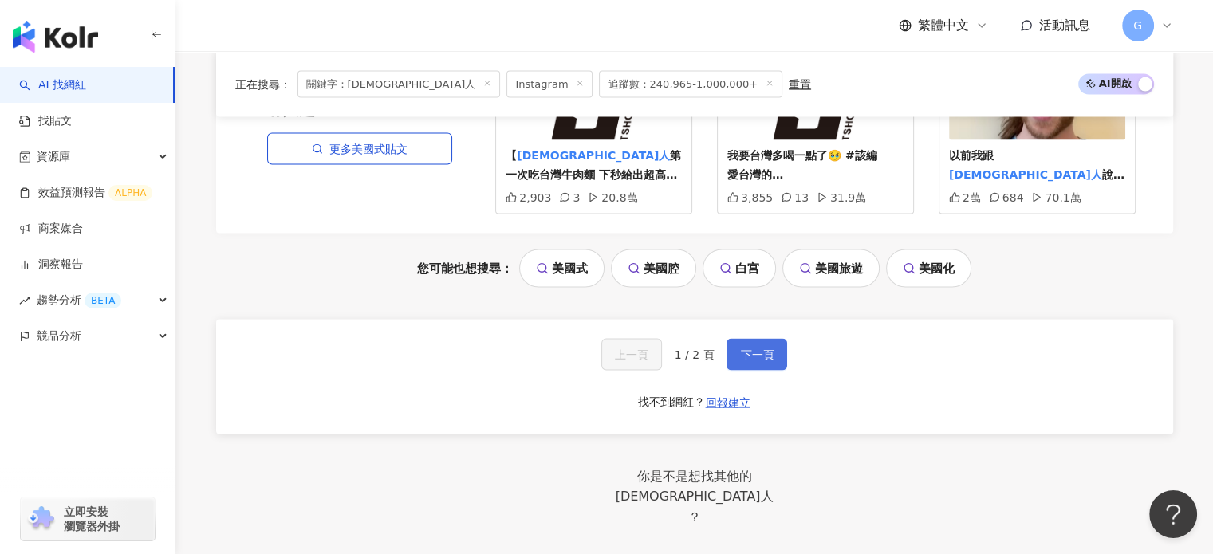
click at [763, 349] on span "下一頁" at bounding box center [757, 355] width 34 height 13
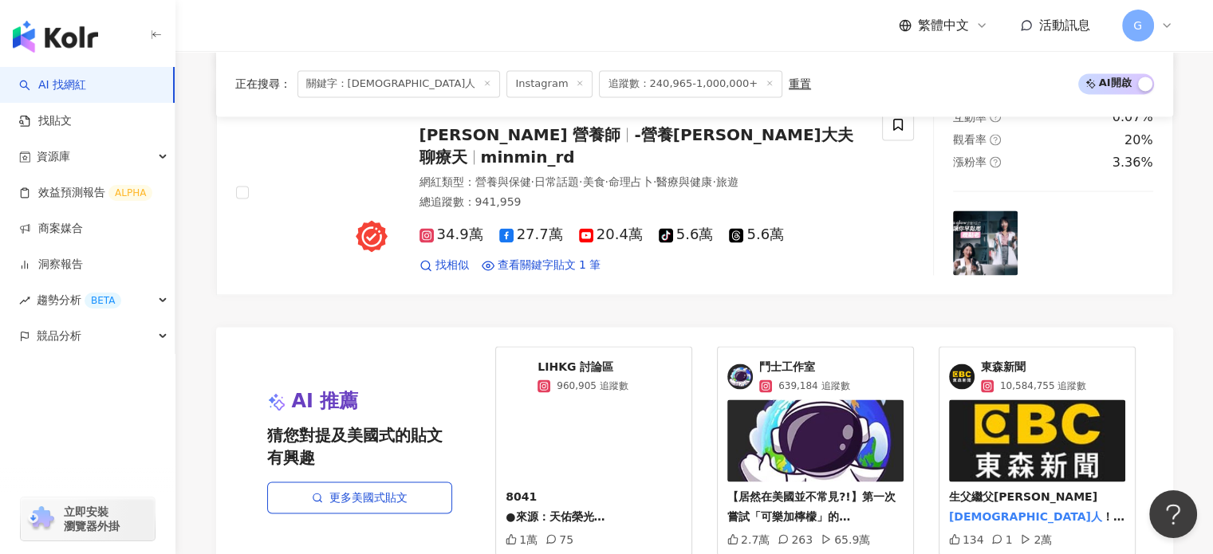
scroll to position [2789, 0]
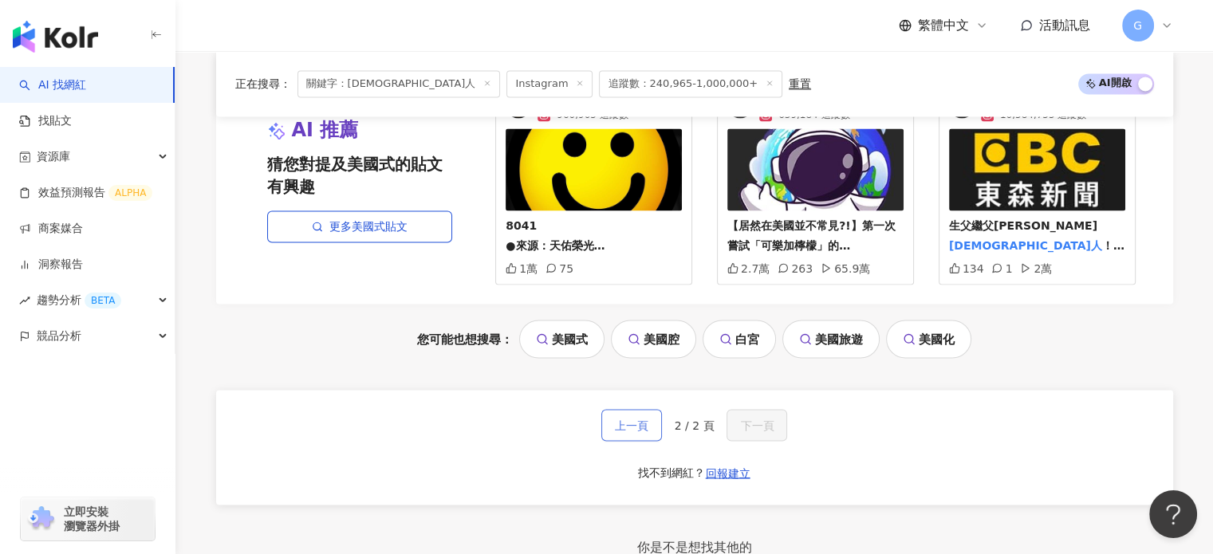
click at [641, 423] on span "上一頁" at bounding box center [632, 425] width 34 height 13
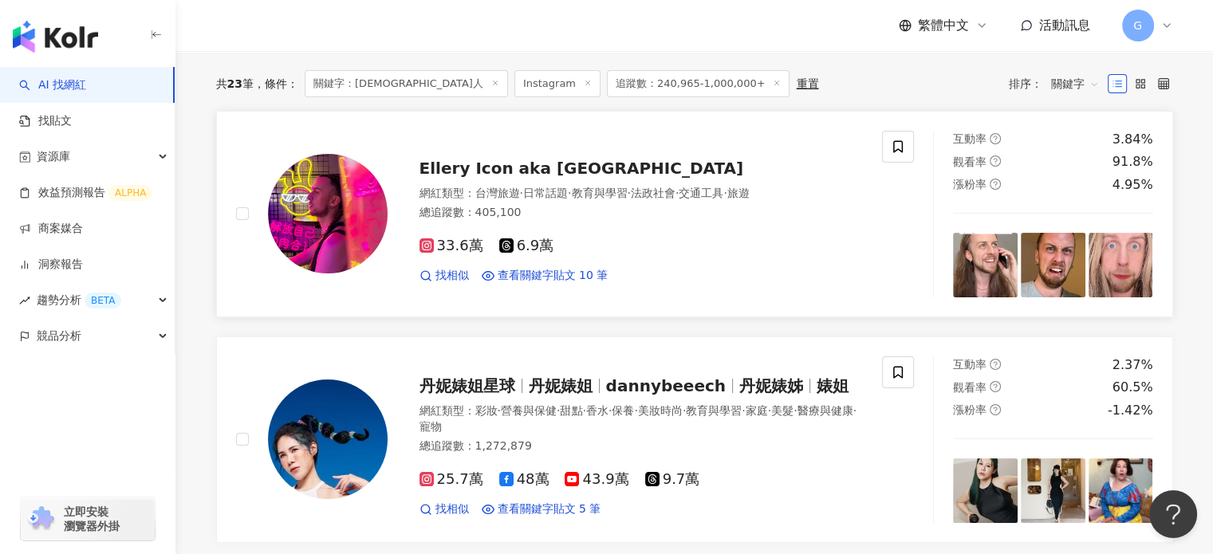
scroll to position [0, 0]
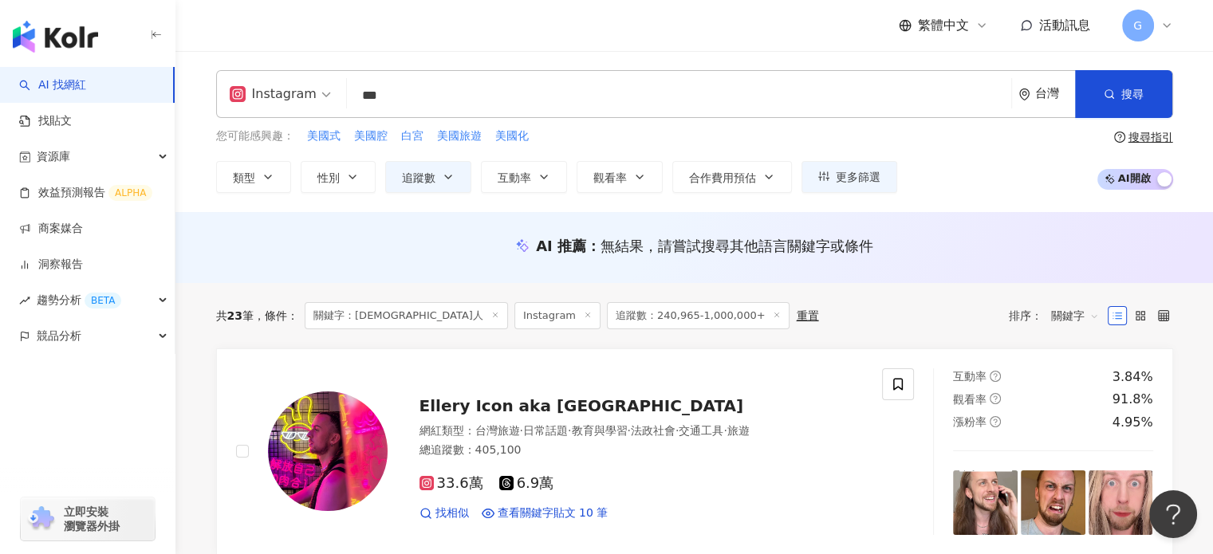
click at [444, 99] on input "***" at bounding box center [679, 96] width 652 height 30
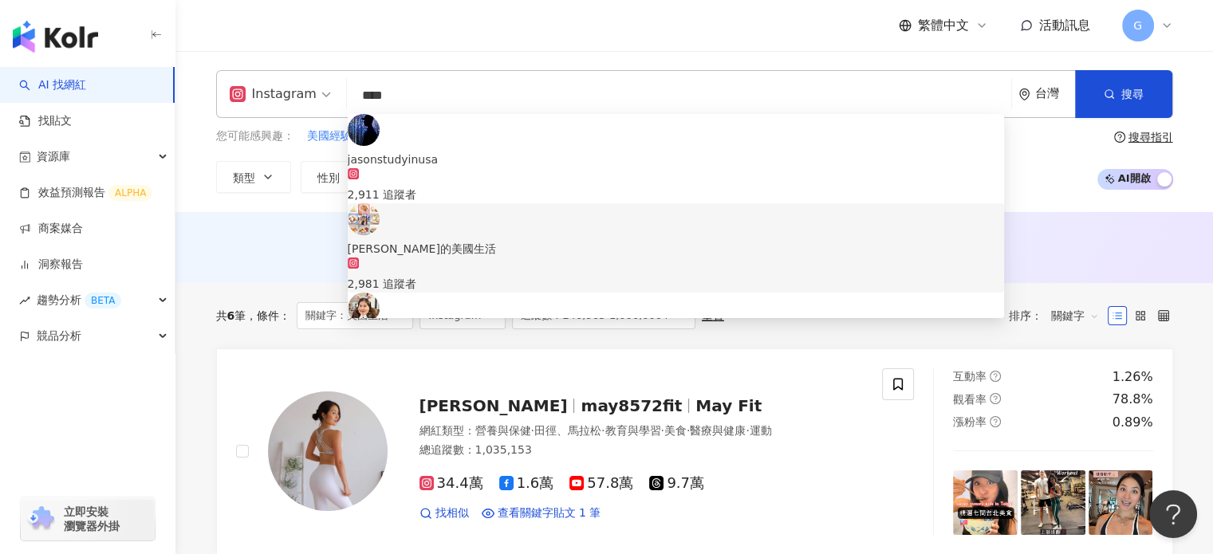
type input "****"
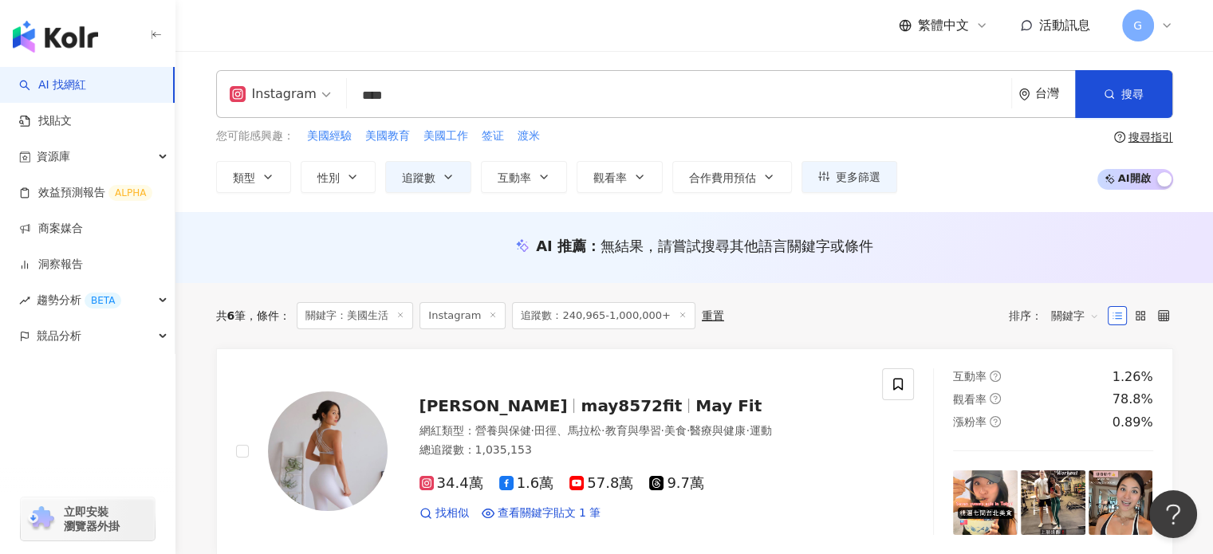
click at [217, 231] on div "AI 推薦 ： 無結果，請嘗試搜尋其他語言關鍵字或條件" at bounding box center [695, 247] width 1038 height 71
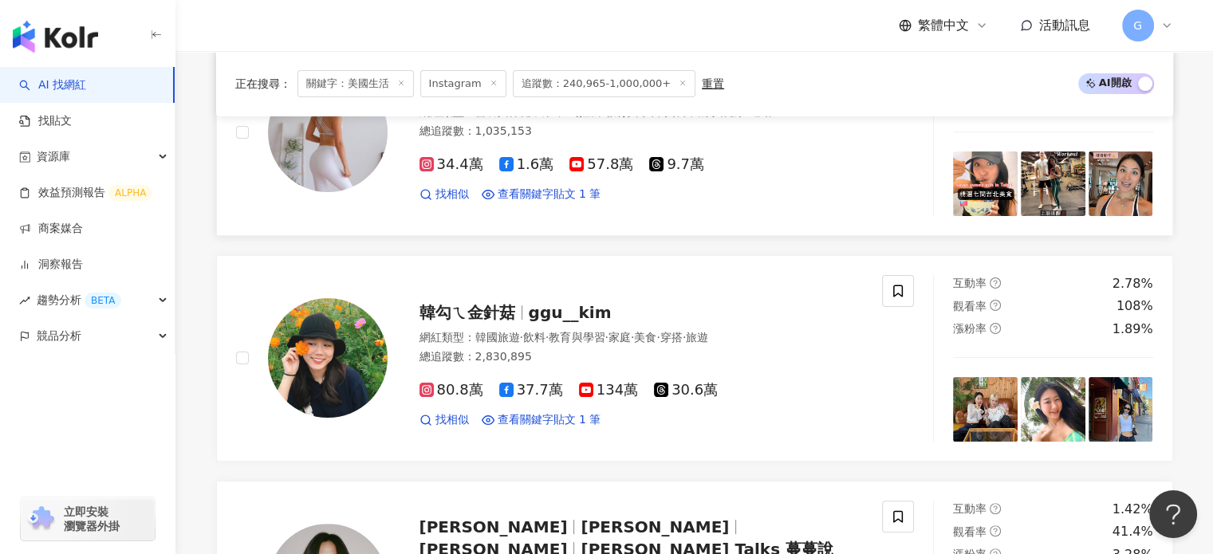
scroll to position [160, 0]
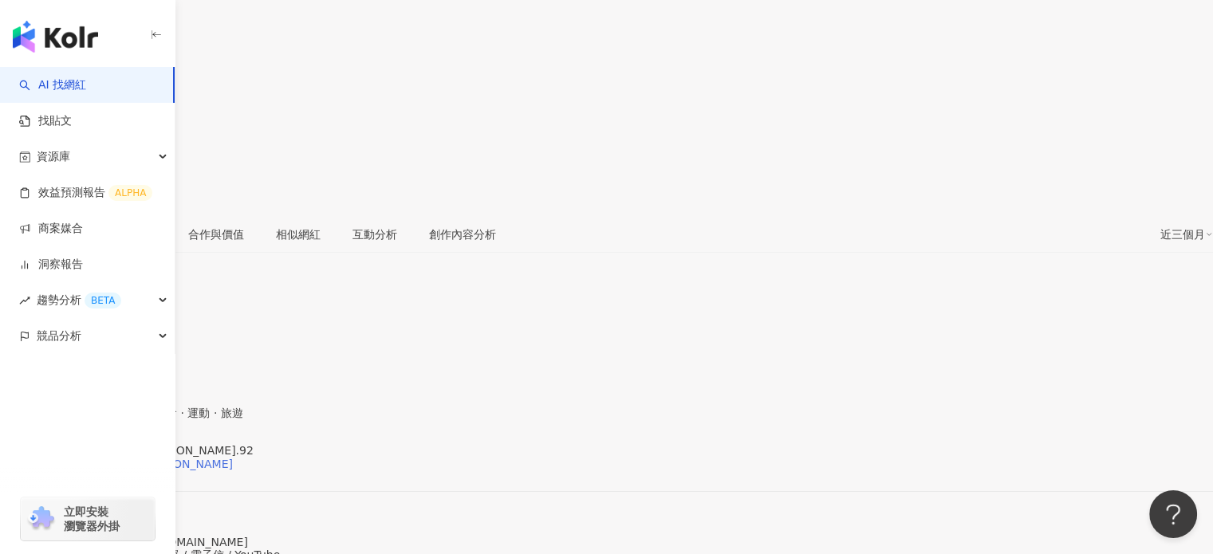
click at [233, 458] on div "https://www.instagram.com/matamata.chan.92/" at bounding box center [124, 464] width 217 height 13
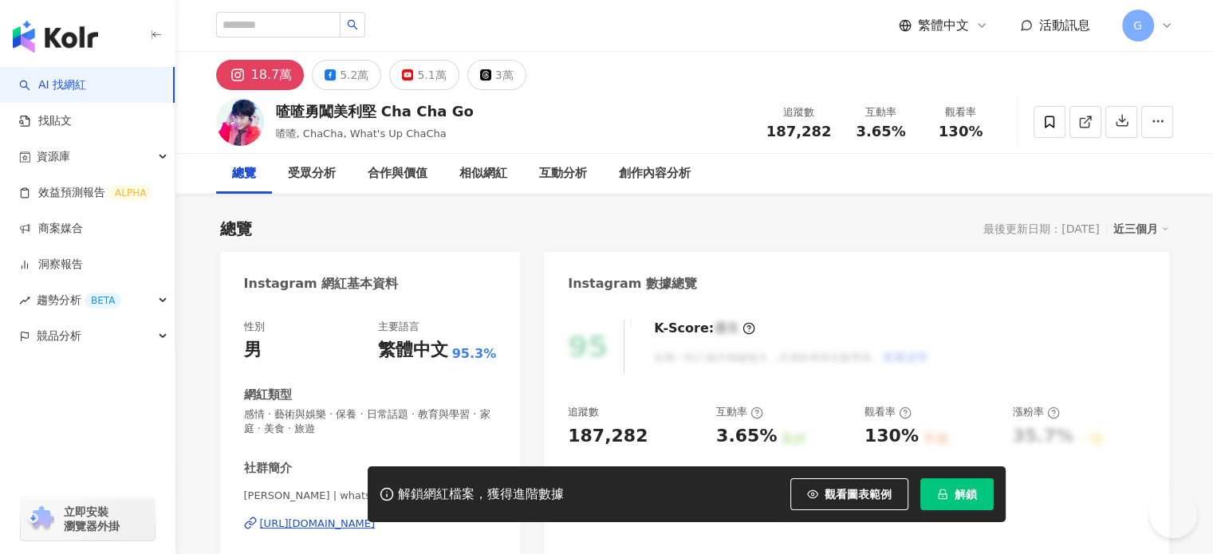
click at [944, 493] on icon "lock" at bounding box center [942, 494] width 11 height 11
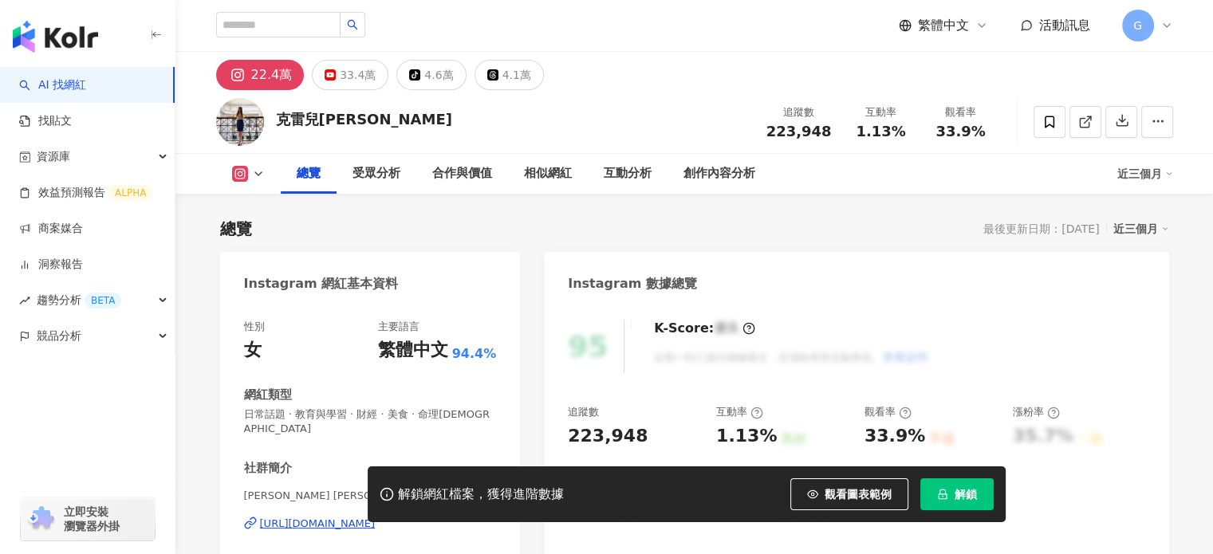
scroll to position [239, 0]
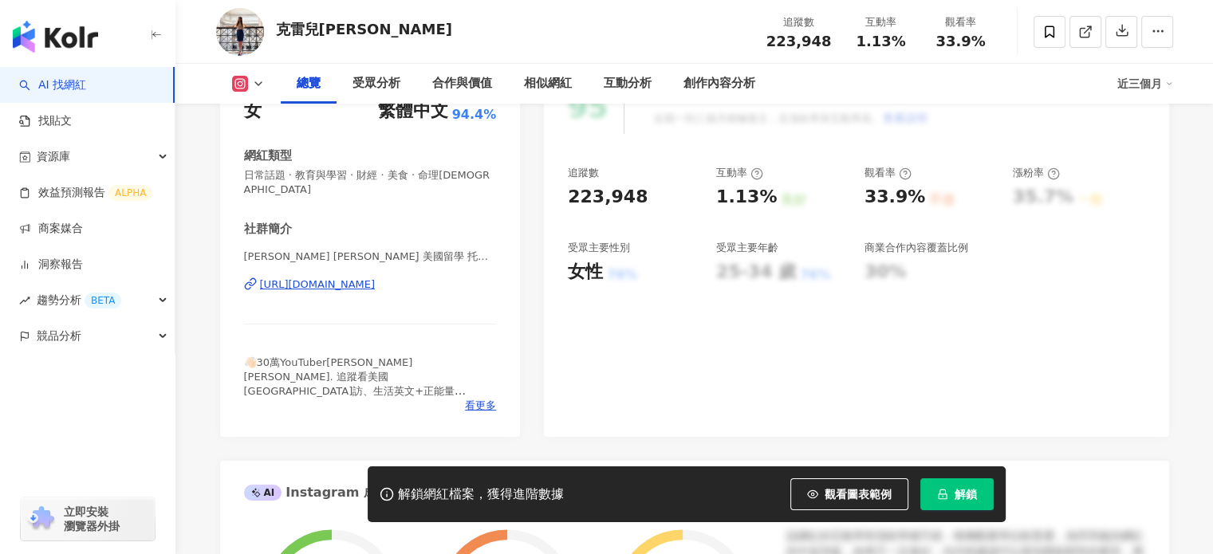
click at [963, 496] on span "解鎖" at bounding box center [966, 494] width 22 height 13
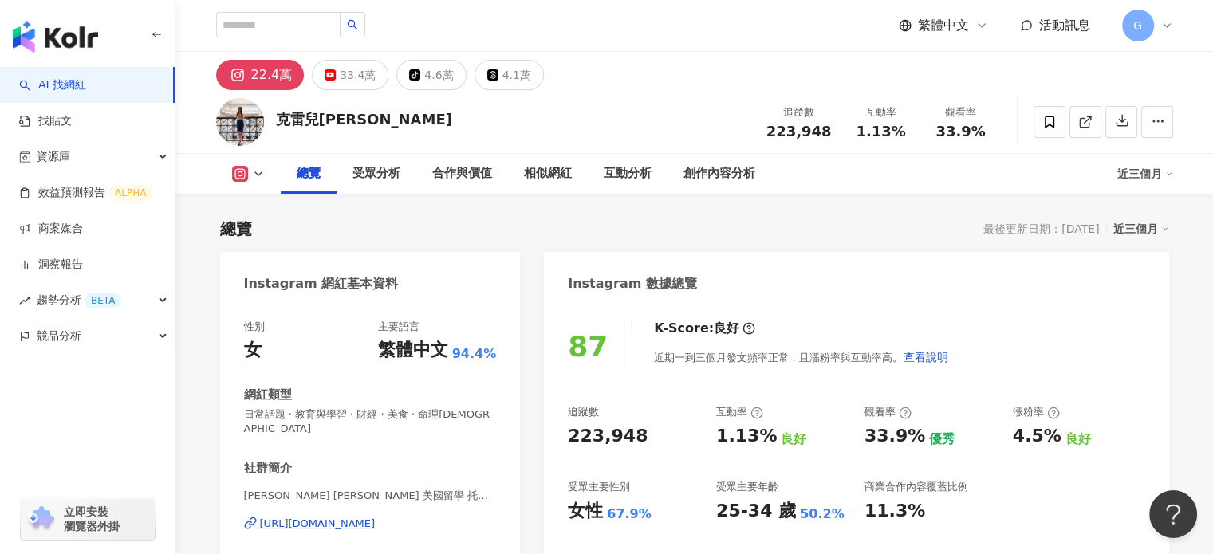
scroll to position [80, 0]
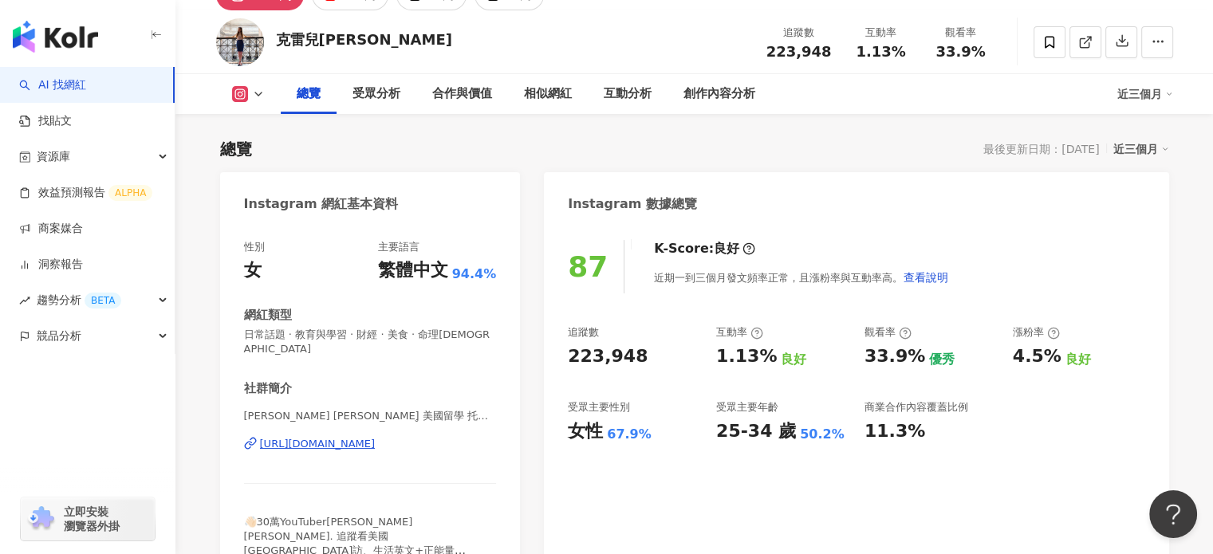
click at [376, 437] on div "https://www.instagram.com/clairesenglish/" at bounding box center [318, 444] width 116 height 14
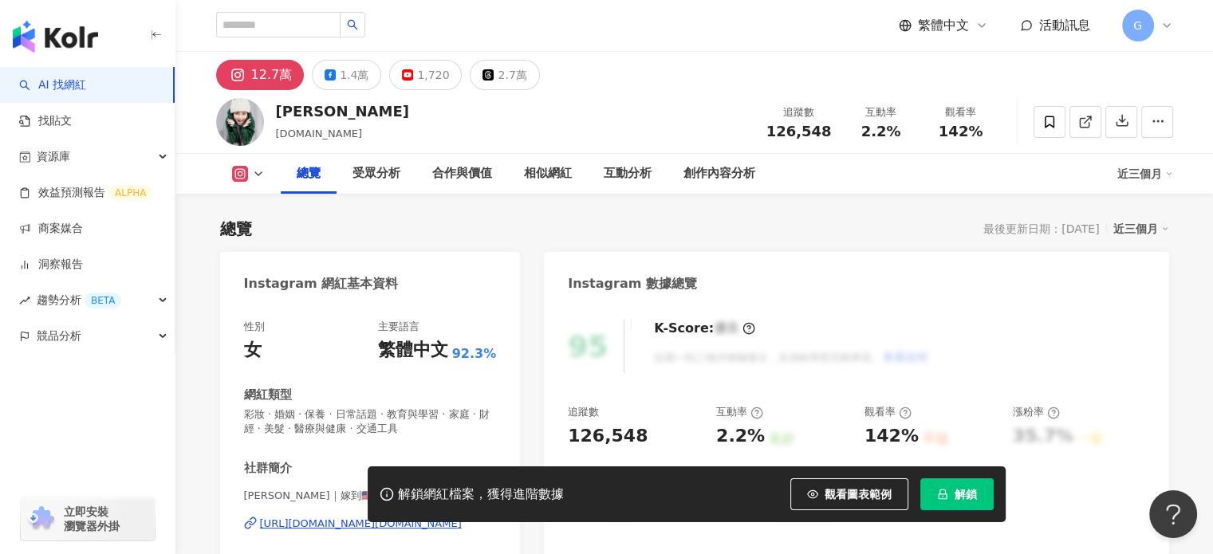
click at [373, 517] on div "[URL][DOMAIN_NAME][DOMAIN_NAME]" at bounding box center [361, 524] width 202 height 14
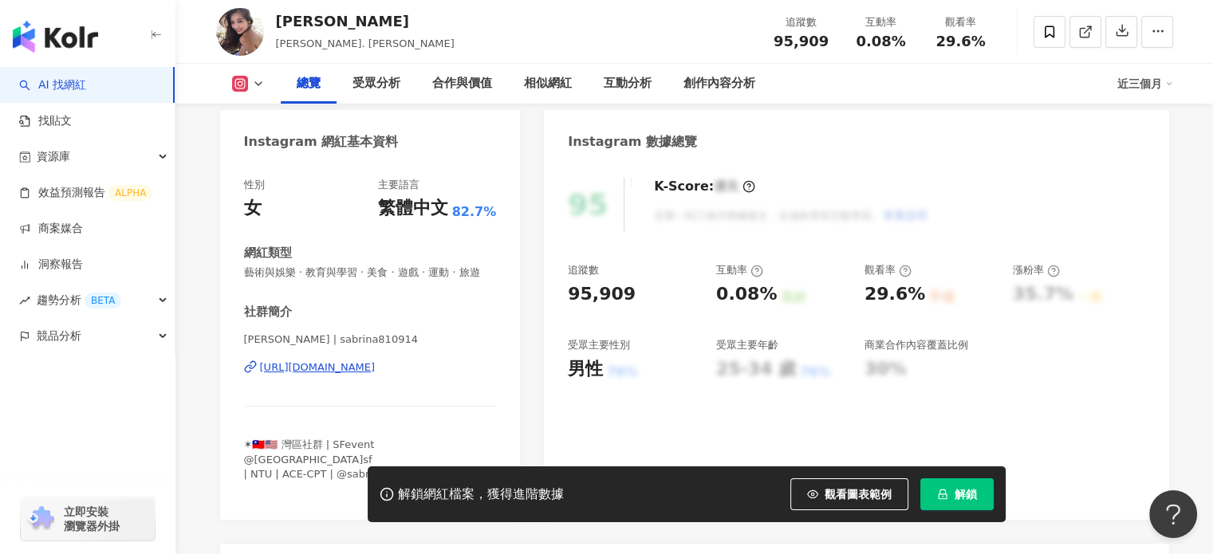
scroll to position [239, 0]
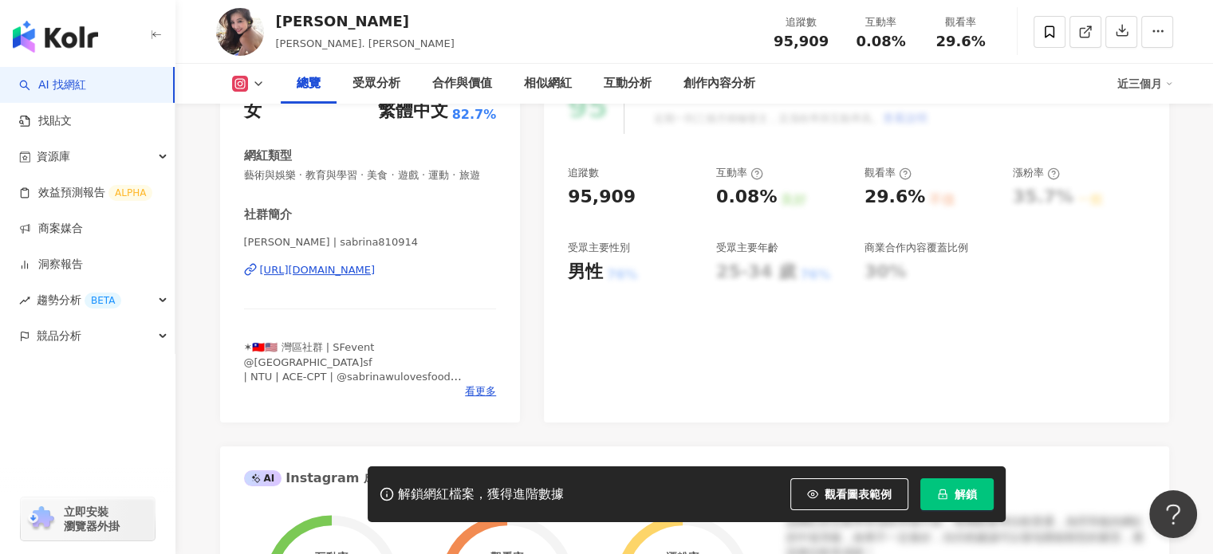
click at [376, 278] on div "https://www.instagram.com/sabrina810914/" at bounding box center [318, 270] width 116 height 14
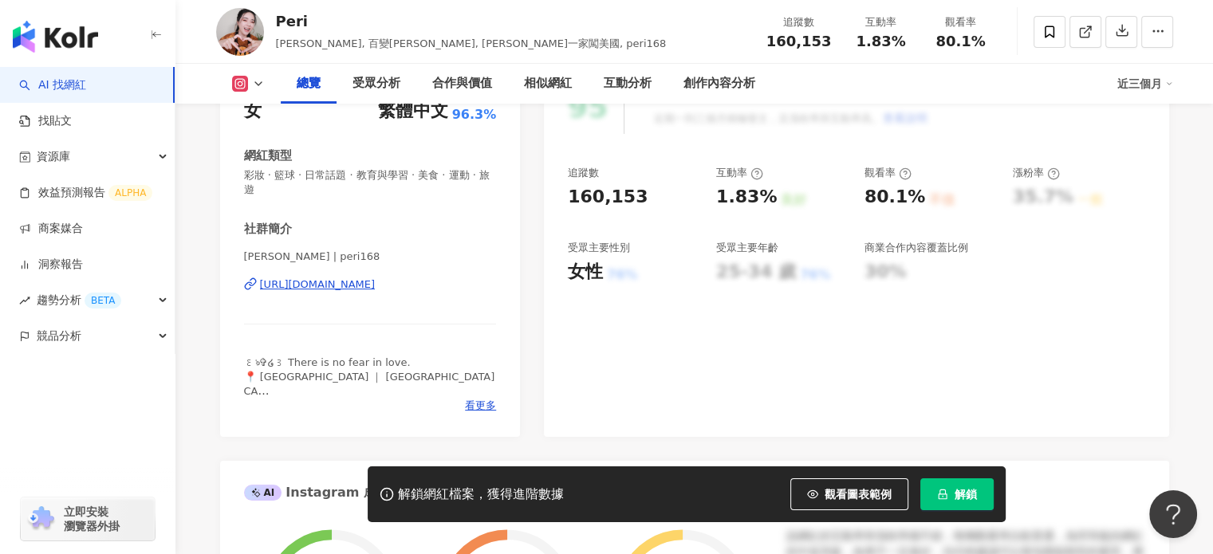
scroll to position [399, 0]
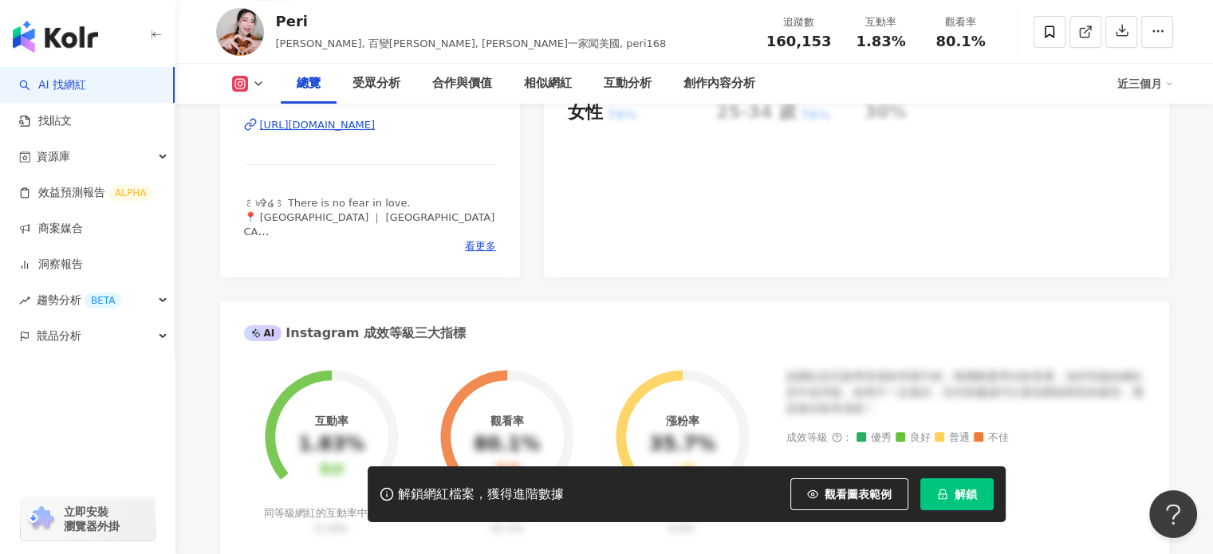
click at [367, 125] on div "https://www.instagram.com/peri168/" at bounding box center [318, 125] width 116 height 14
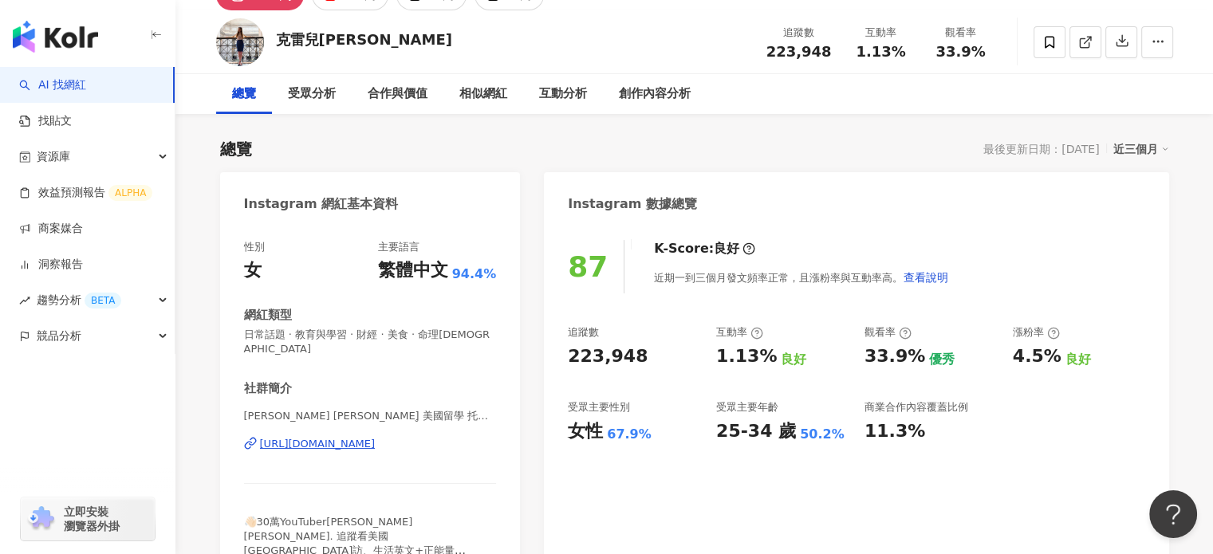
scroll to position [80, 0]
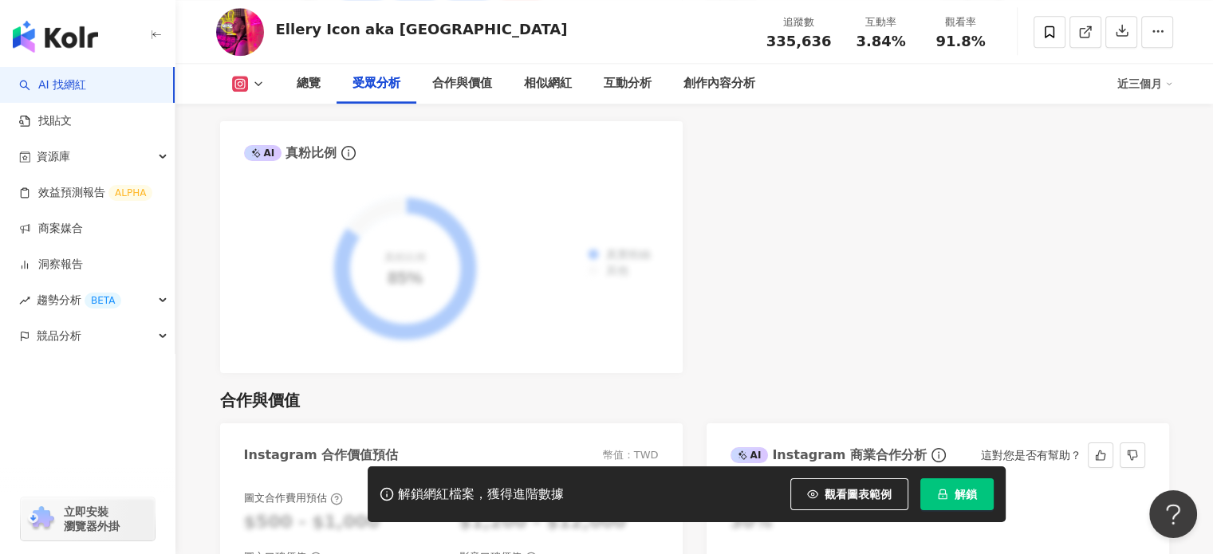
scroll to position [1995, 0]
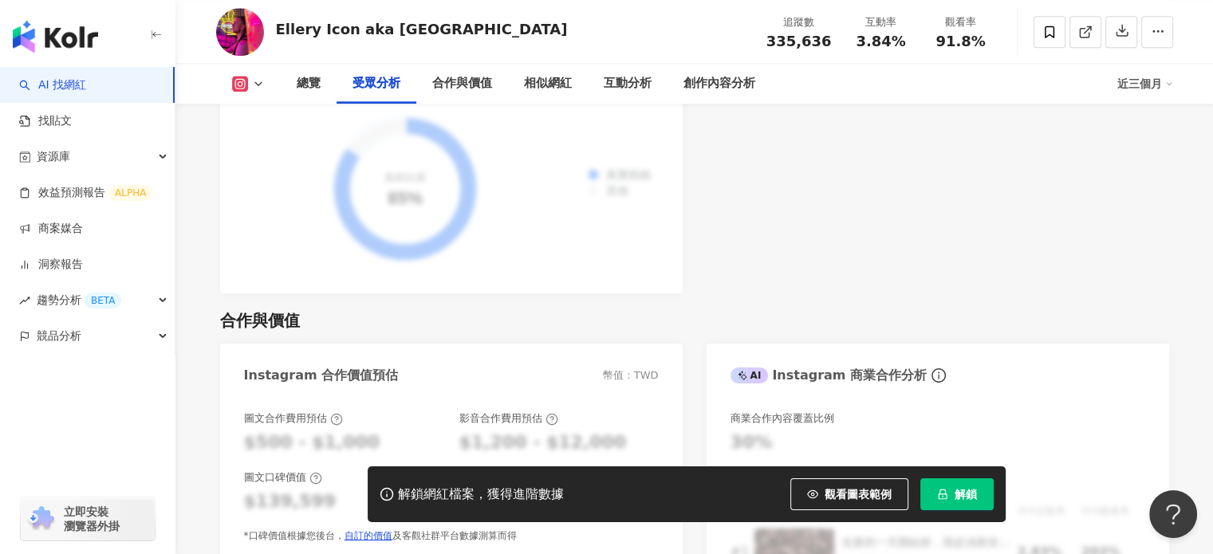
click at [947, 491] on icon "lock" at bounding box center [942, 494] width 11 height 11
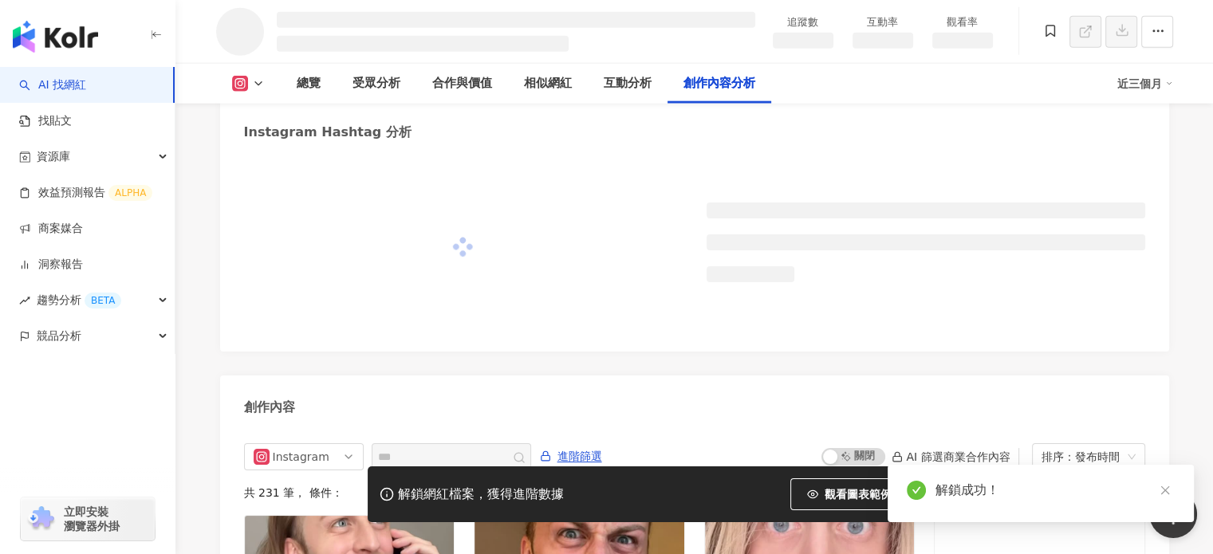
scroll to position [4201, 0]
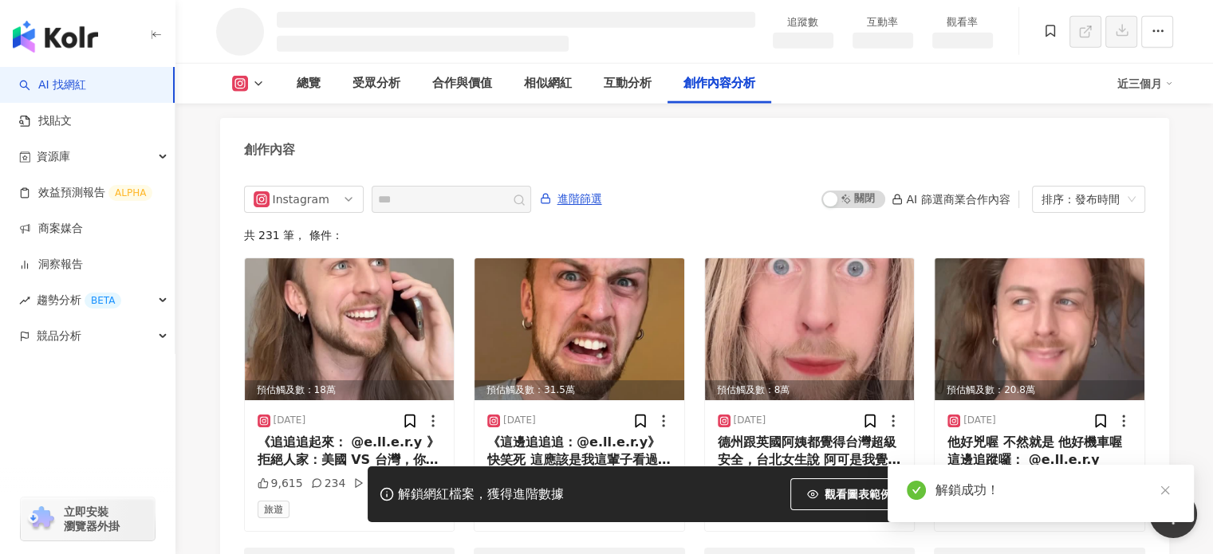
click at [482, 190] on input "text" at bounding box center [434, 199] width 112 height 19
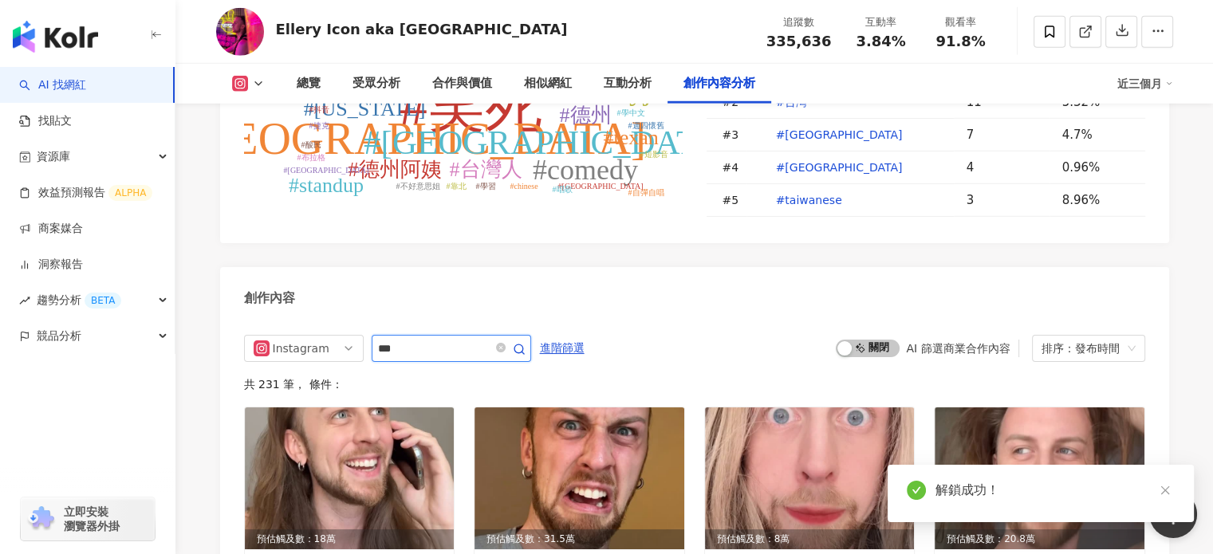
scroll to position [4864, 0]
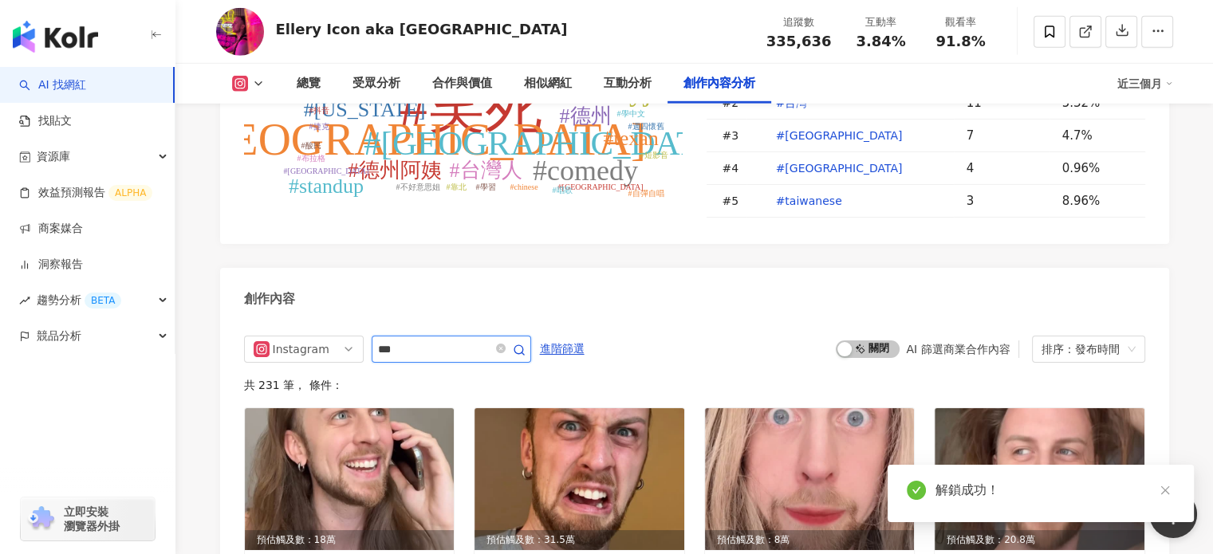
type input "***"
click at [523, 345] on circle "button" at bounding box center [519, 349] width 9 height 9
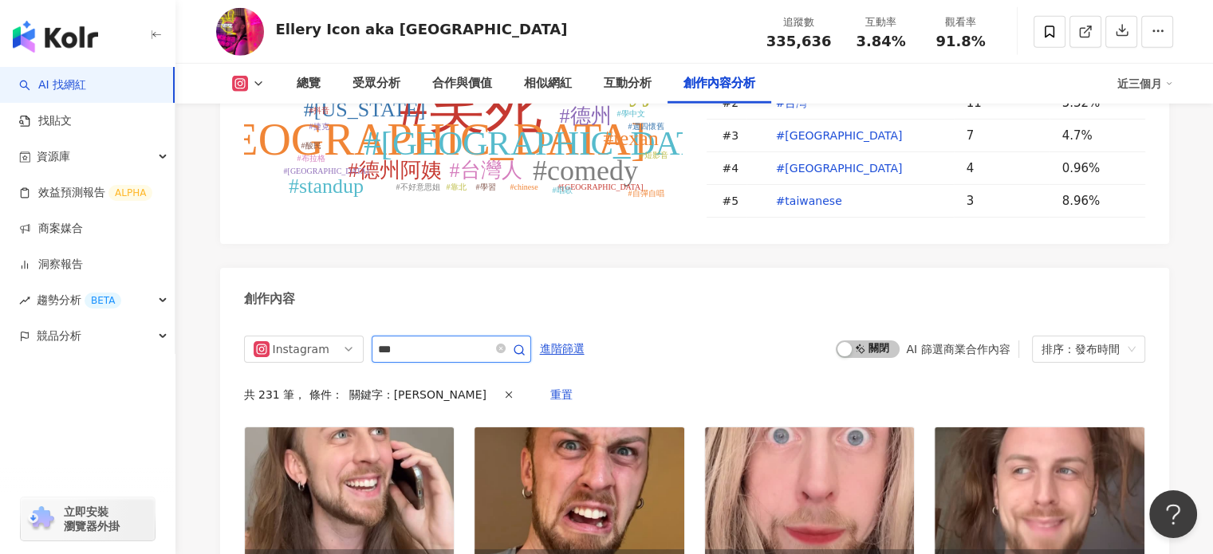
scroll to position [4862, 0]
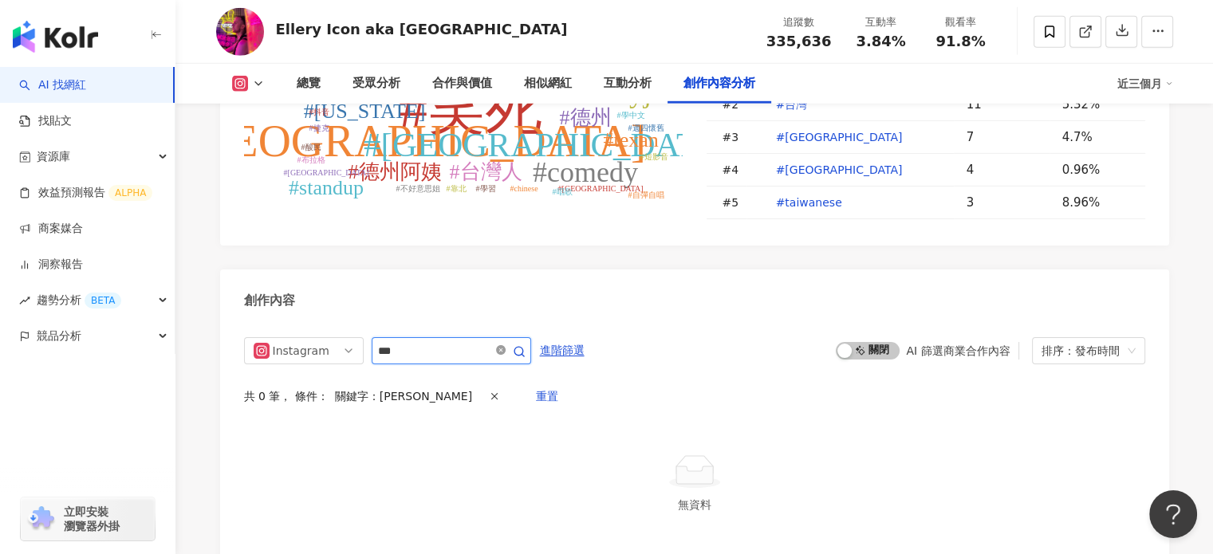
click at [506, 345] on icon "close-circle" at bounding box center [501, 350] width 10 height 10
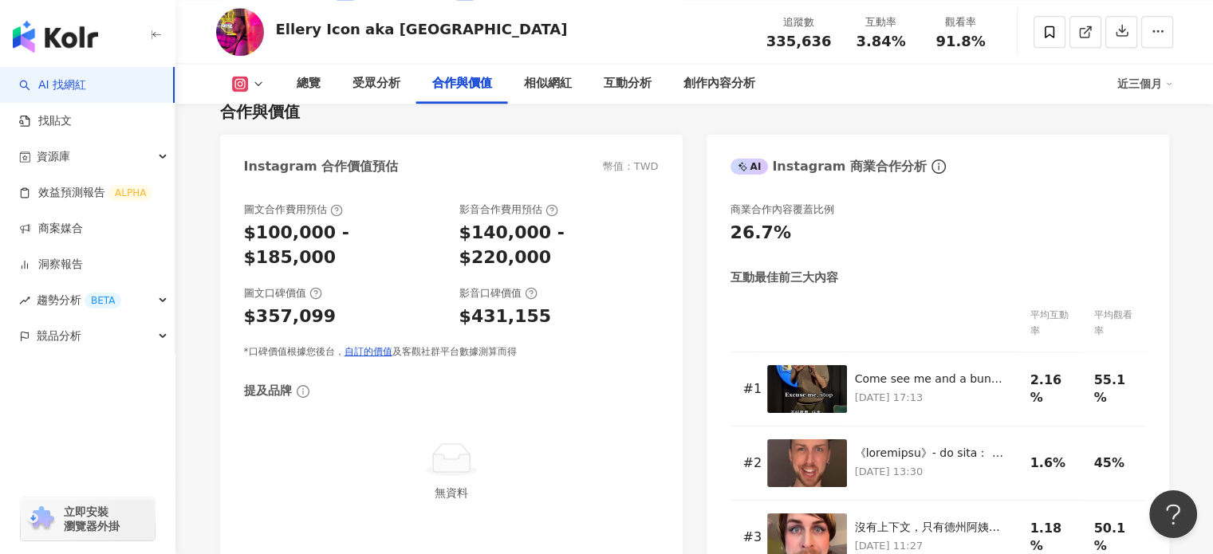
scroll to position [2173, 0]
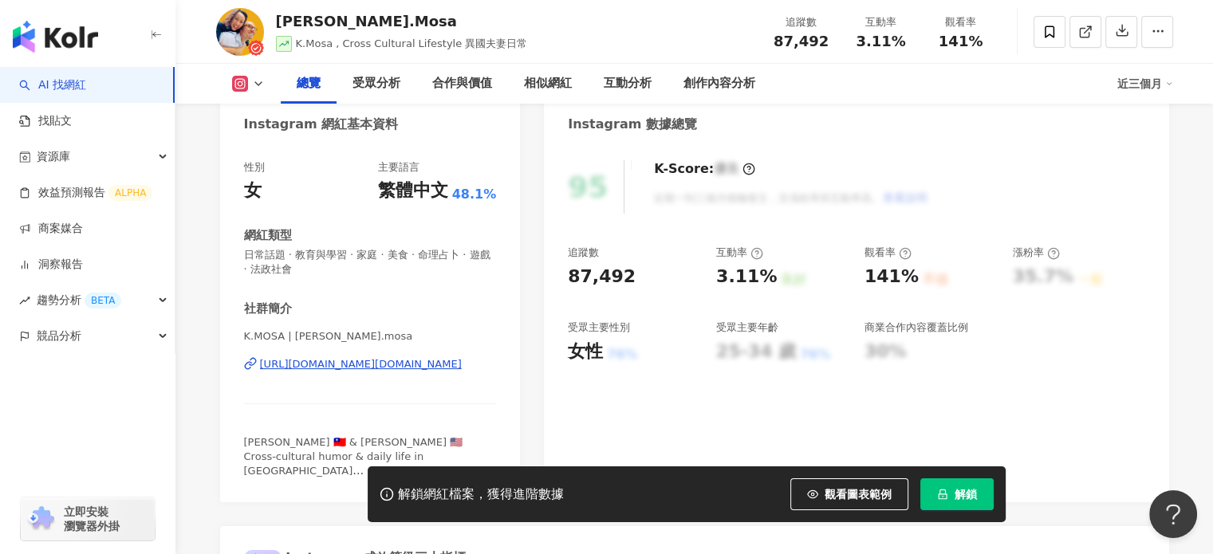
click at [348, 363] on div "https://www.instagram.com/kelly.mosa/" at bounding box center [361, 364] width 202 height 14
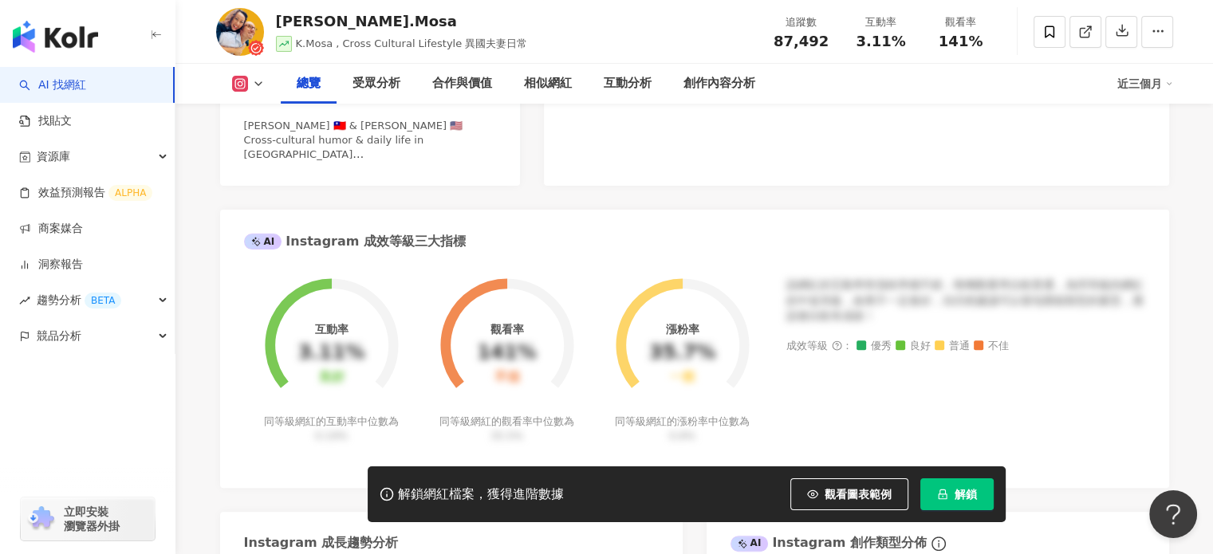
scroll to position [399, 0]
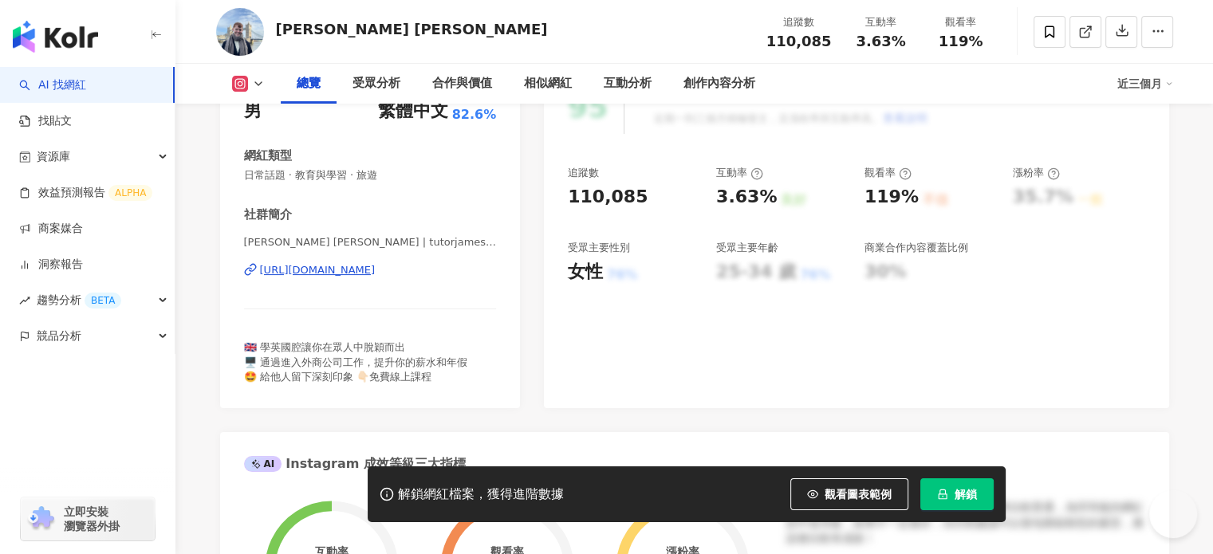
click at [376, 271] on div "https://www.instagram.com/tutorjames666/" at bounding box center [318, 270] width 116 height 14
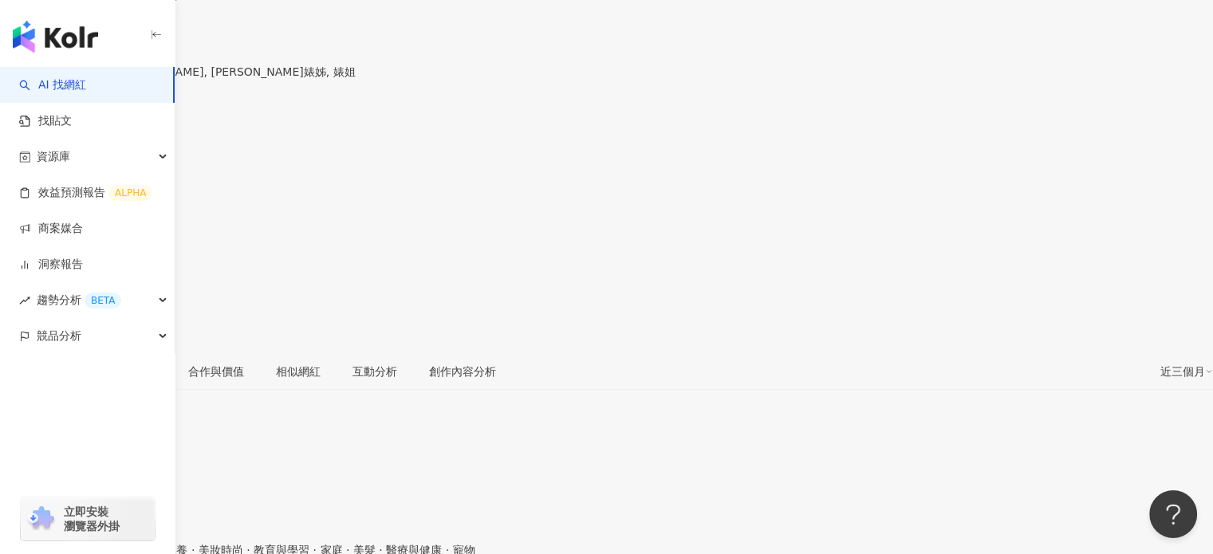
scroll to position [160, 0]
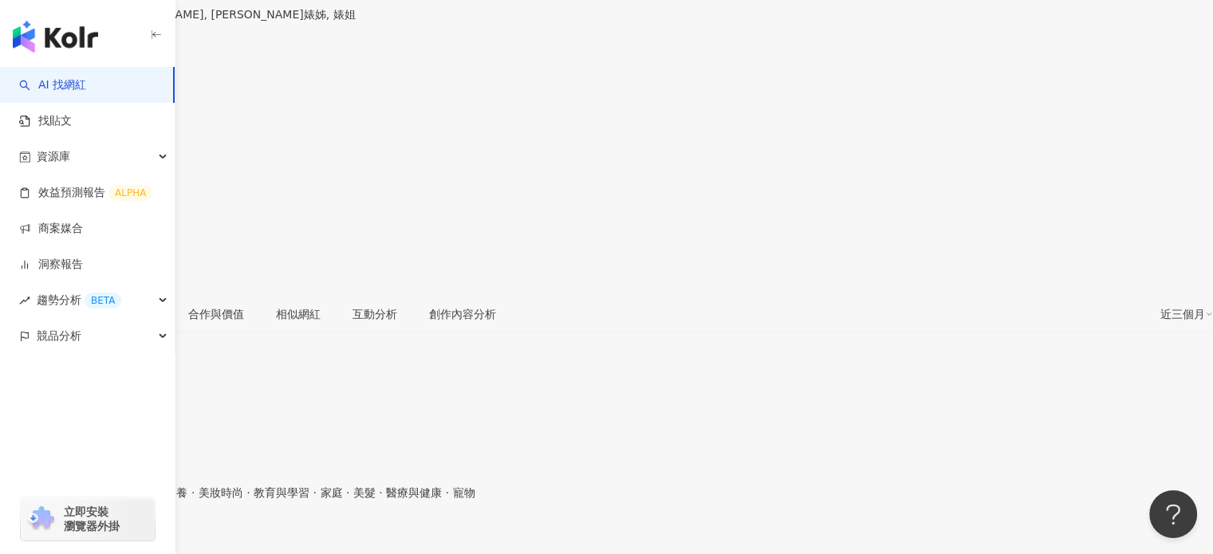
click at [140, 538] on div "https://www.instagram.com/dannybeeech/" at bounding box center [78, 544] width 124 height 13
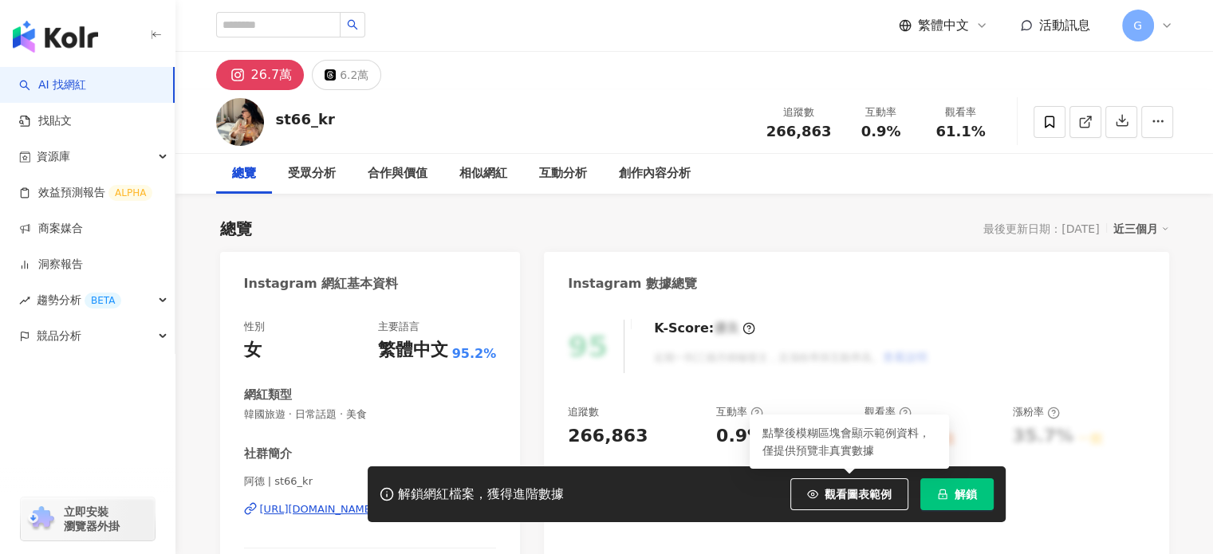
click at [376, 503] on div "[URL][DOMAIN_NAME]" at bounding box center [318, 510] width 116 height 14
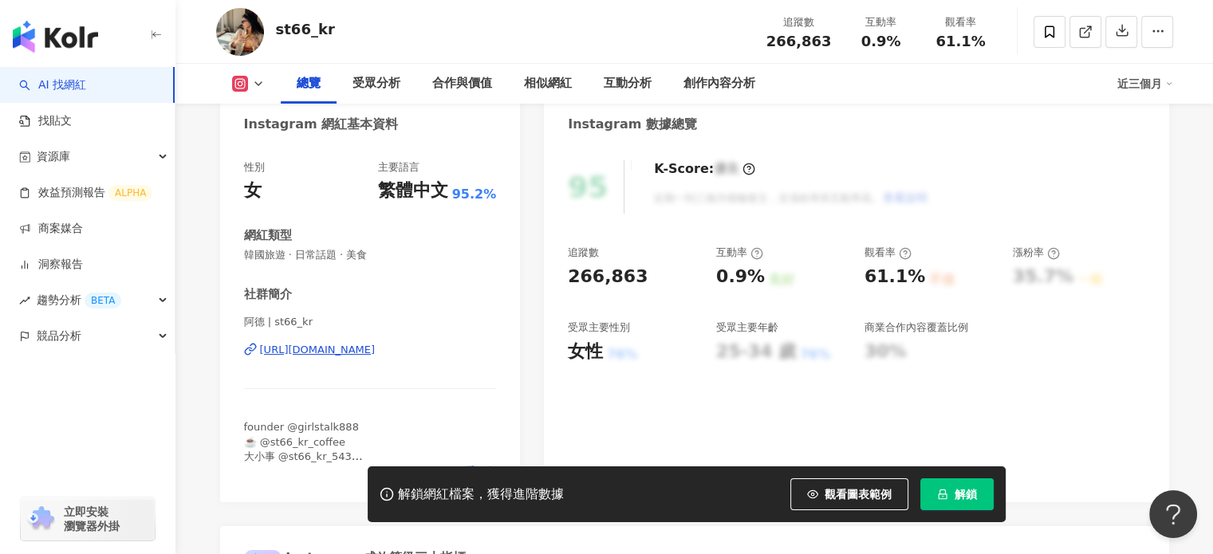
click at [337, 345] on div "[URL][DOMAIN_NAME]" at bounding box center [318, 350] width 116 height 14
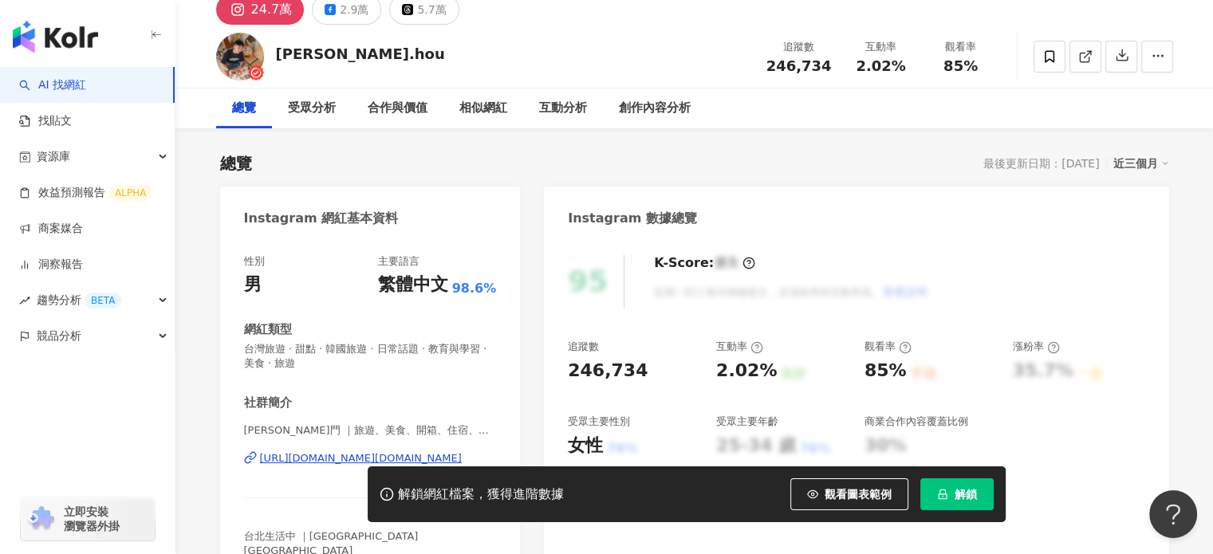
scroll to position [239, 0]
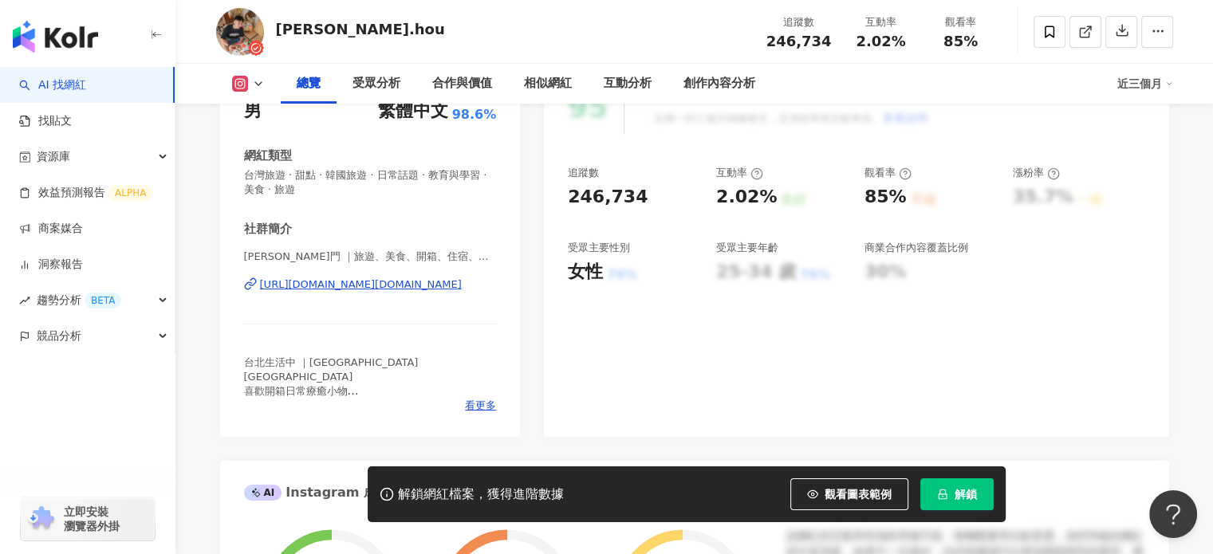
click at [441, 286] on div "[URL][DOMAIN_NAME][DOMAIN_NAME]" at bounding box center [361, 285] width 202 height 14
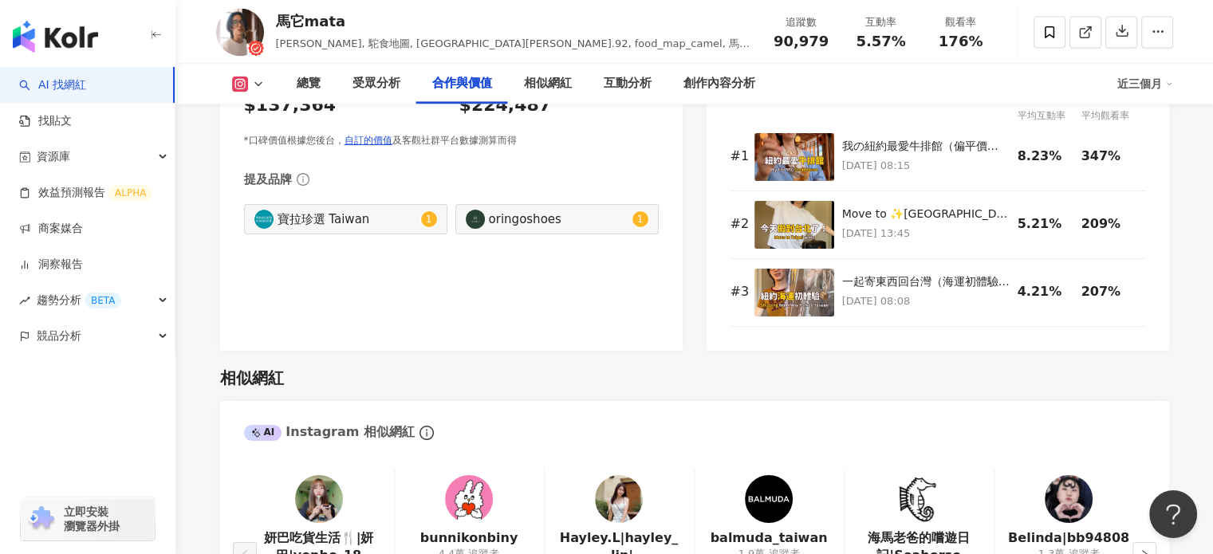
scroll to position [2207, 0]
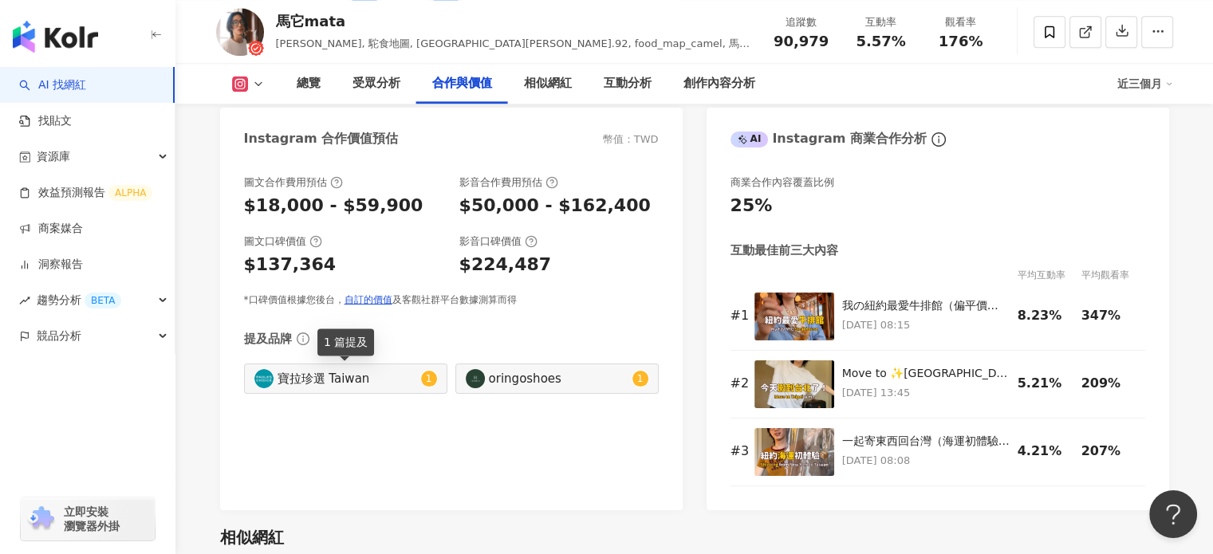
click at [348, 385] on div "寶拉珍選 Taiwan" at bounding box center [348, 379] width 140 height 18
type input "**********"
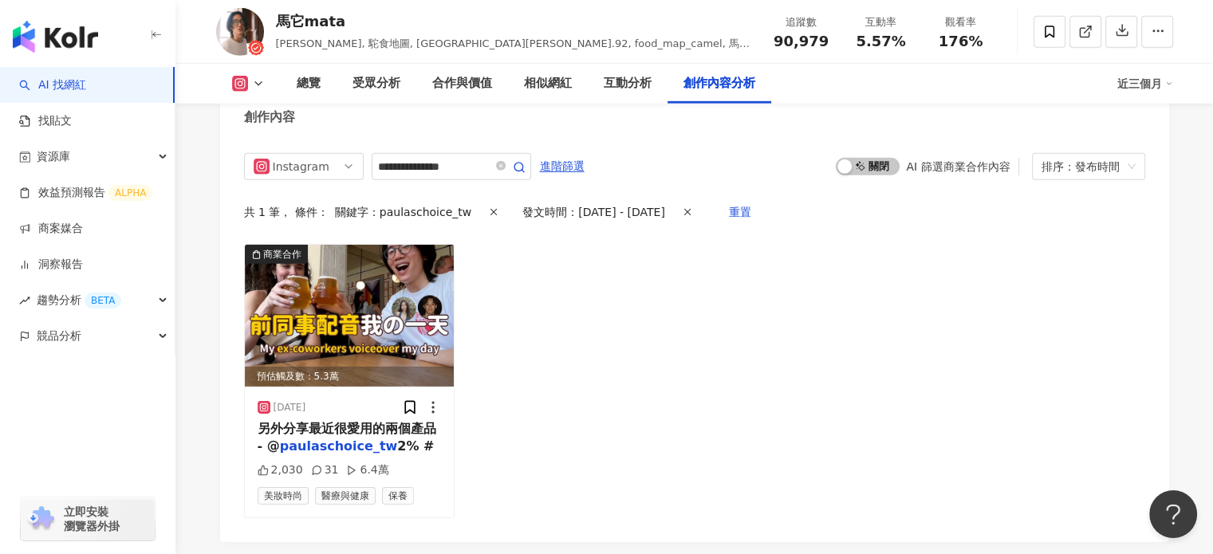
scroll to position [4940, 0]
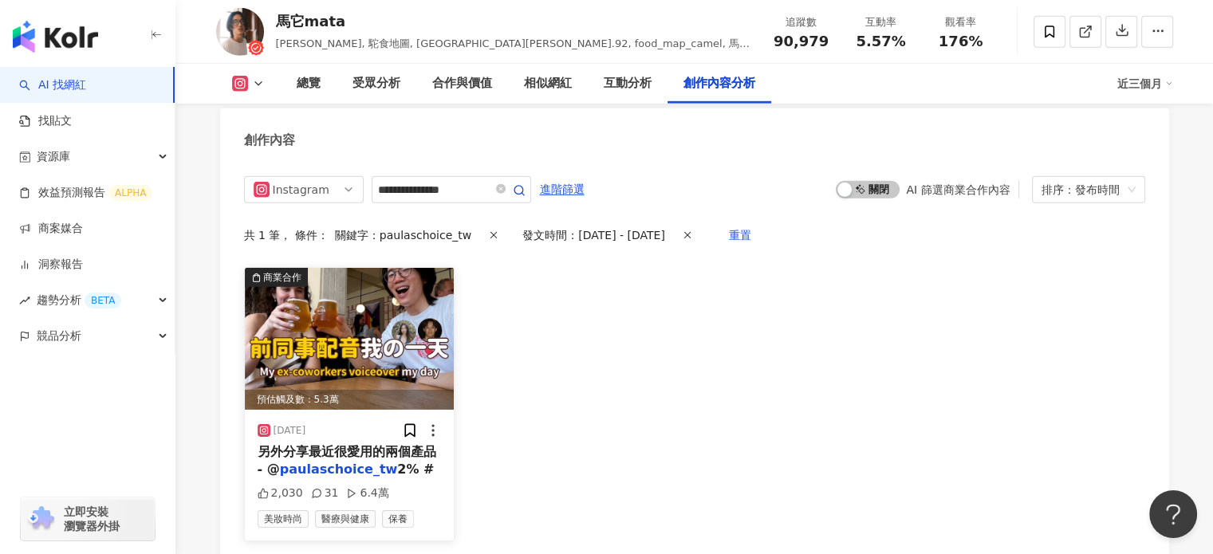
click at [357, 326] on img at bounding box center [350, 339] width 210 height 142
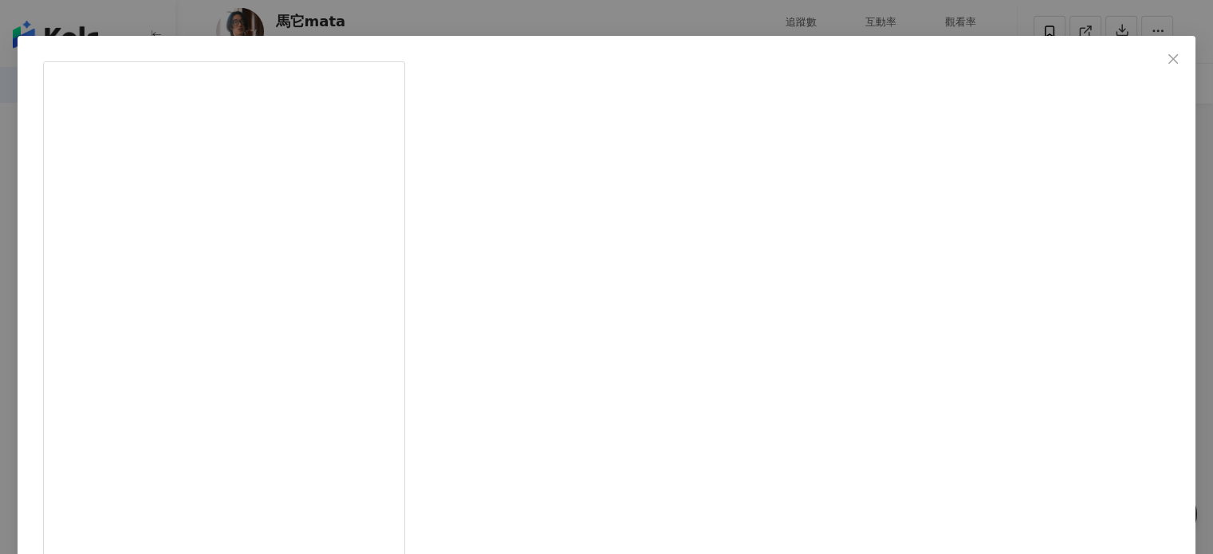
scroll to position [80, 0]
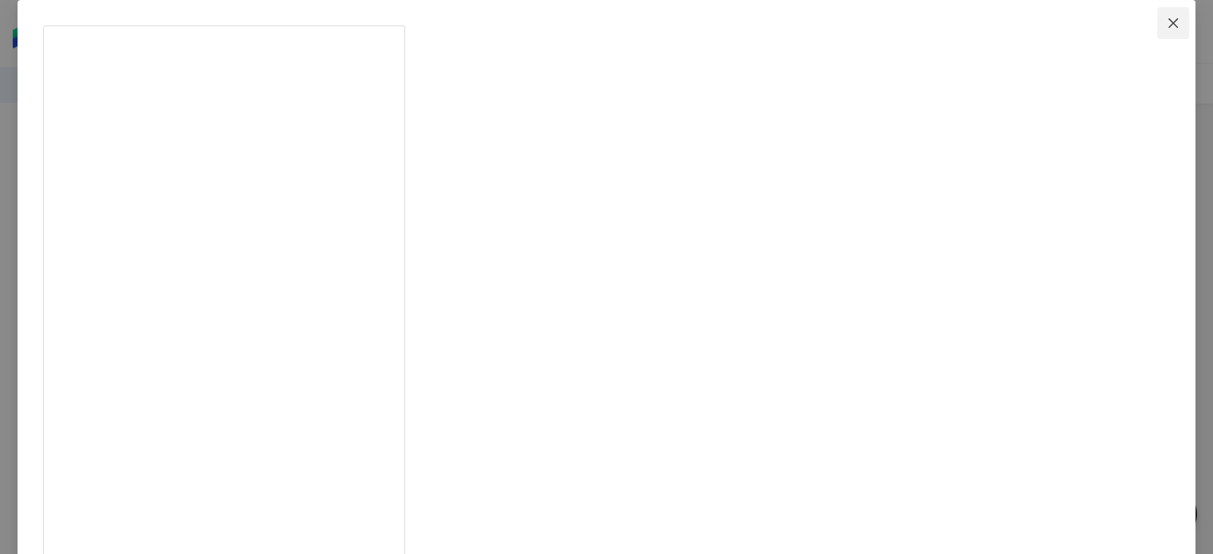
click at [1158, 25] on span "Close" at bounding box center [1174, 23] width 32 height 13
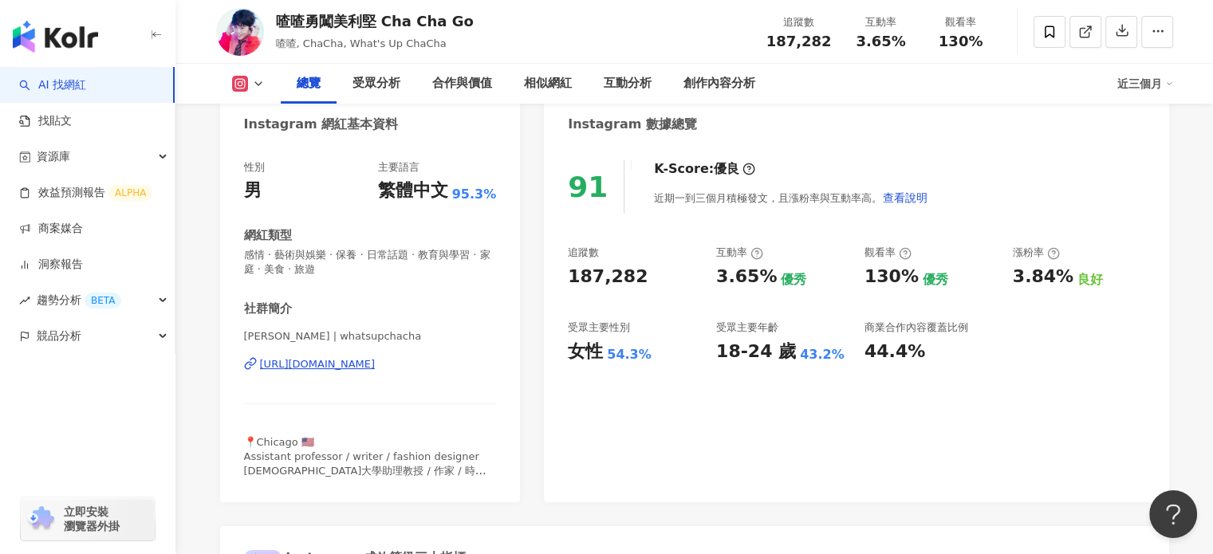
click at [323, 360] on div "https://www.instagram.com/whatsupchacha/" at bounding box center [318, 364] width 116 height 14
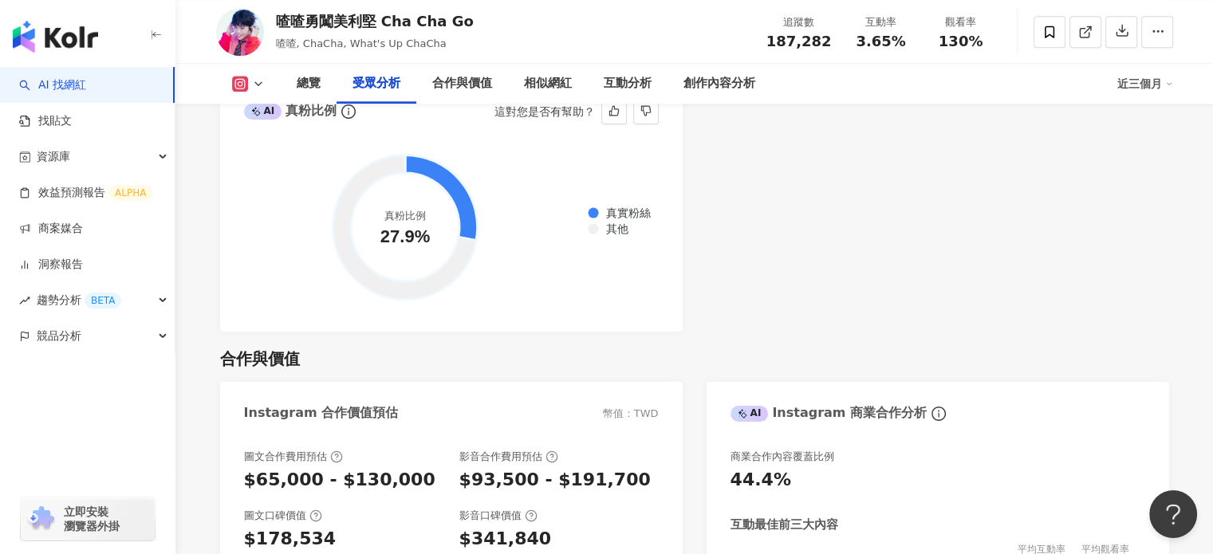
scroll to position [2154, 0]
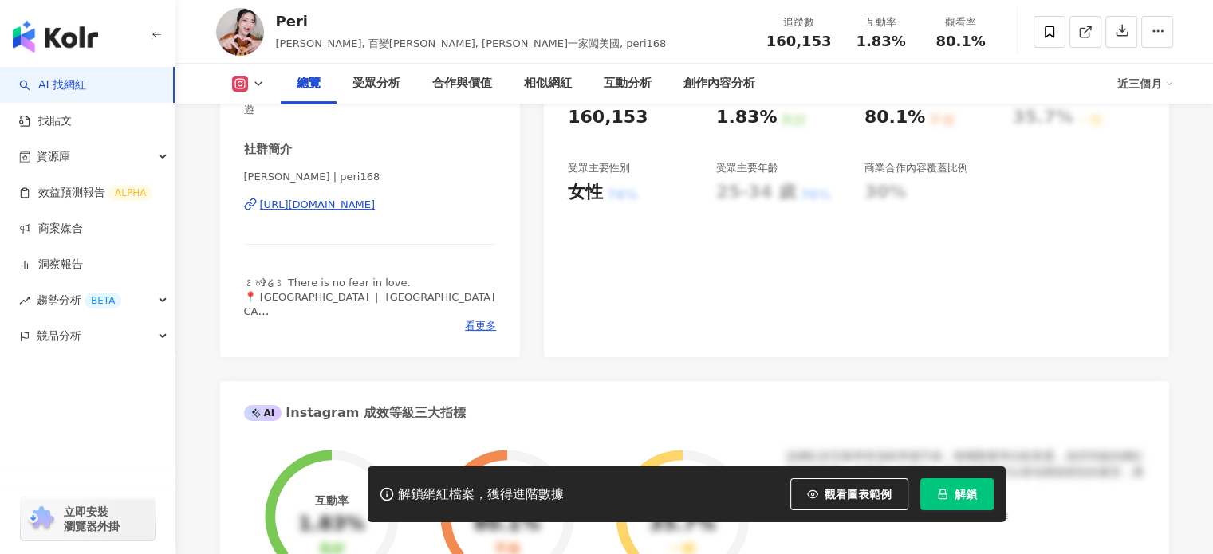
scroll to position [633, 0]
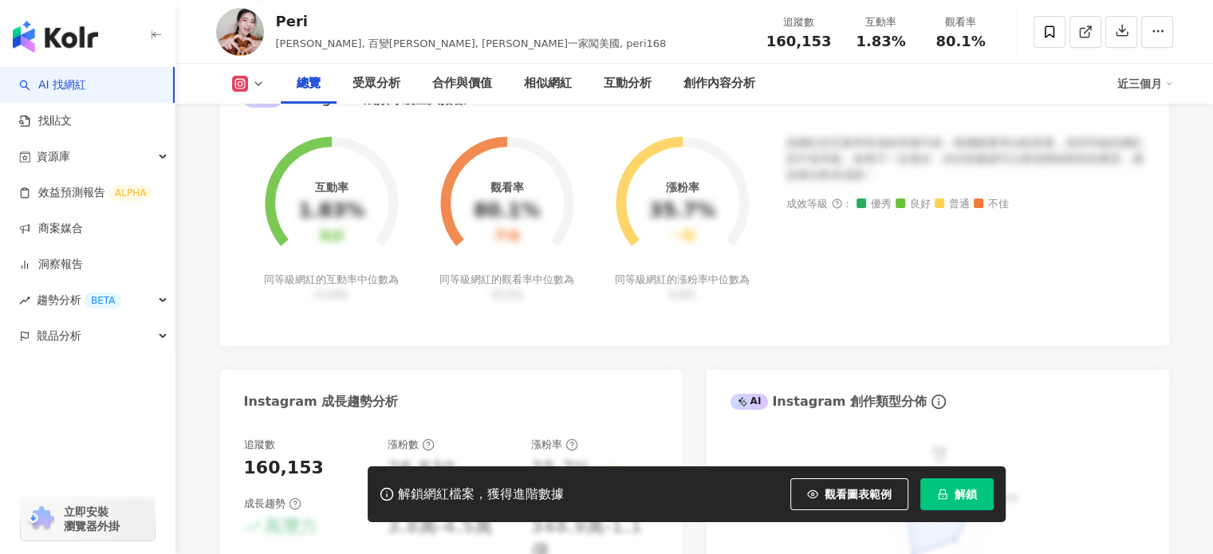
click at [948, 491] on icon "lock" at bounding box center [942, 494] width 11 height 11
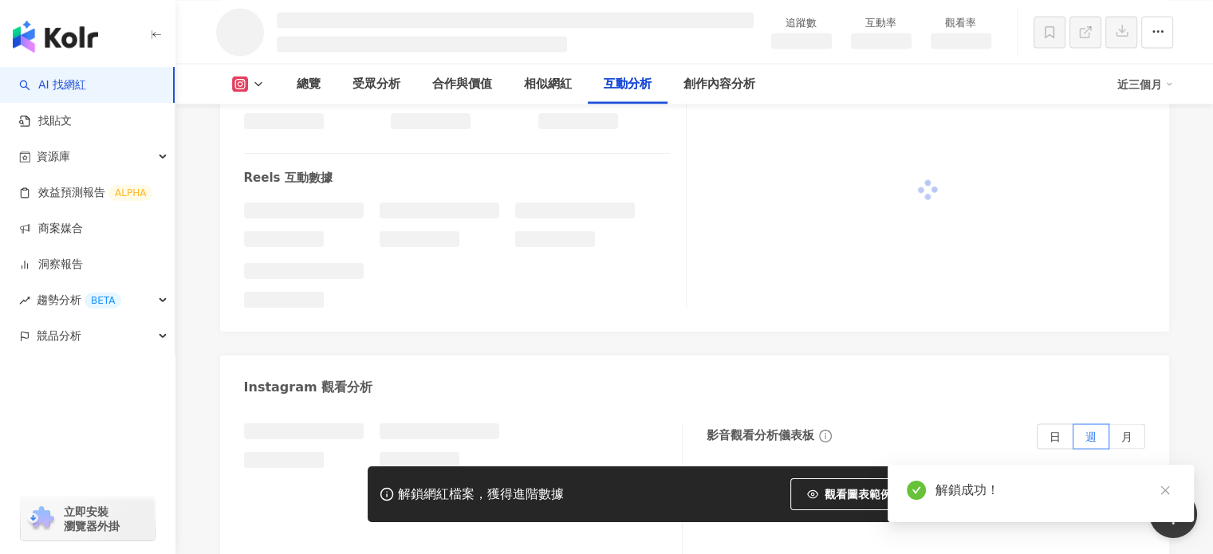
scroll to position [3107, 0]
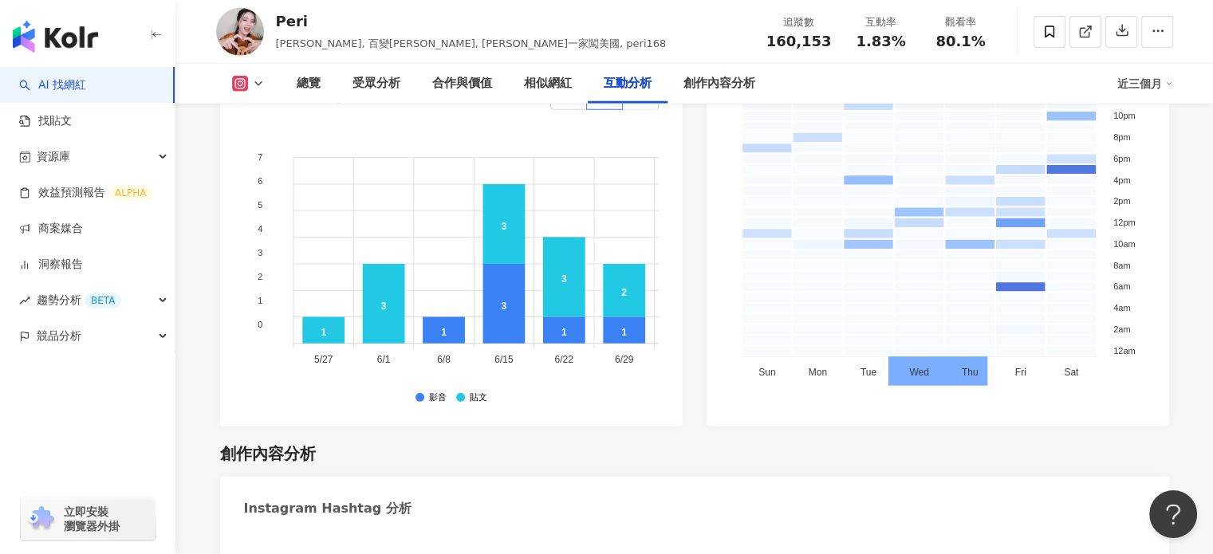
scroll to position [4390, 0]
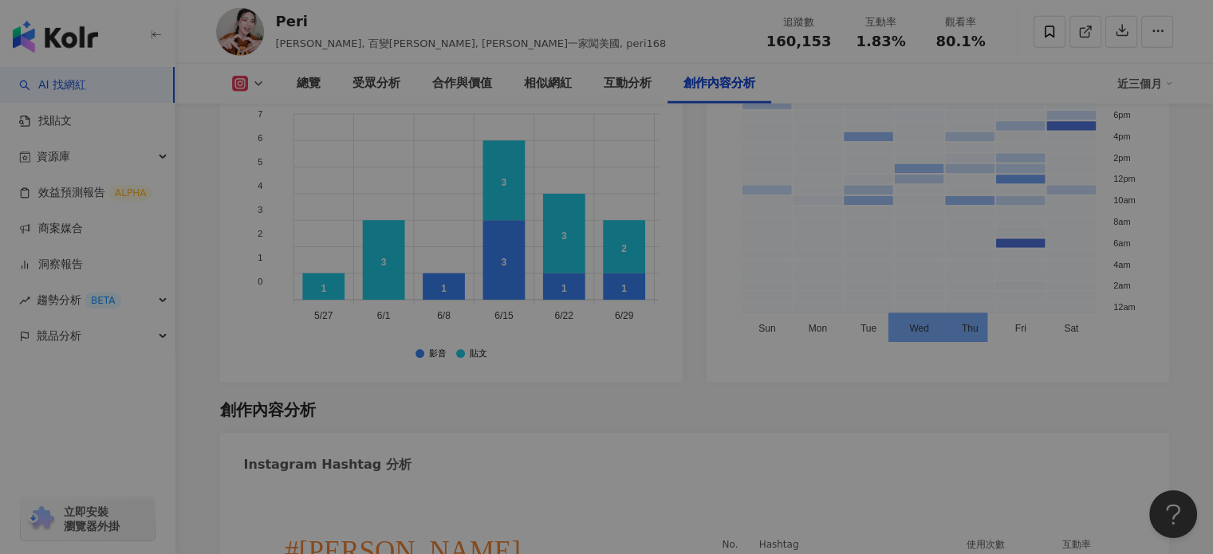
scroll to position [4824, 0]
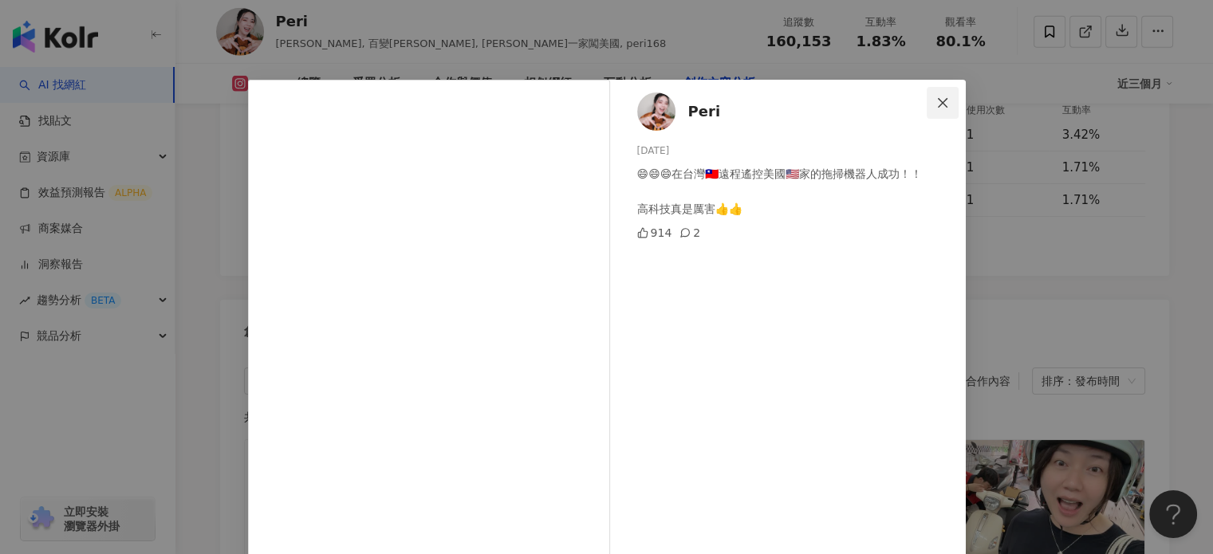
click at [945, 106] on span "Close" at bounding box center [943, 103] width 32 height 13
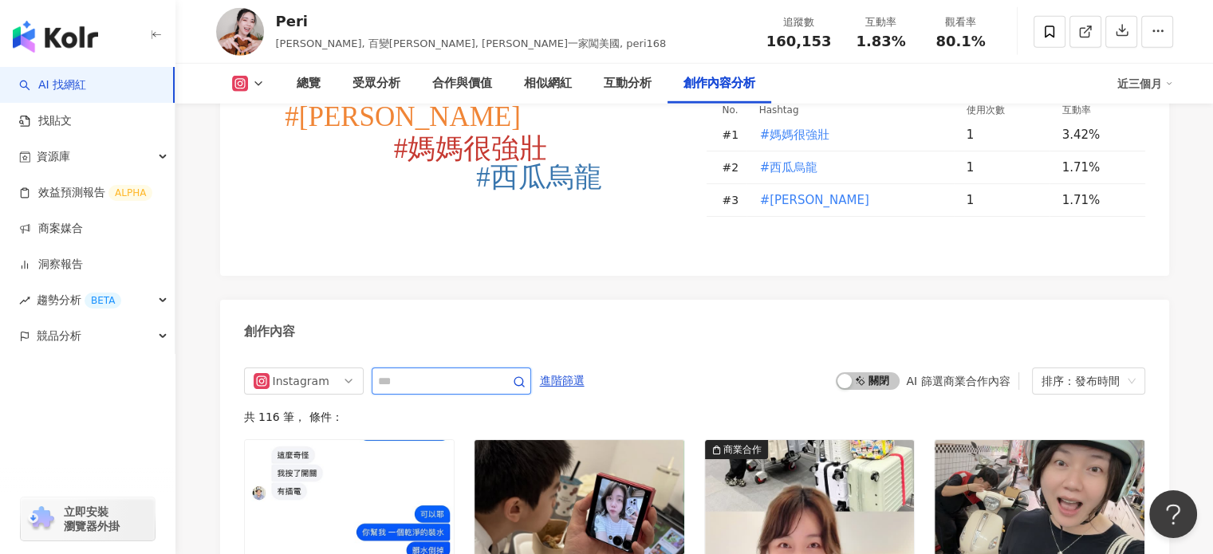
click at [407, 372] on input "text" at bounding box center [434, 381] width 112 height 19
type input "***"
click at [526, 376] on icon "button" at bounding box center [519, 382] width 13 height 13
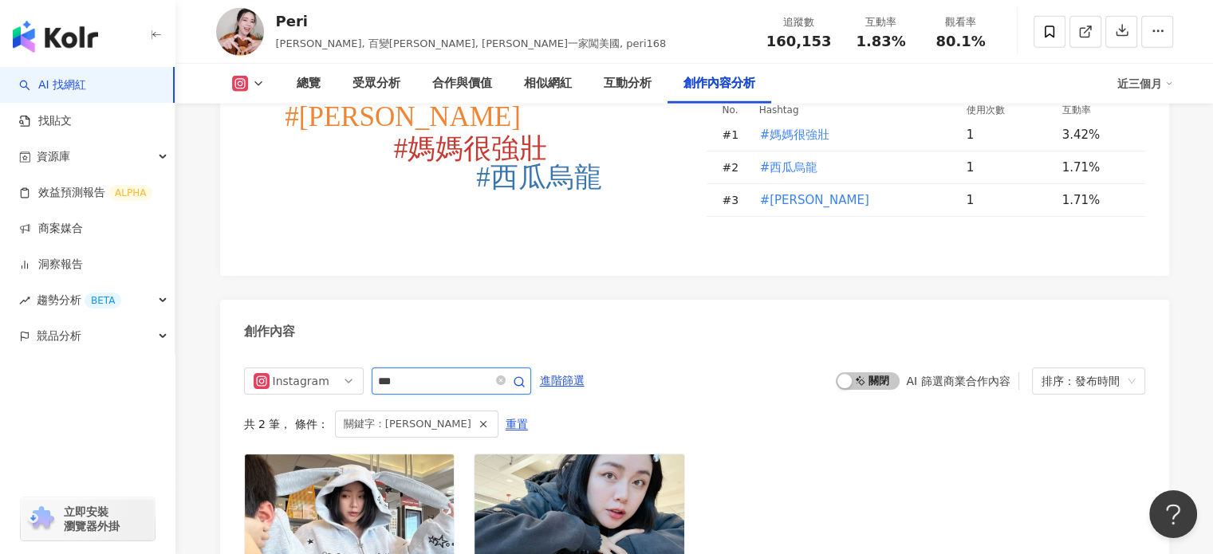
scroll to position [4943, 0]
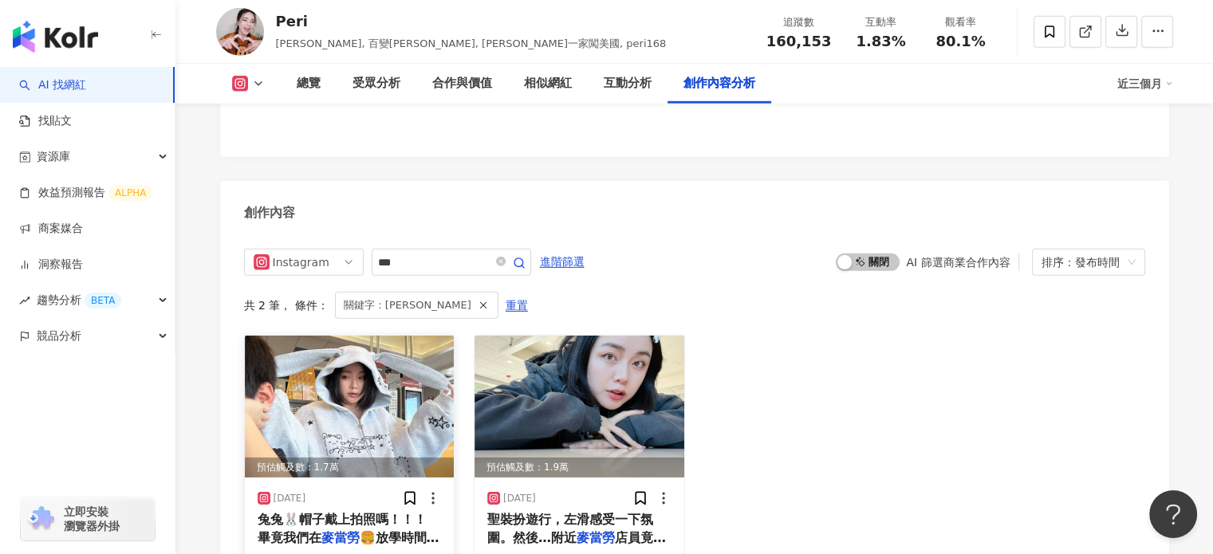
click at [380, 336] on img at bounding box center [350, 407] width 210 height 142
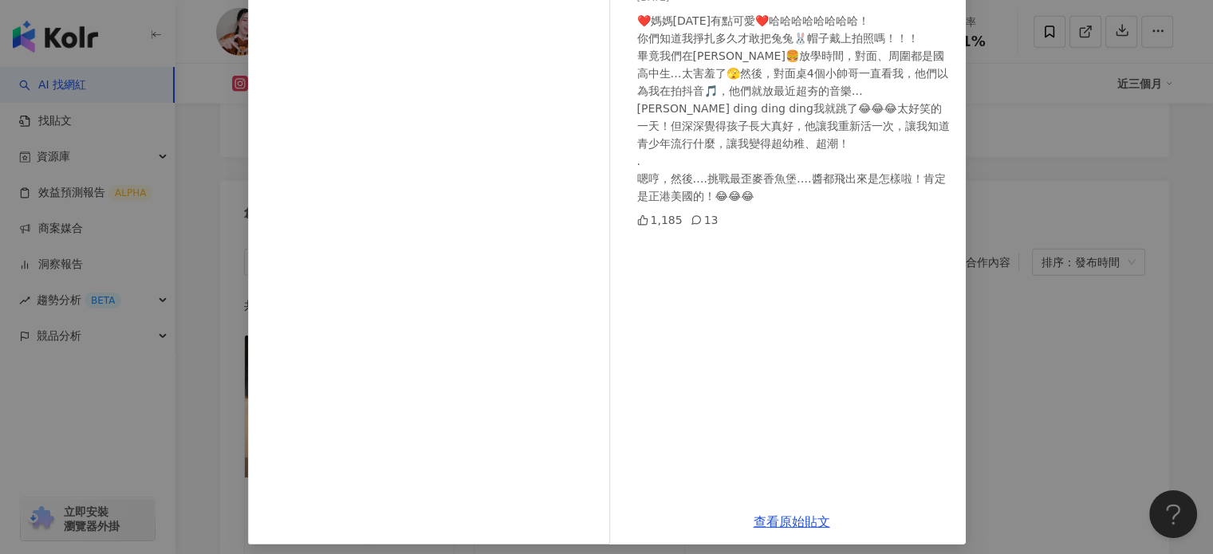
scroll to position [160, 0]
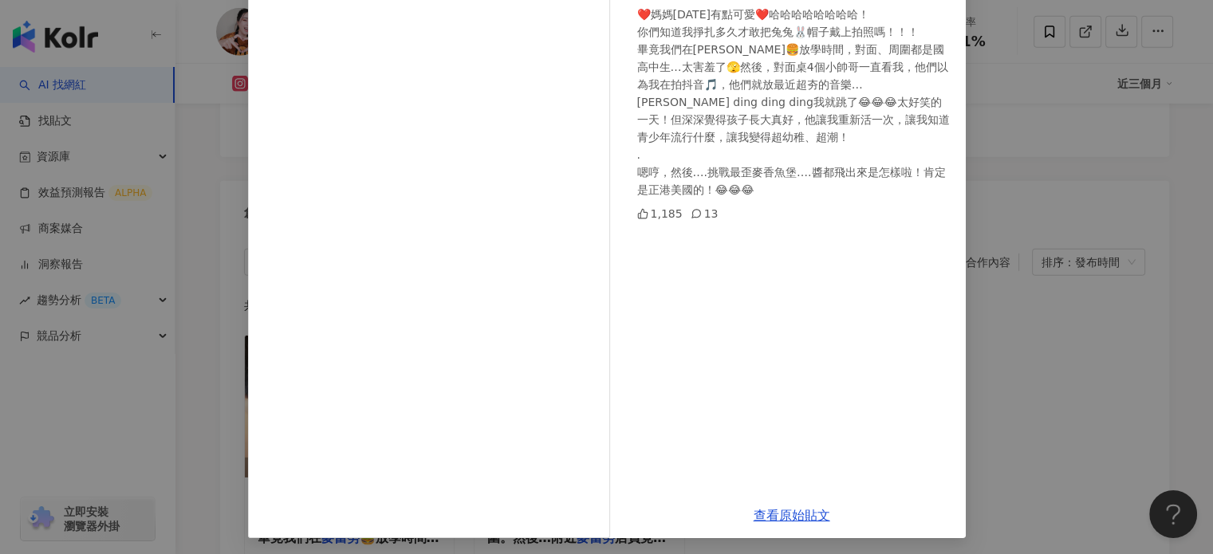
click at [1119, 322] on div "Peri 2025/3/5 ❤️媽媽今天有點可愛❤️哈哈哈哈哈哈哈哈！ 你們知道我掙扎多久才敢把兔兔🐰帽子戴上拍照嗎！！！ 畢竟我們在麥當勞🍔放學時間，對面、…" at bounding box center [606, 277] width 1213 height 554
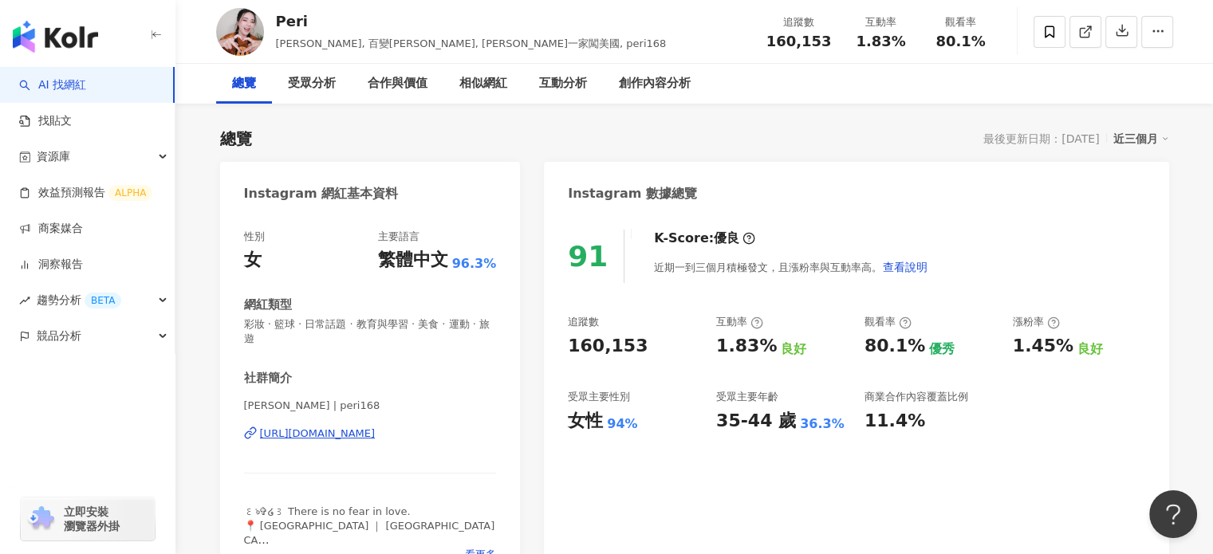
scroll to position [0, 0]
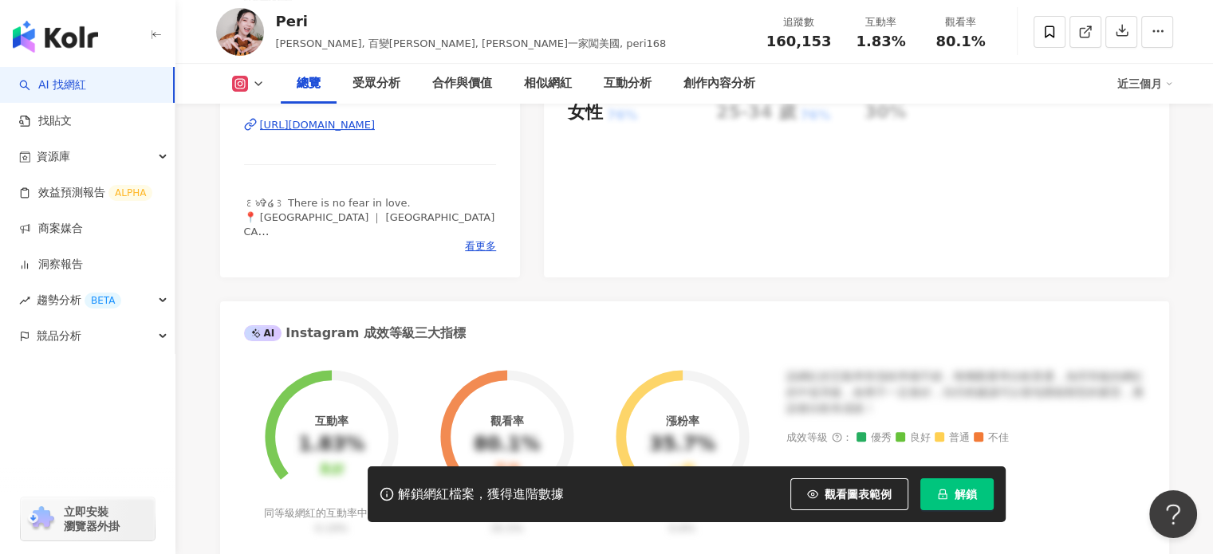
scroll to position [399, 0]
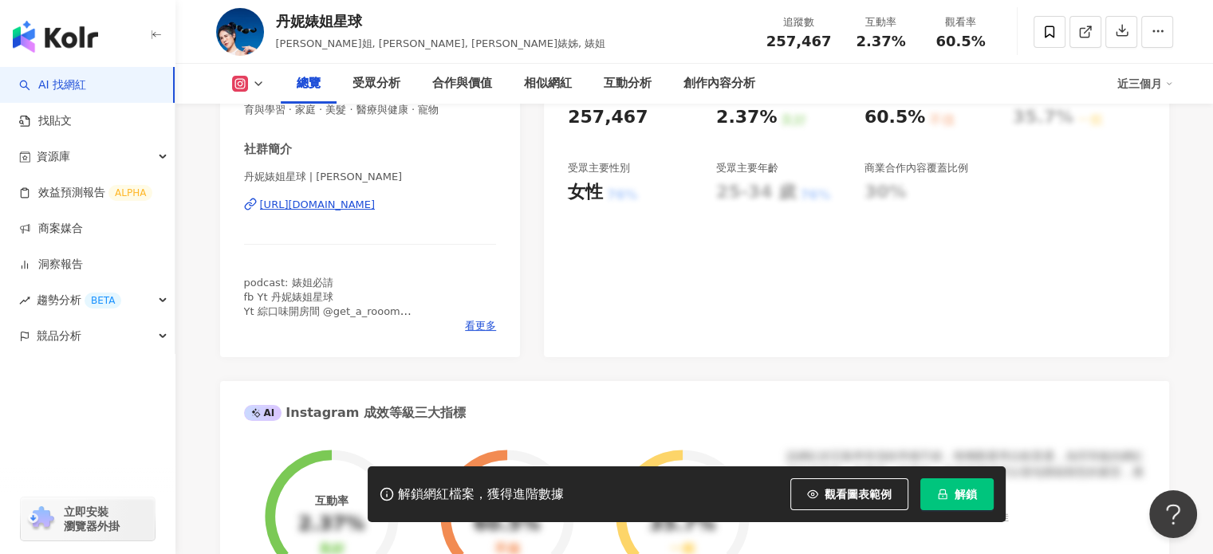
click at [350, 207] on div "[URL][DOMAIN_NAME]" at bounding box center [318, 205] width 116 height 14
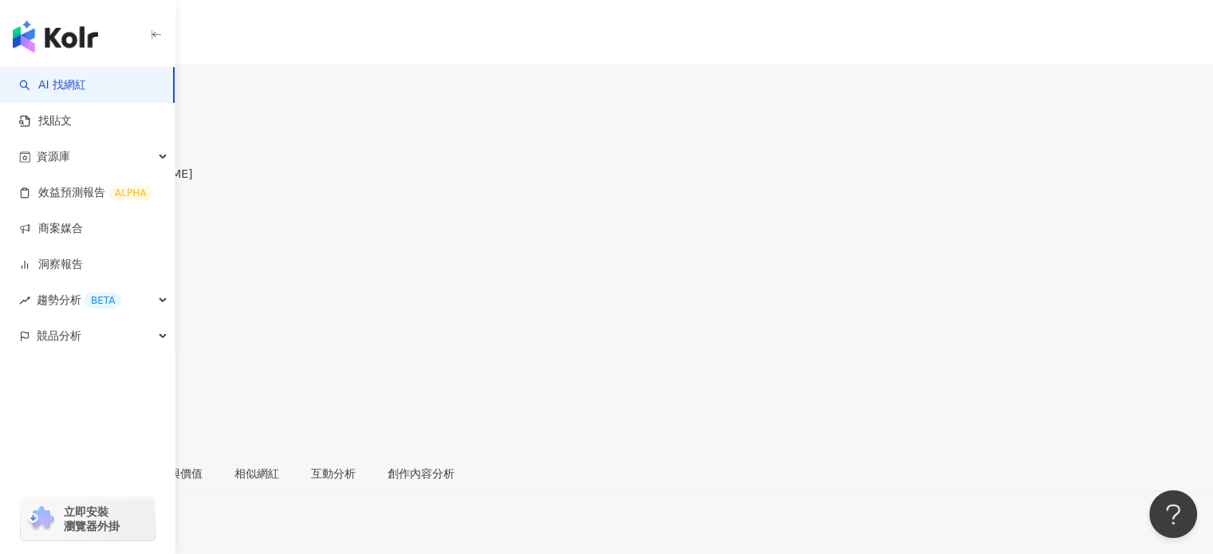
scroll to position [319, 0]
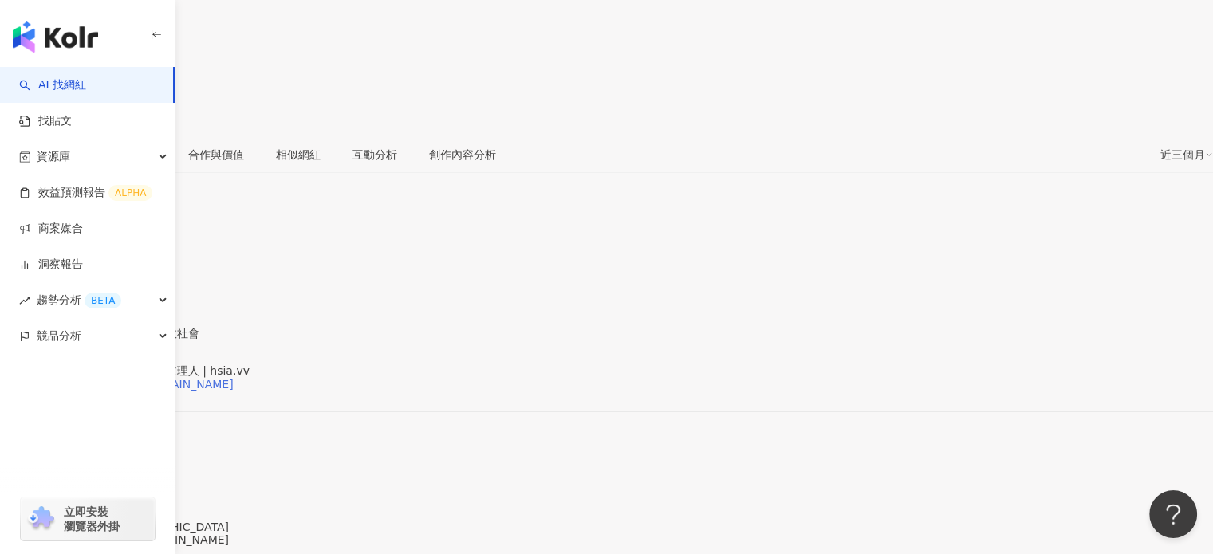
click at [234, 378] on div "[URL][DOMAIN_NAME][DOMAIN_NAME]" at bounding box center [125, 384] width 218 height 13
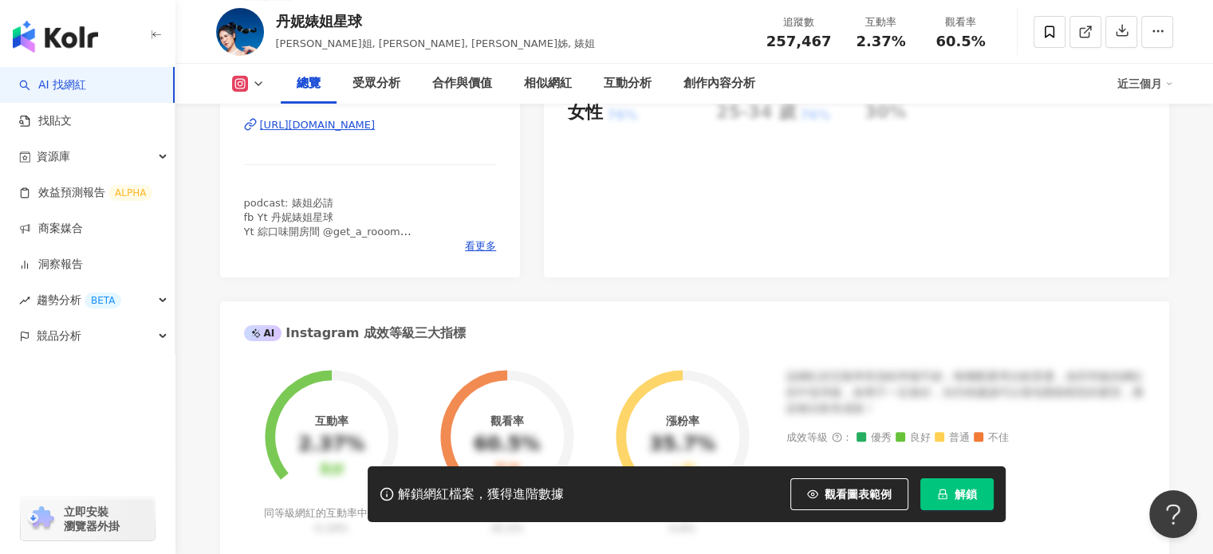
scroll to position [718, 0]
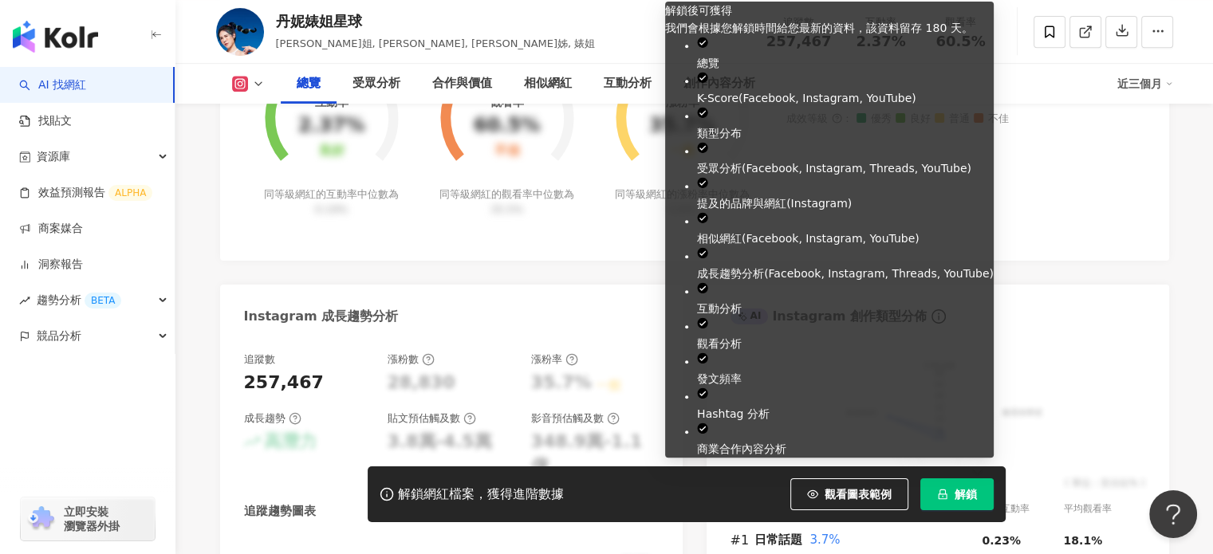
click at [960, 507] on button "解鎖" at bounding box center [957, 495] width 73 height 32
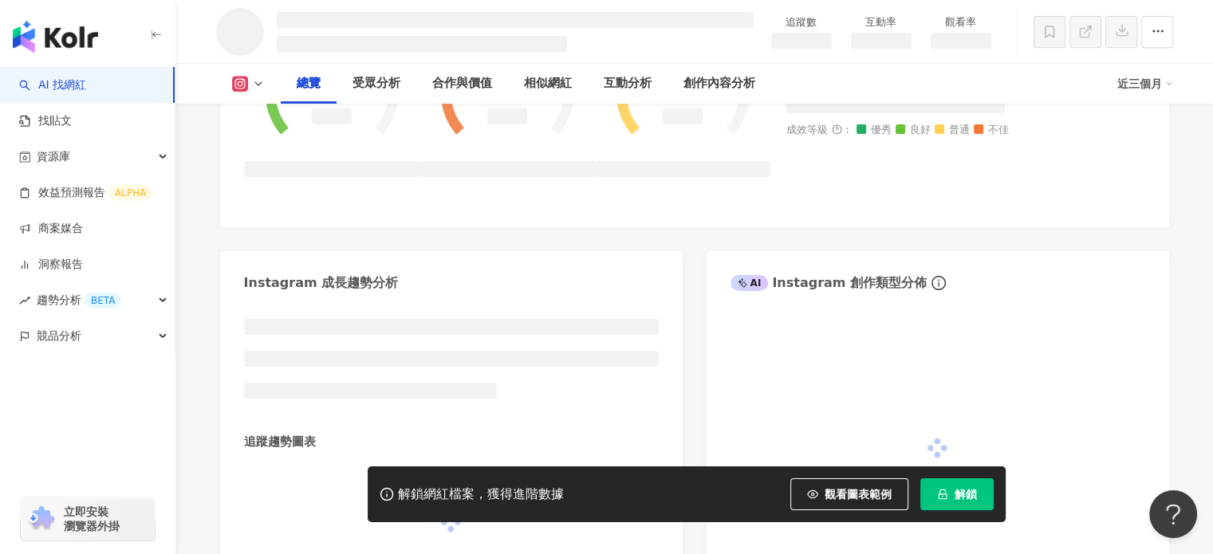
scroll to position [691, 0]
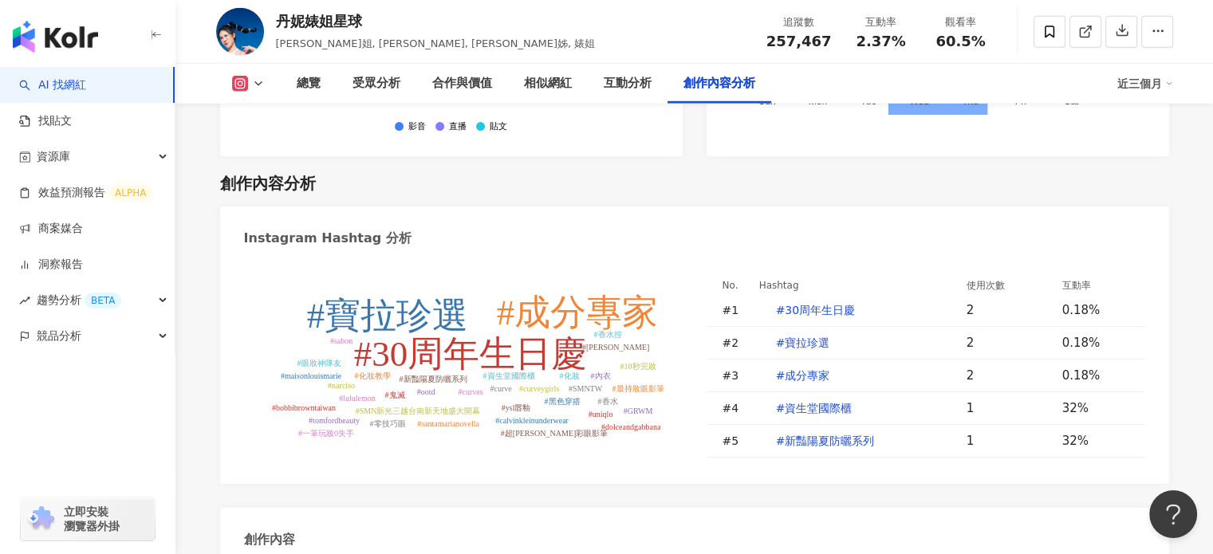
scroll to position [4934, 0]
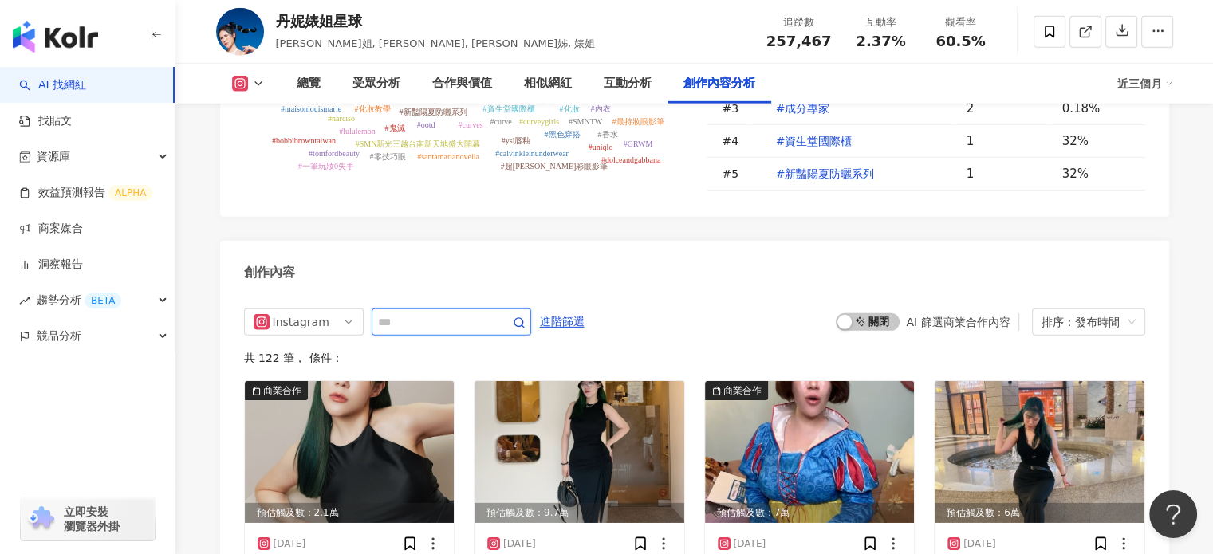
click at [470, 313] on input "text" at bounding box center [434, 322] width 112 height 19
type input "***"
click at [523, 318] on circle "button" at bounding box center [519, 322] width 9 height 9
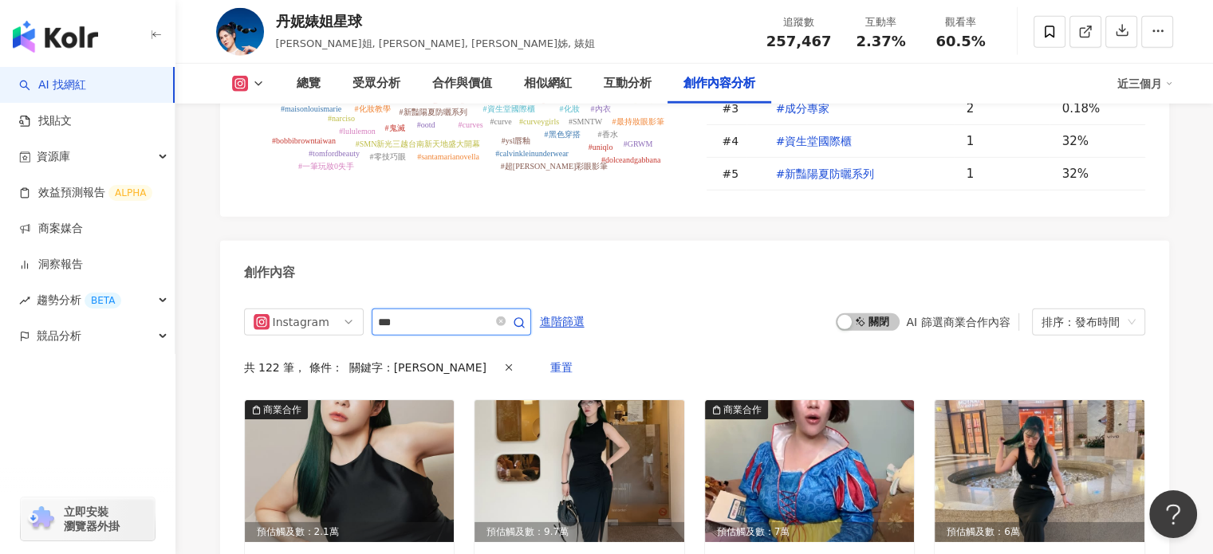
scroll to position [4954, 0]
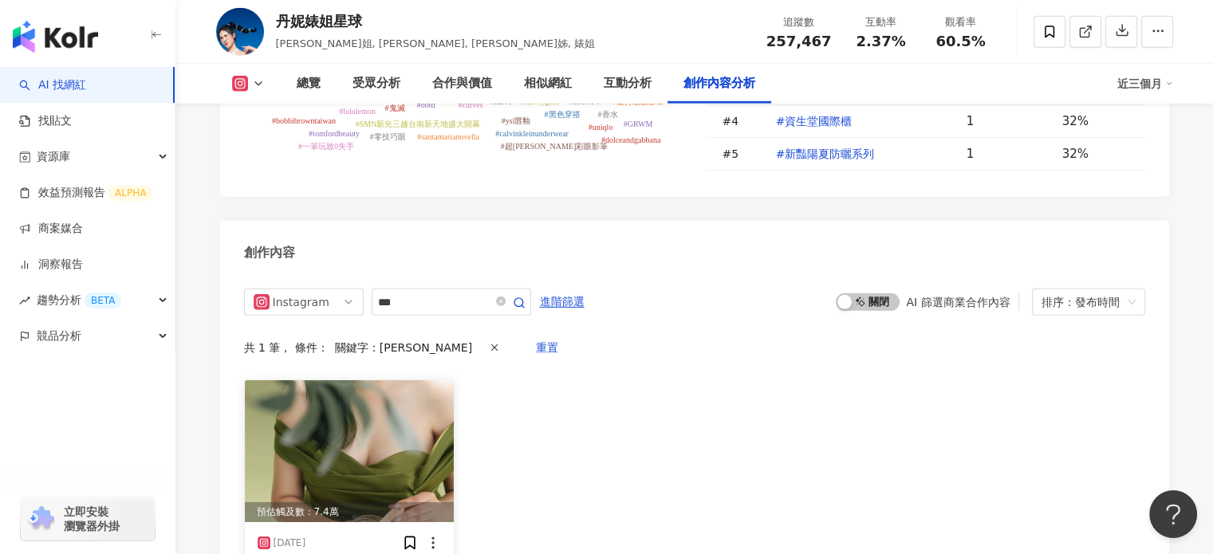
click at [357, 381] on img at bounding box center [350, 452] width 210 height 142
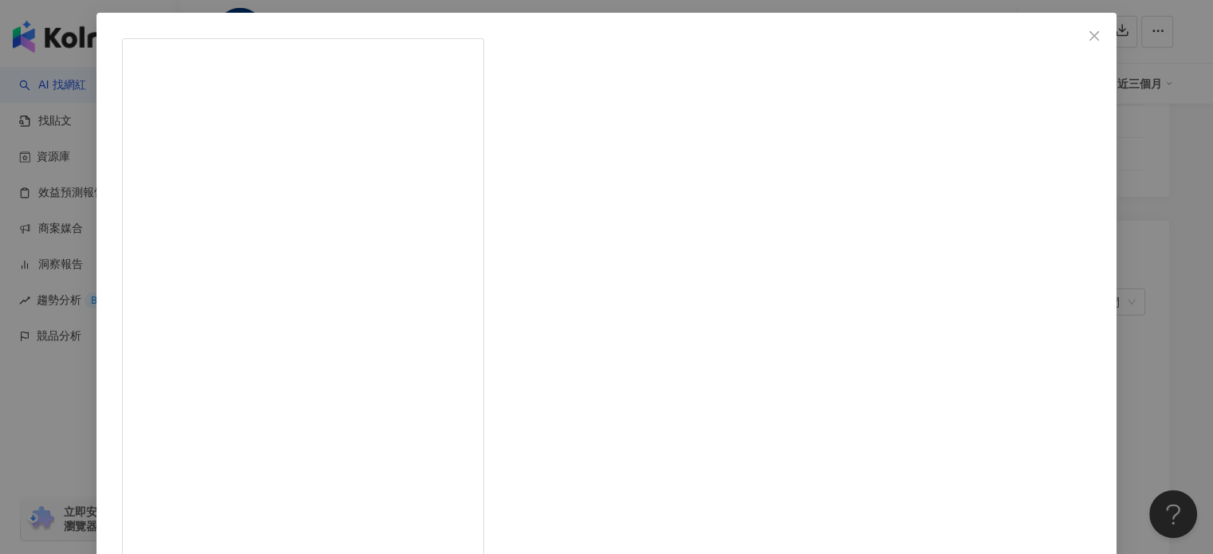
scroll to position [163, 0]
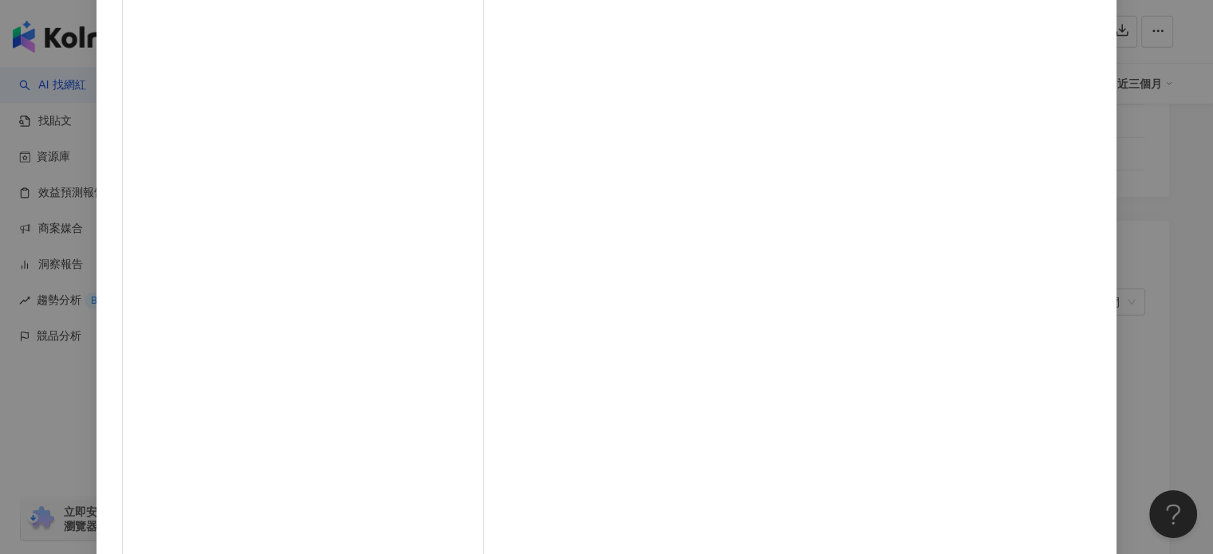
drag, startPoint x: 1008, startPoint y: 318, endPoint x: 996, endPoint y: 318, distance: 12.8
click at [1008, 318] on div "丹妮婊姐星球 2025/1/13 8,311 67 查看原始貼文" at bounding box center [606, 277] width 1213 height 554
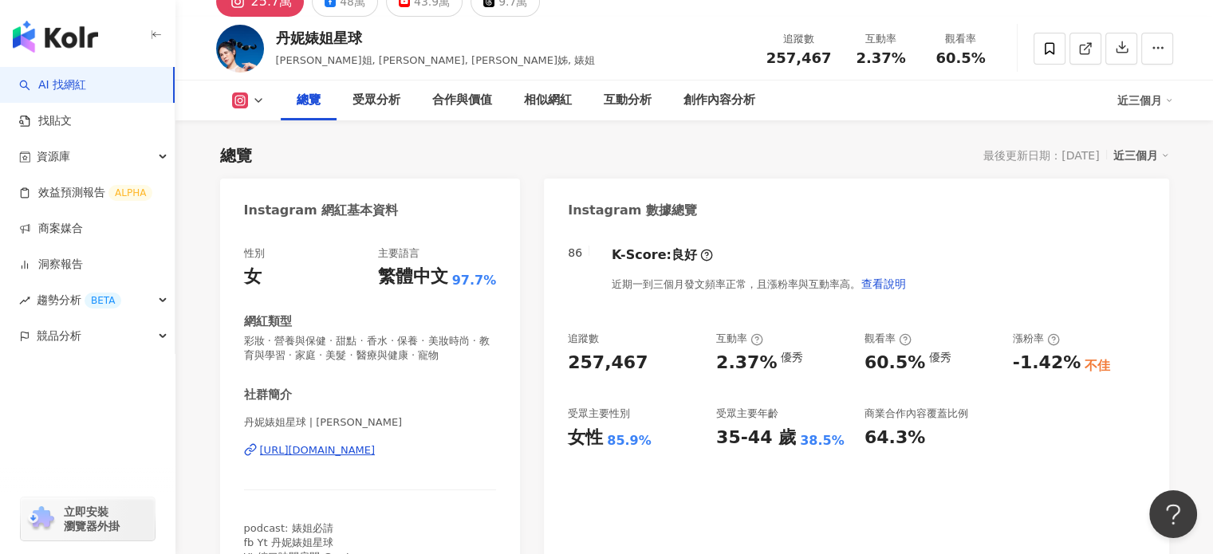
scroll to position [160, 0]
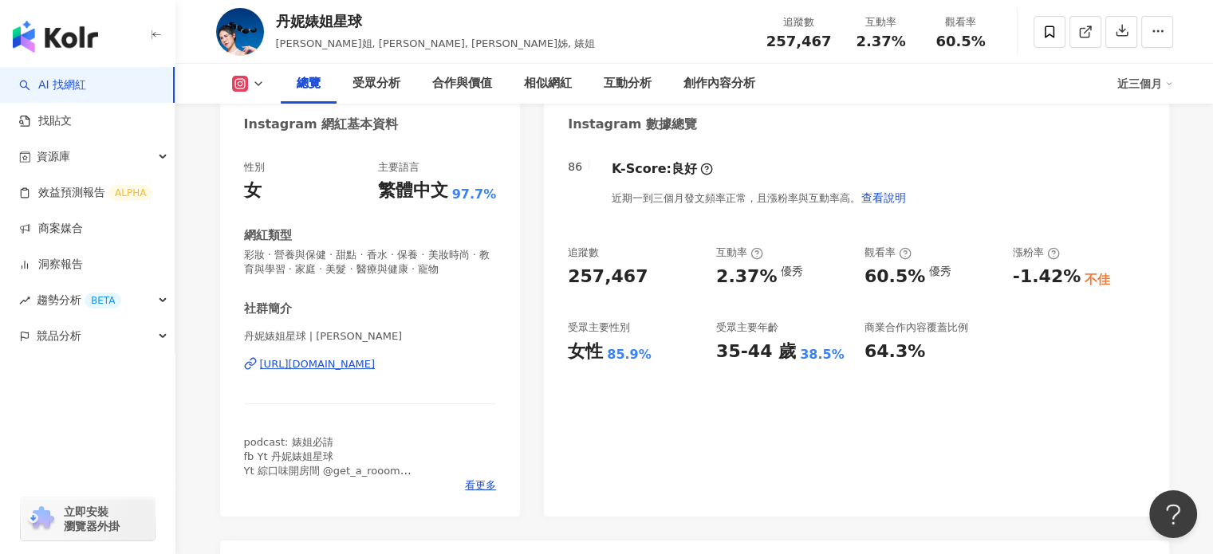
click at [319, 363] on div "https://www.instagram.com/dannybeeech/" at bounding box center [318, 364] width 116 height 14
